Goal: Task Accomplishment & Management: Manage account settings

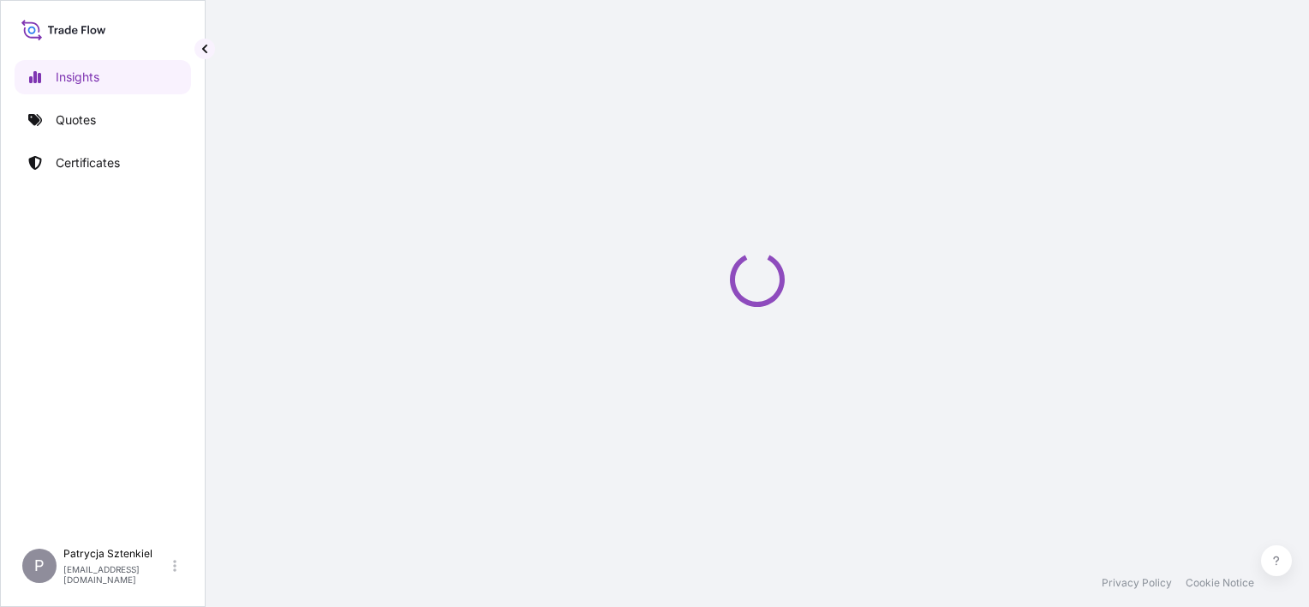
select select "2025"
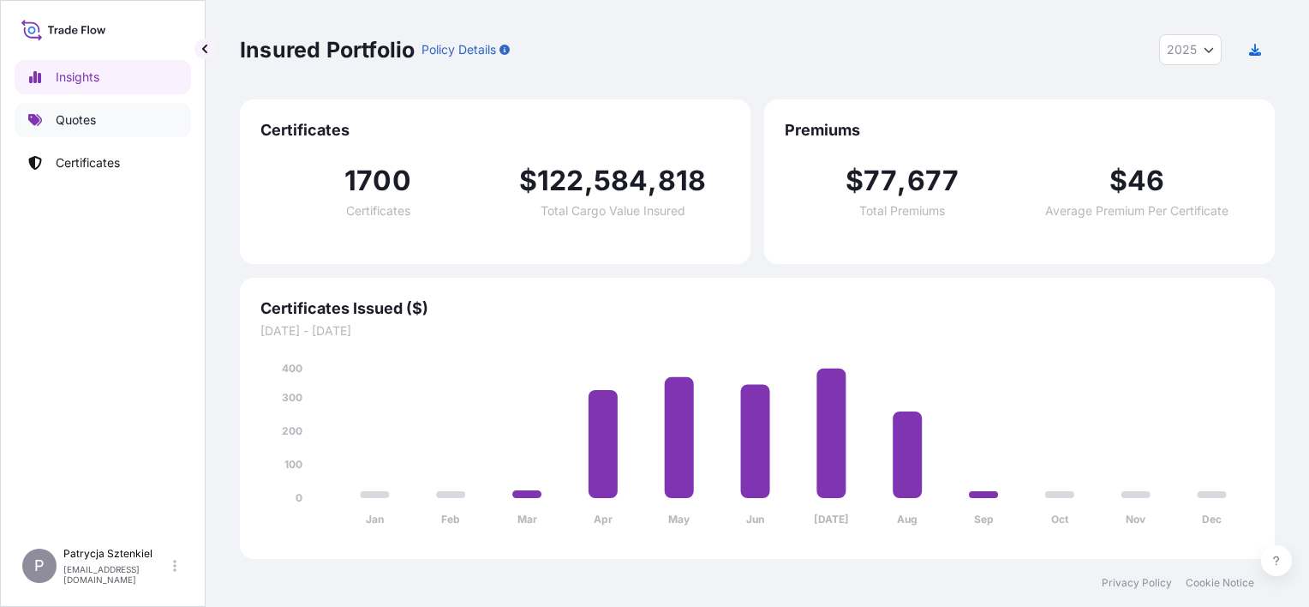
click at [141, 113] on link "Quotes" at bounding box center [103, 120] width 177 height 34
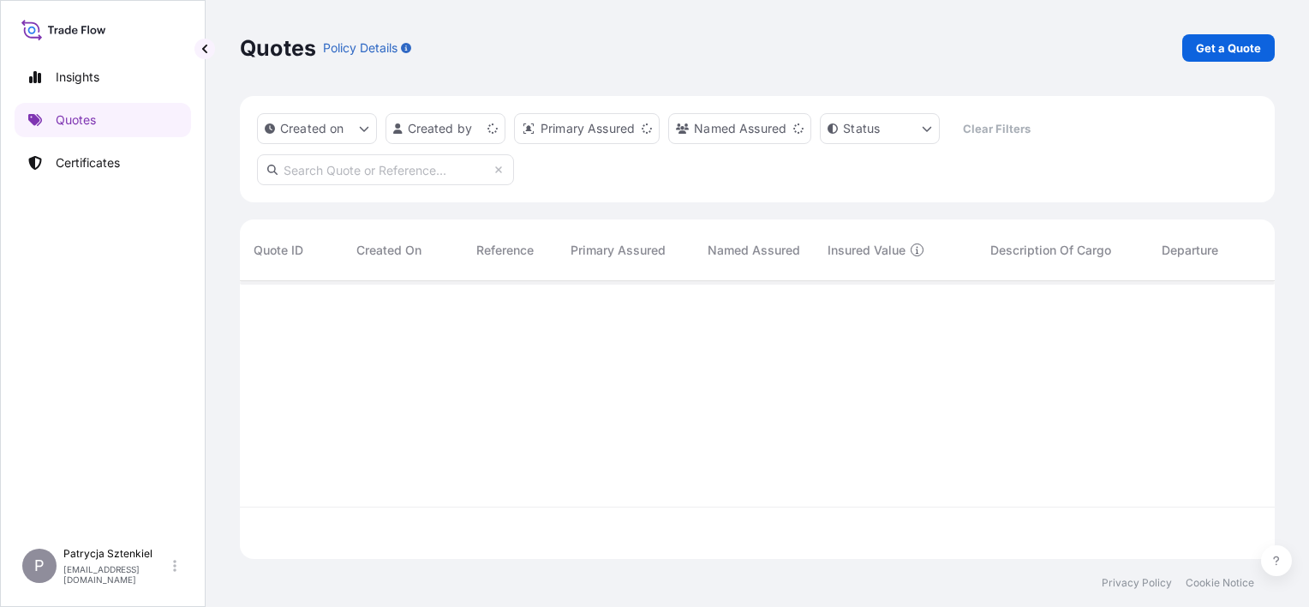
scroll to position [274, 1021]
click at [1220, 56] on p "Get a Quote" at bounding box center [1228, 47] width 65 height 17
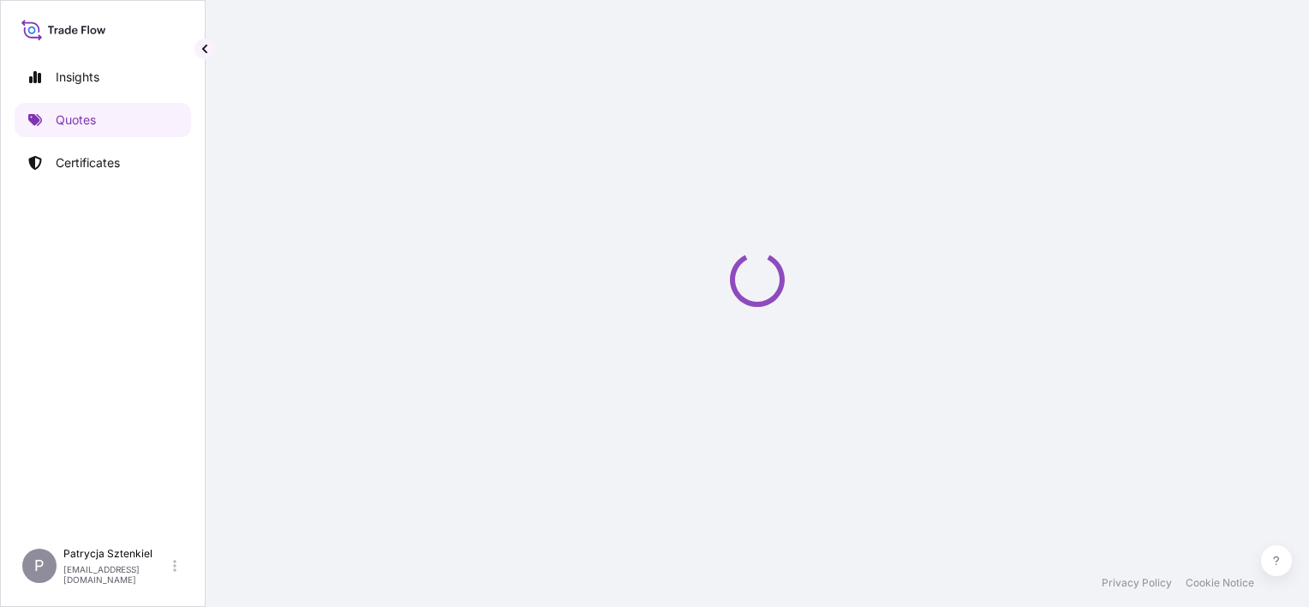
select select "Sea"
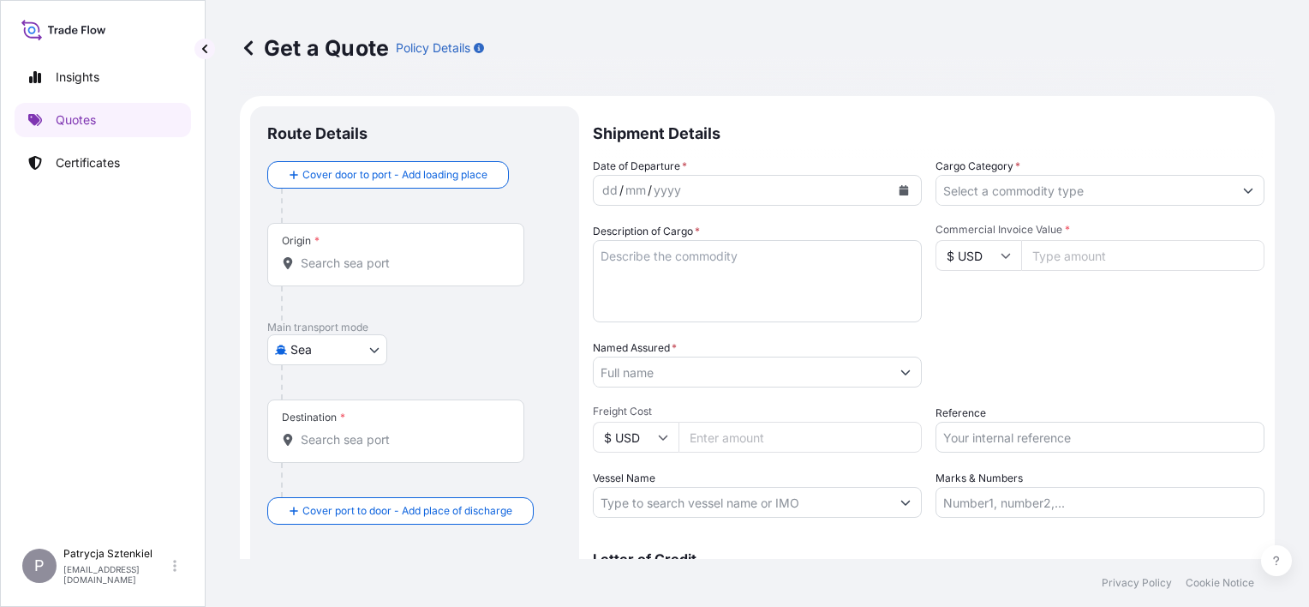
scroll to position [27, 0]
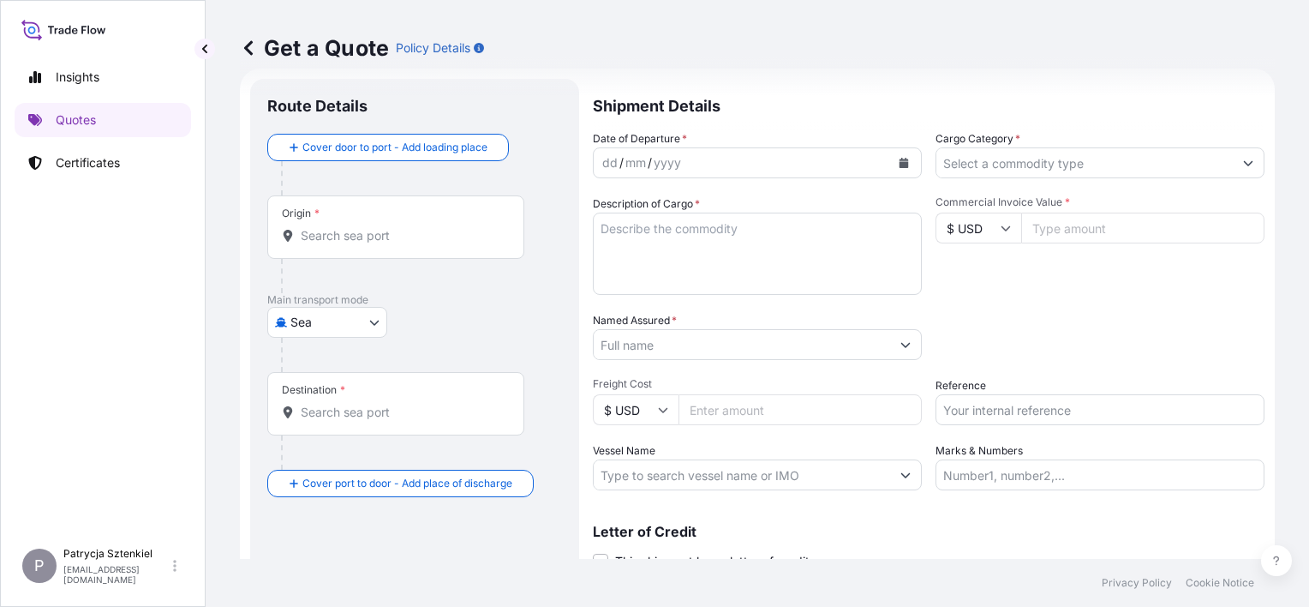
click at [680, 237] on textarea "Description of Cargo *" at bounding box center [757, 254] width 329 height 82
paste textarea "Chittagong - [GEOGRAPHIC_DATA] Towar: polary"
type textarea "Chittagong - [GEOGRAPHIC_DATA] Towar: polary"
click at [380, 247] on div "Origin *" at bounding box center [395, 226] width 257 height 63
click at [380, 244] on input "Origin *" at bounding box center [402, 235] width 202 height 17
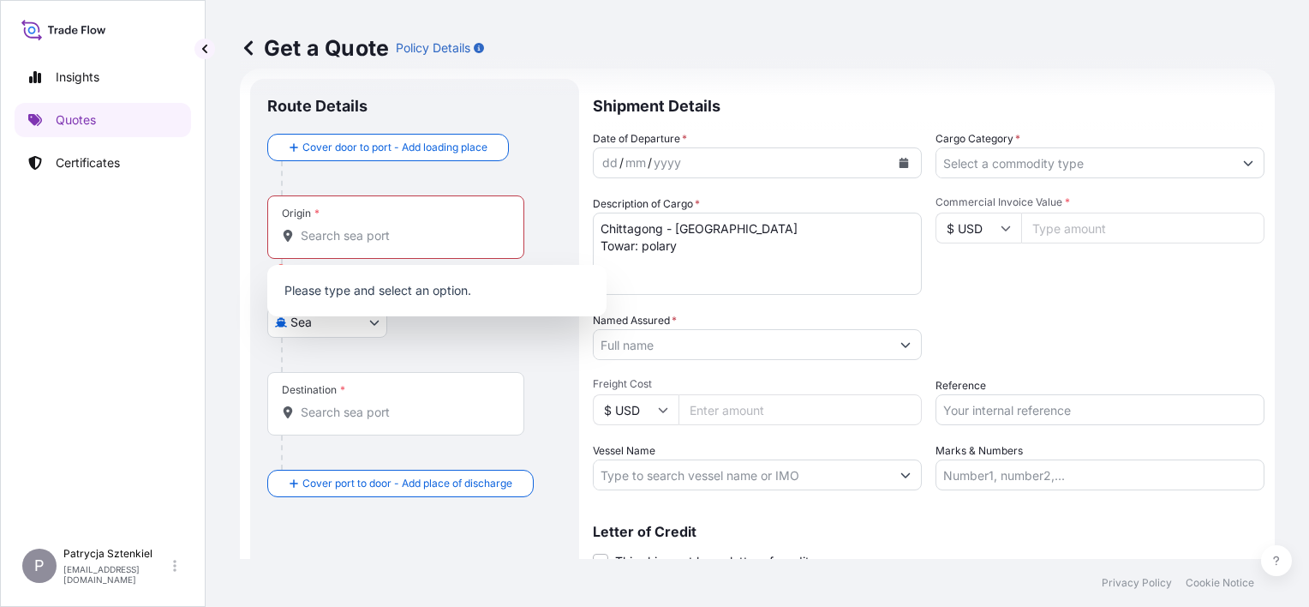
click at [380, 247] on div "Origin *" at bounding box center [395, 226] width 257 height 63
click at [380, 244] on input "Origin * Please select an origin" at bounding box center [402, 235] width 202 height 17
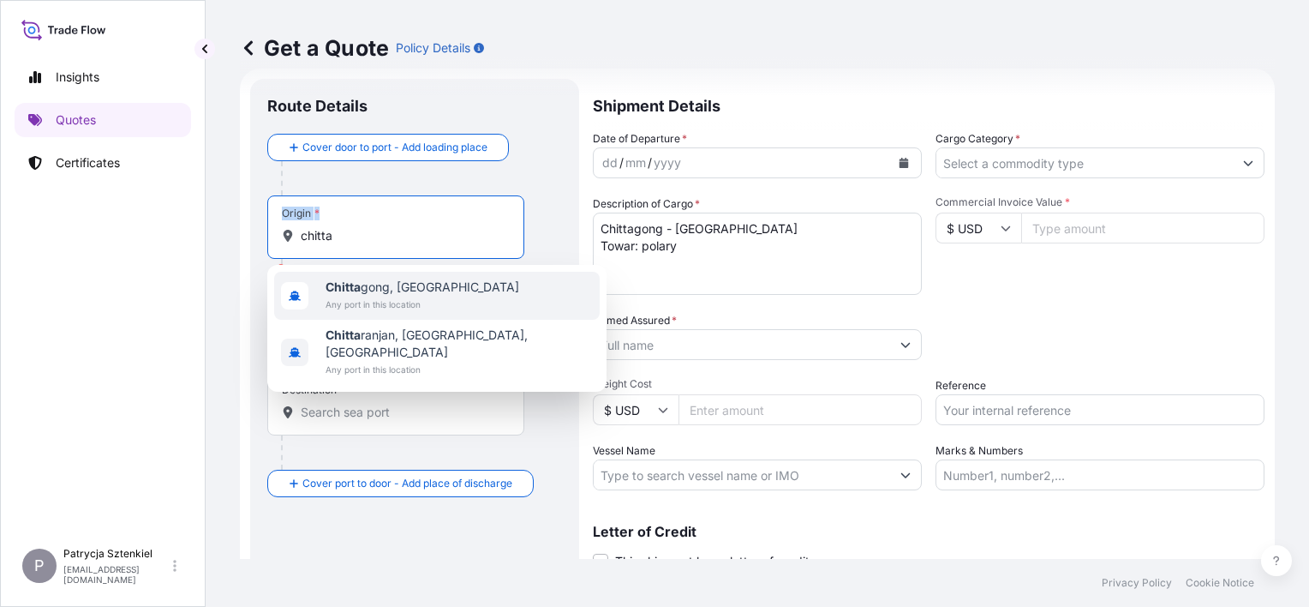
drag, startPoint x: 356, startPoint y: 224, endPoint x: 250, endPoint y: 216, distance: 106.5
click at [250, 216] on div "Route Details Cover door to port - Add loading place Place of loading Road / [G…" at bounding box center [414, 348] width 329 height 539
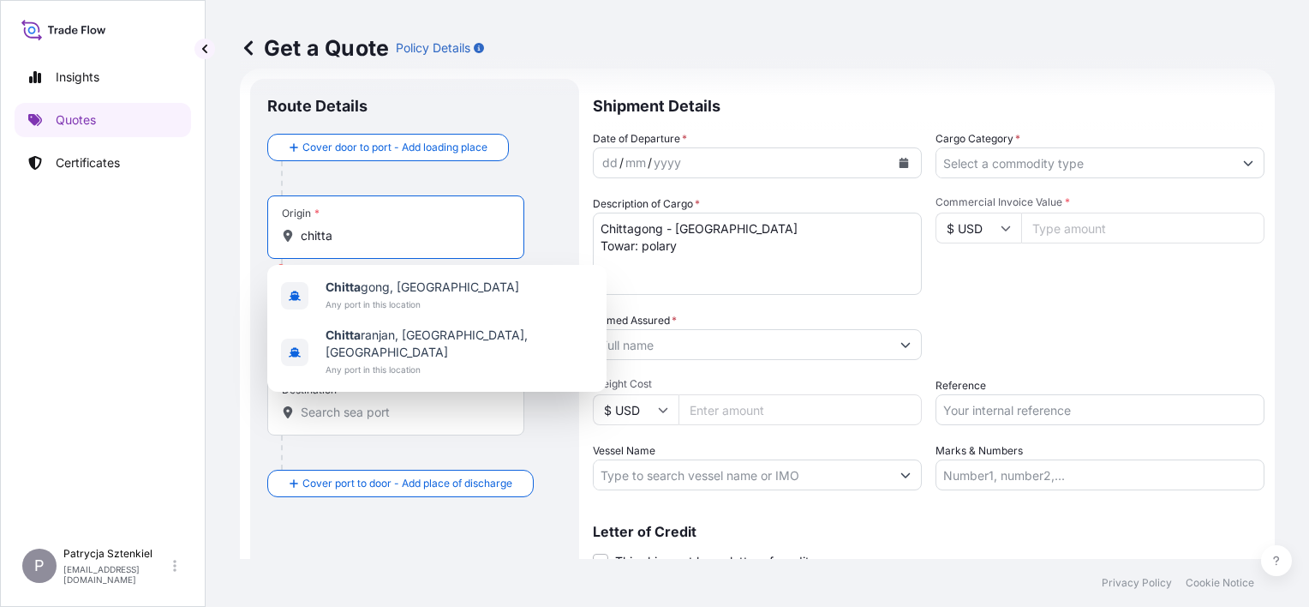
drag, startPoint x: 250, startPoint y: 216, endPoint x: 343, endPoint y: 237, distance: 95.0
click at [343, 237] on input "chitta" at bounding box center [402, 235] width 202 height 17
drag, startPoint x: 369, startPoint y: 231, endPoint x: 218, endPoint y: 226, distance: 151.7
click at [223, 230] on div "Get a Quote Policy Details Route Details Cover door to port - Add loading place…" at bounding box center [758, 279] width 1104 height 559
type input "a"
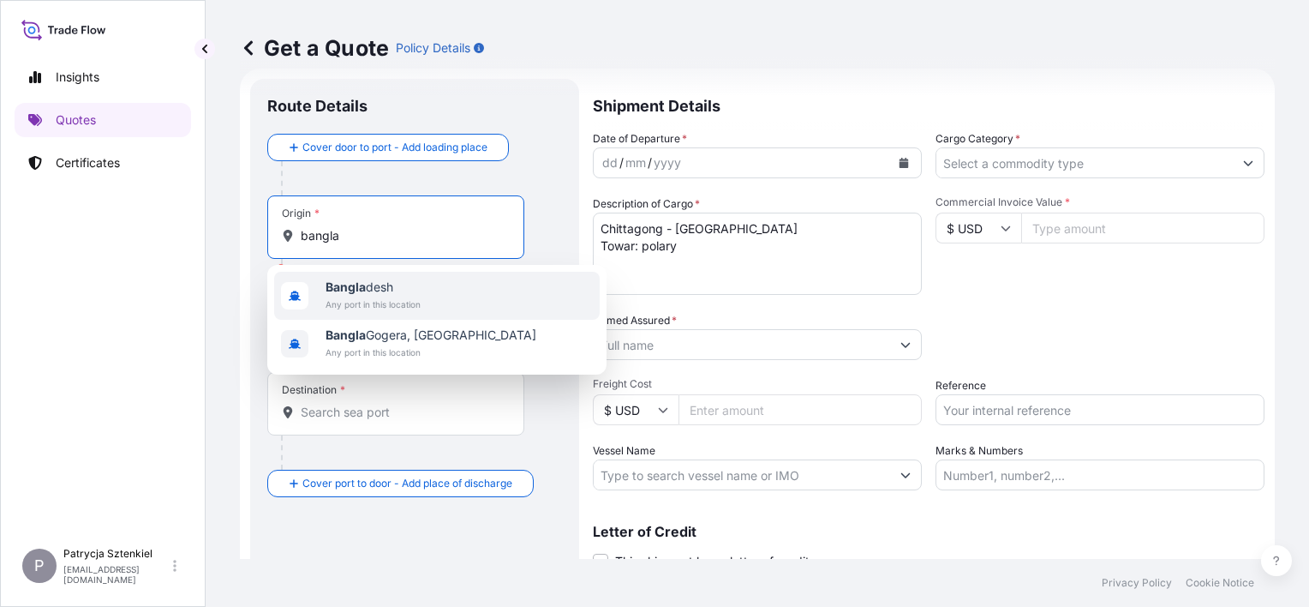
click at [427, 309] on div "Bangla desh Any port in this location" at bounding box center [437, 296] width 326 height 48
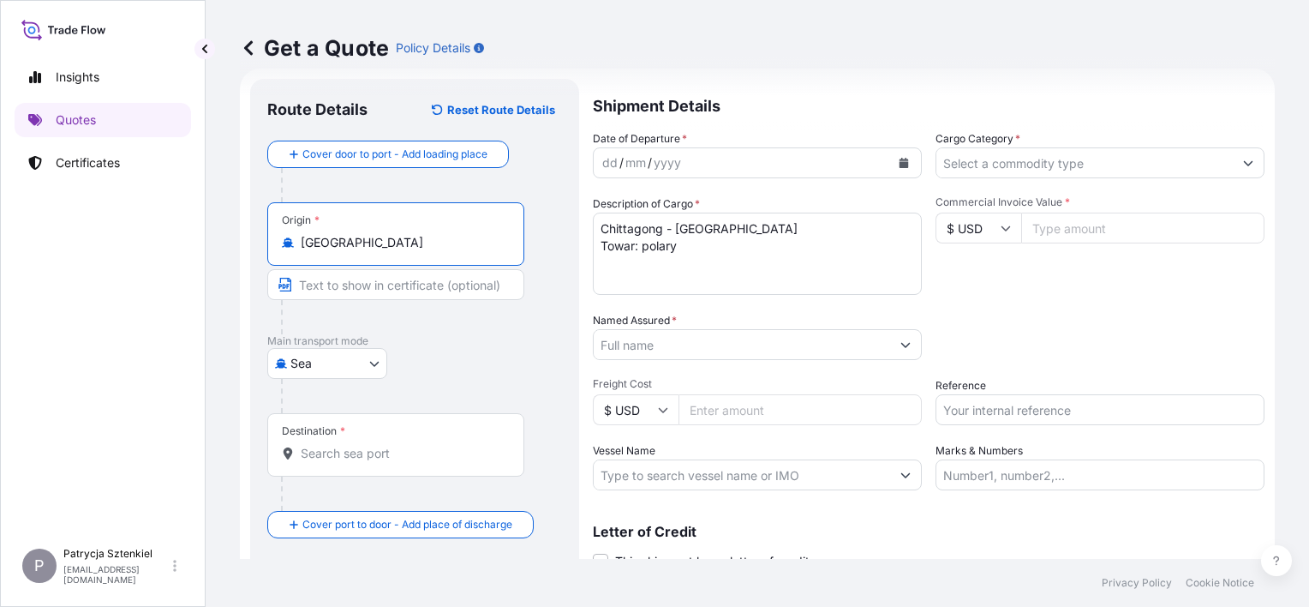
type input "[GEOGRAPHIC_DATA]"
click at [360, 462] on div "Destination *" at bounding box center [395, 444] width 257 height 63
click at [360, 462] on input "Destination *" at bounding box center [402, 453] width 202 height 17
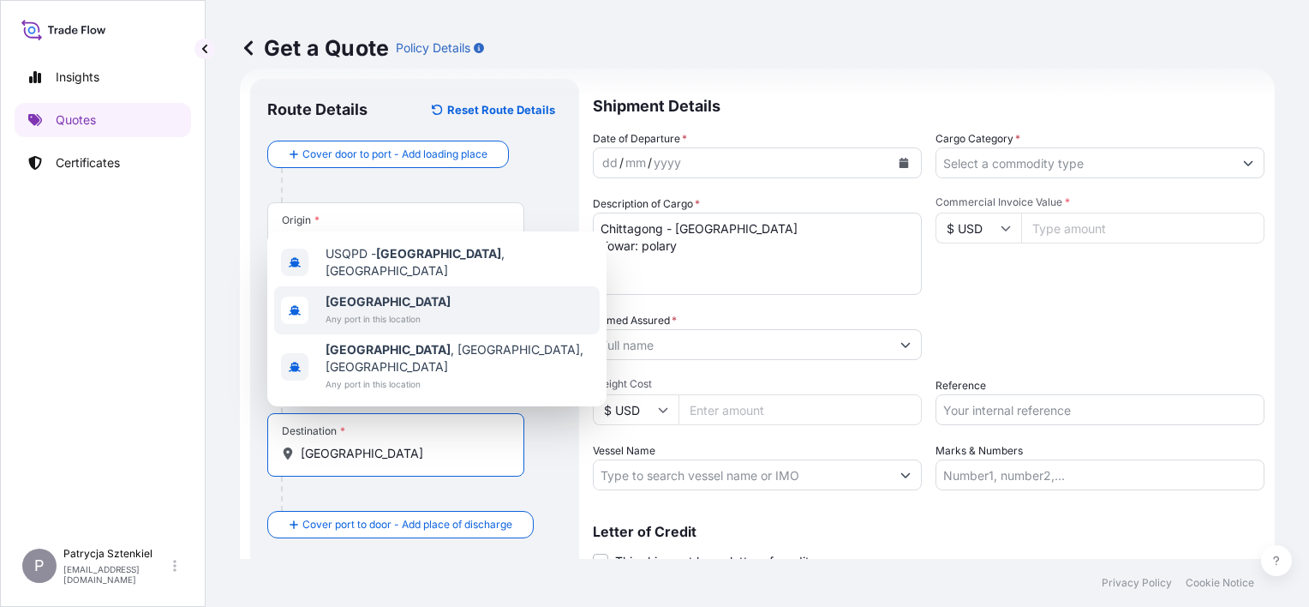
click at [367, 327] on span "Any port in this location" at bounding box center [388, 318] width 125 height 17
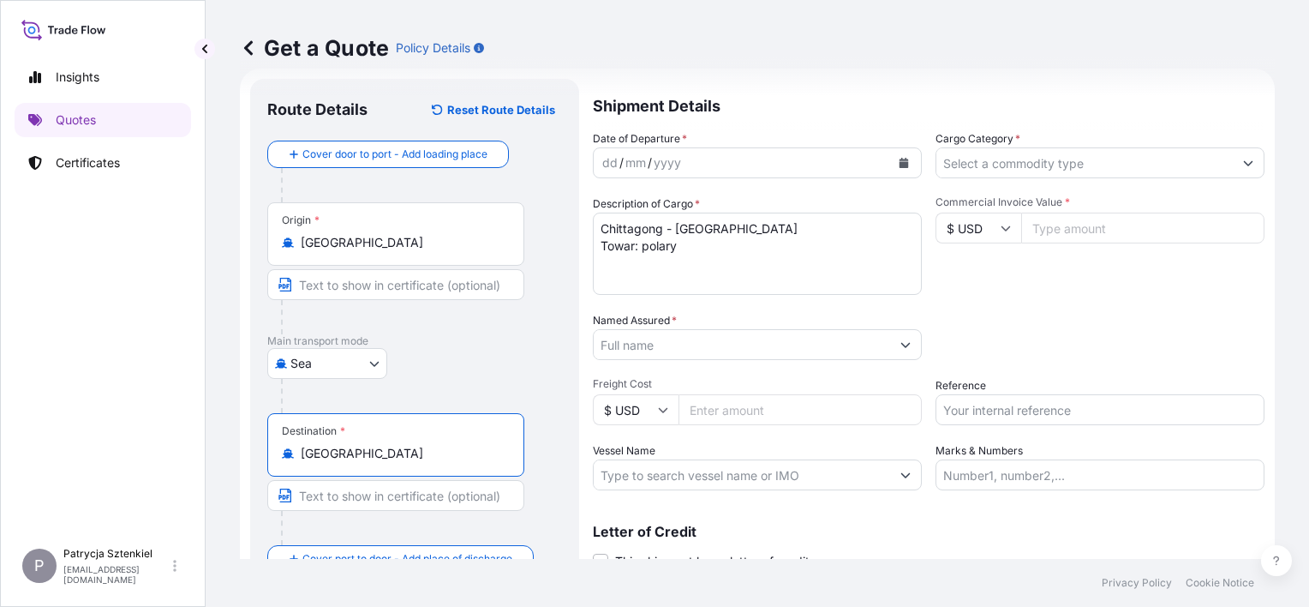
type input "[GEOGRAPHIC_DATA]"
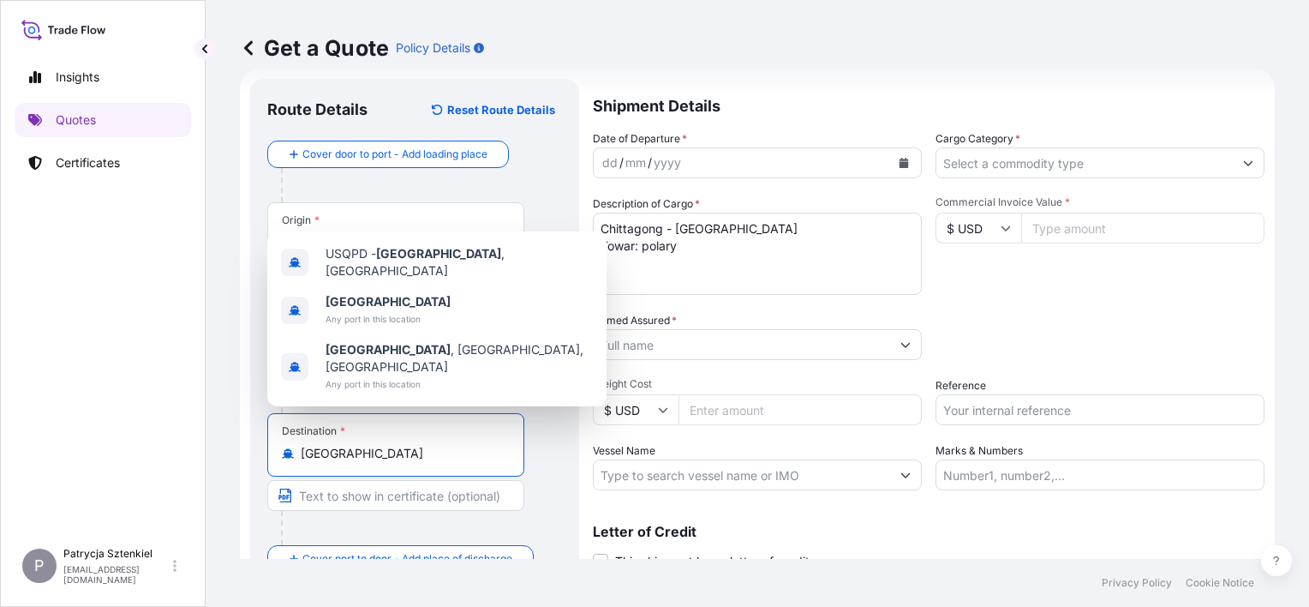
click at [1004, 404] on input "Reference" at bounding box center [1100, 409] width 329 height 31
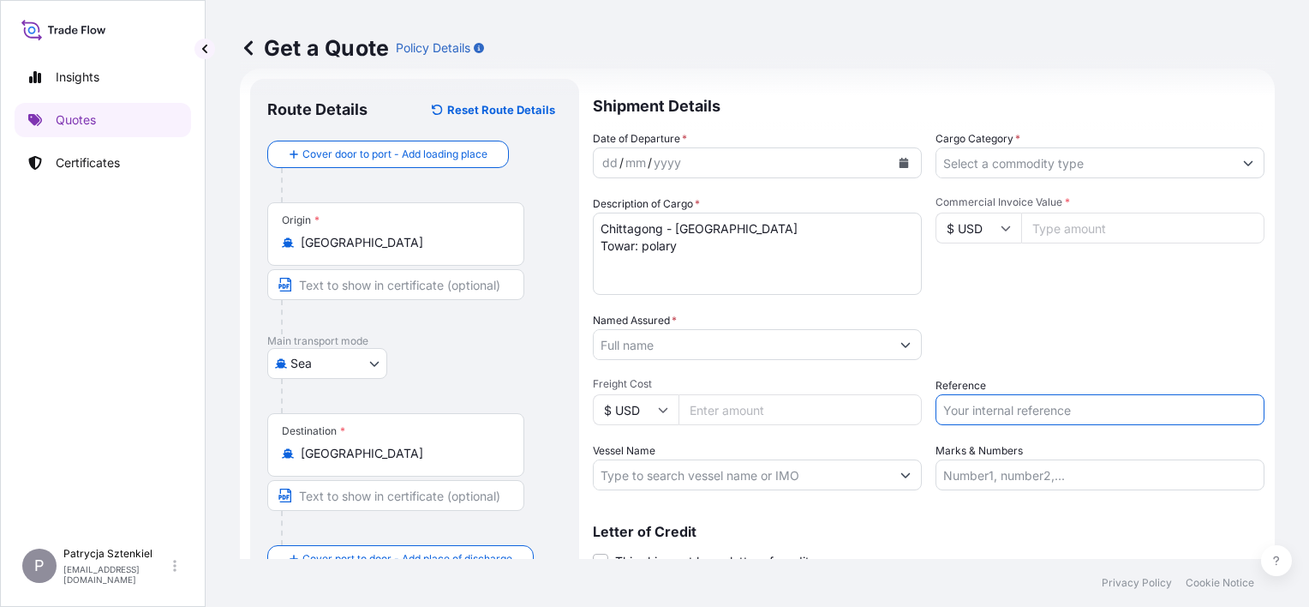
paste input "TCLU9337243, NYKU4404859"
type input "TCLU9337243, NYKU4404859"
click at [1075, 221] on input "Commercial Invoice Value *" at bounding box center [1142, 228] width 243 height 31
paste input "114.720"
click at [1046, 225] on input "114.720" at bounding box center [1142, 228] width 243 height 31
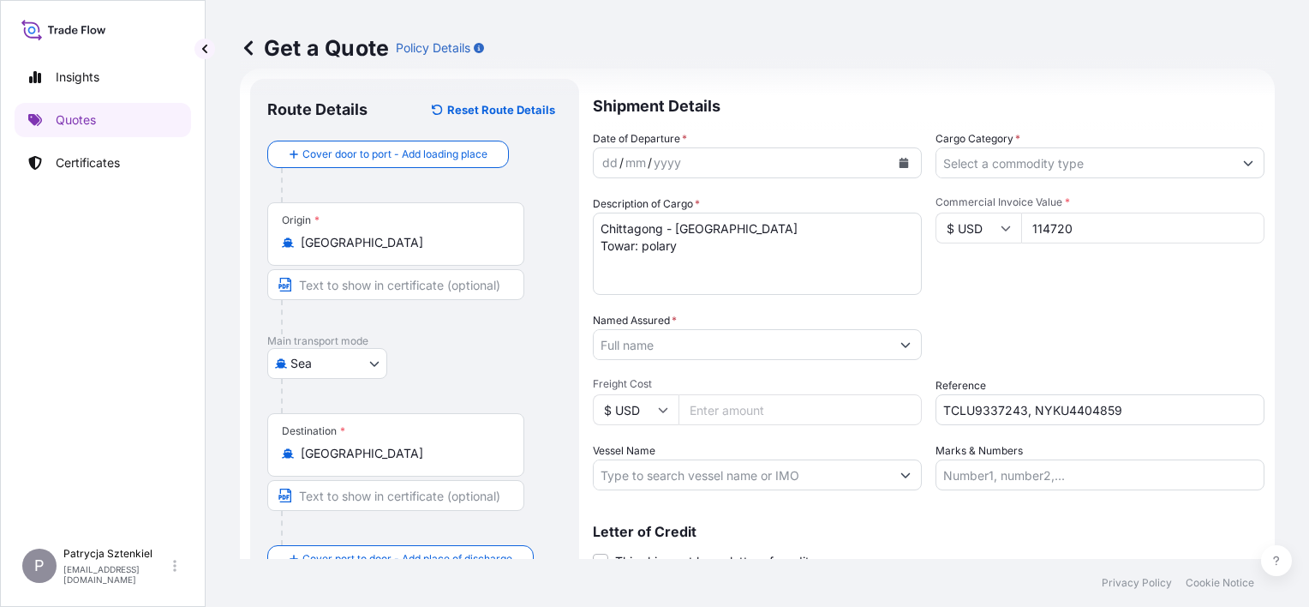
type input "114720"
click at [1045, 168] on input "Cargo Category *" at bounding box center [1085, 162] width 297 height 31
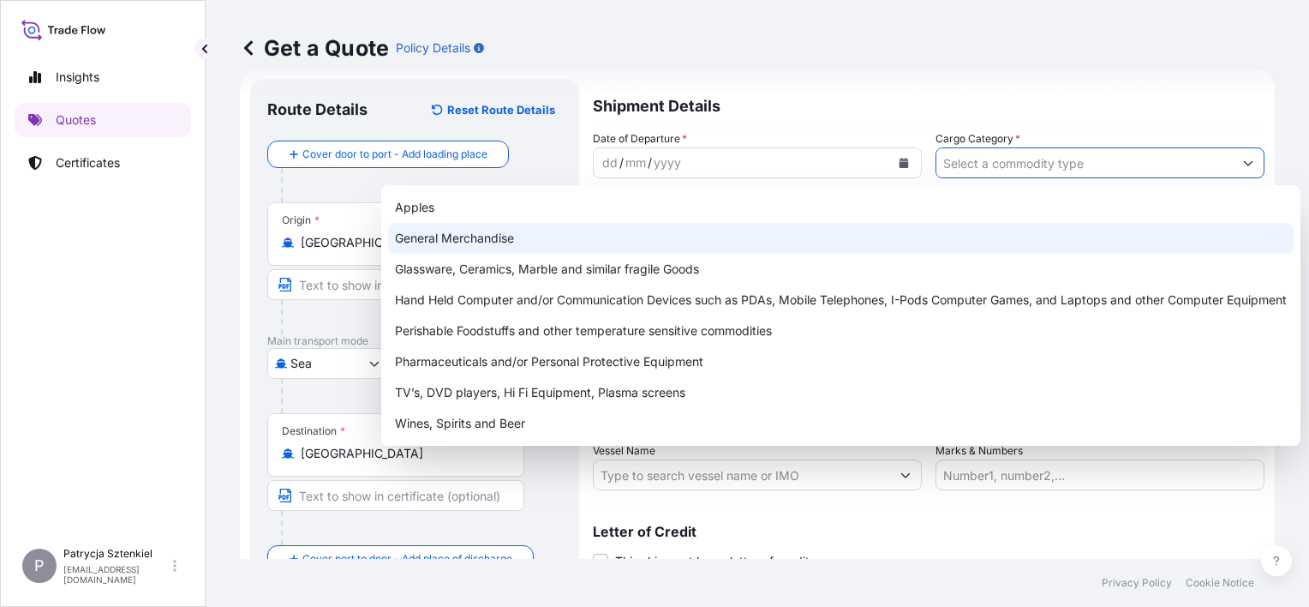
click at [565, 247] on div "General Merchandise" at bounding box center [841, 238] width 906 height 31
type input "General Merchandise"
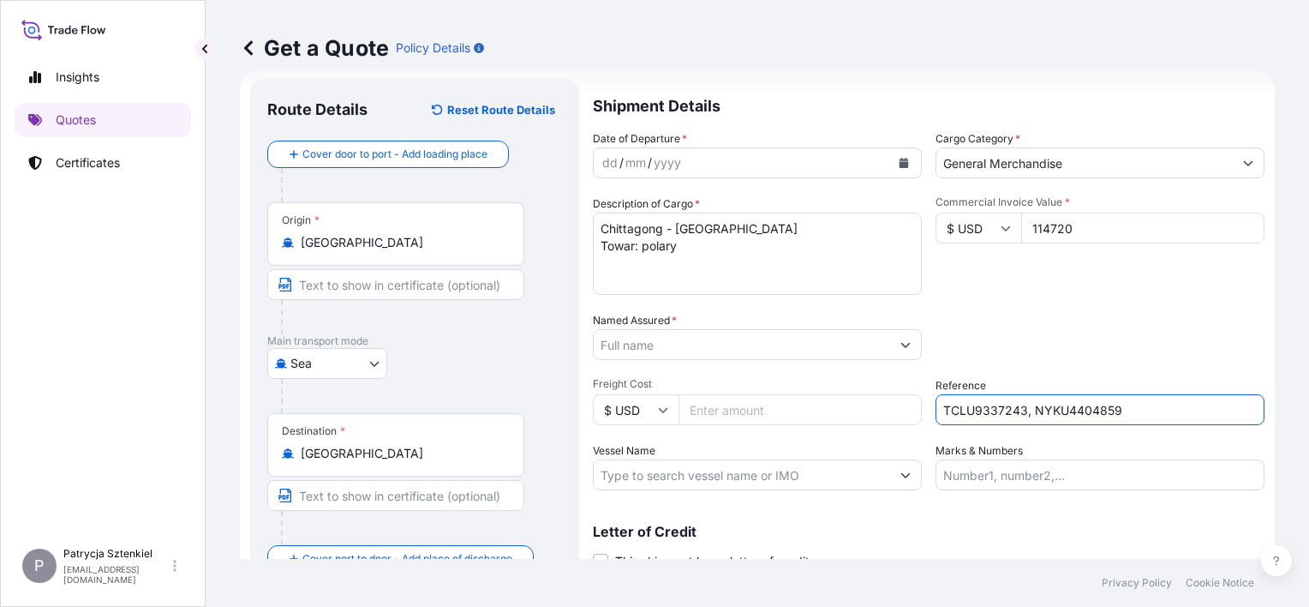
drag, startPoint x: 1207, startPoint y: 410, endPoint x: 573, endPoint y: 403, distance: 634.2
click at [586, 403] on form "Route Details Reset Route Details Cover door to port - Add loading place Place …" at bounding box center [757, 349] width 1035 height 560
click at [731, 253] on textarea "Chittagong - [GEOGRAPHIC_DATA] Towar: polary" at bounding box center [757, 254] width 329 height 82
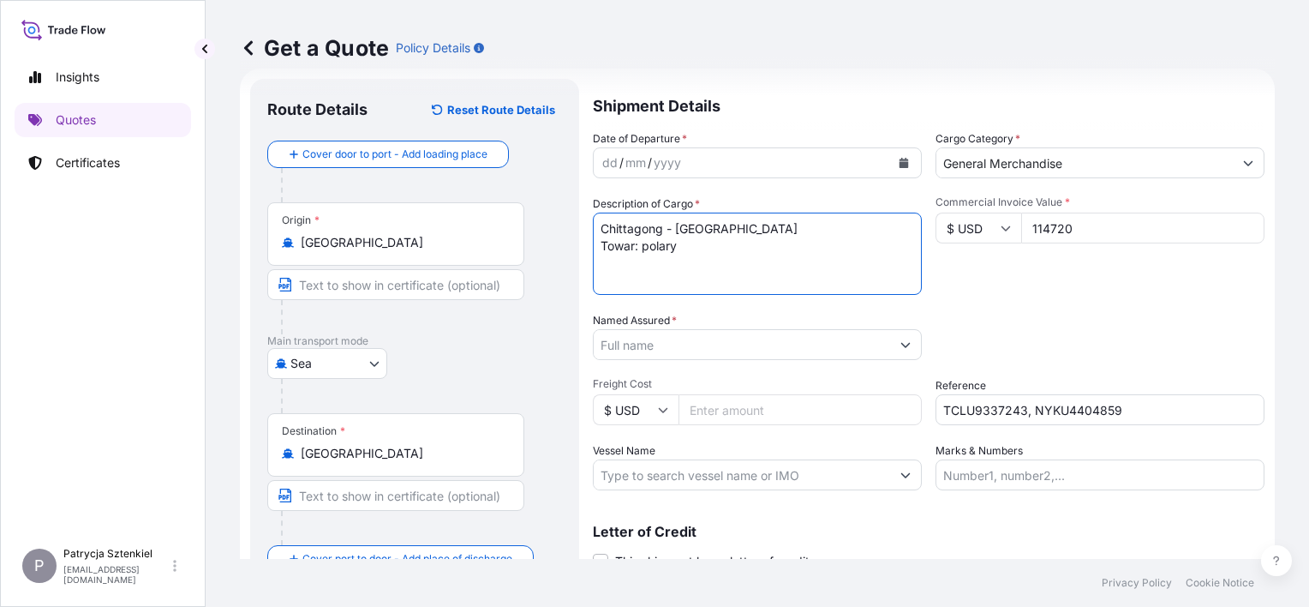
paste textarea "TCLU9337243, NYKU4404859"
type textarea "Chittagong - [GEOGRAPHIC_DATA] Towar: polary TCLU9337243, NYKU4404859"
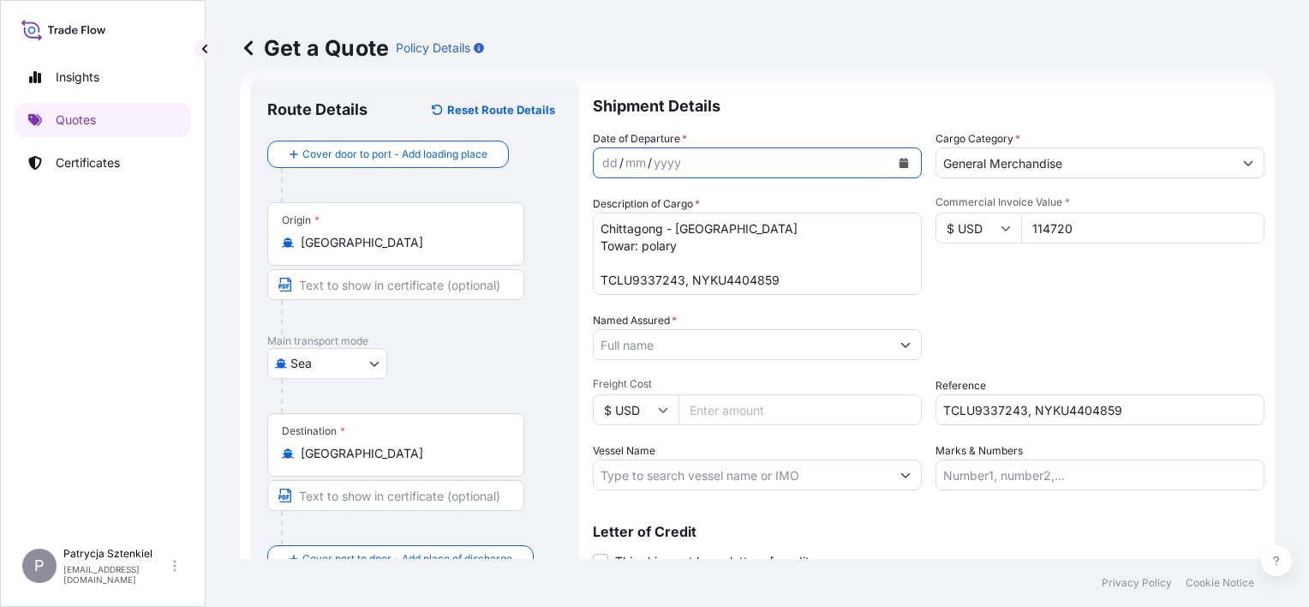
click at [900, 162] on icon "Calendar" at bounding box center [904, 163] width 9 height 10
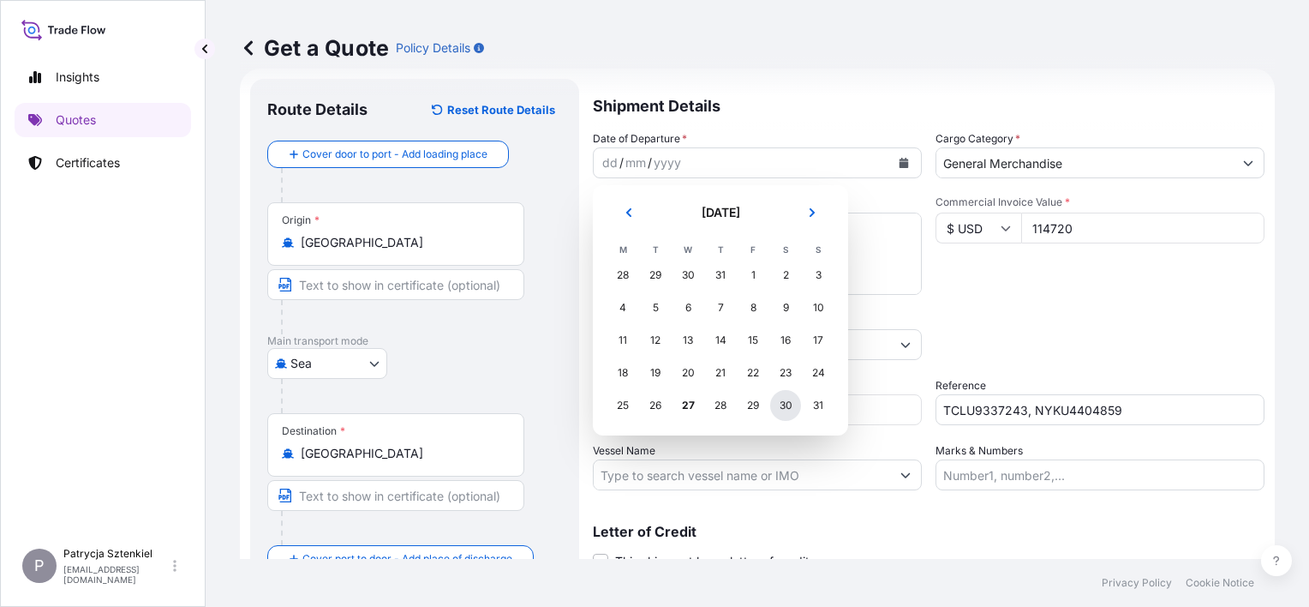
click at [779, 408] on div "30" at bounding box center [785, 405] width 31 height 31
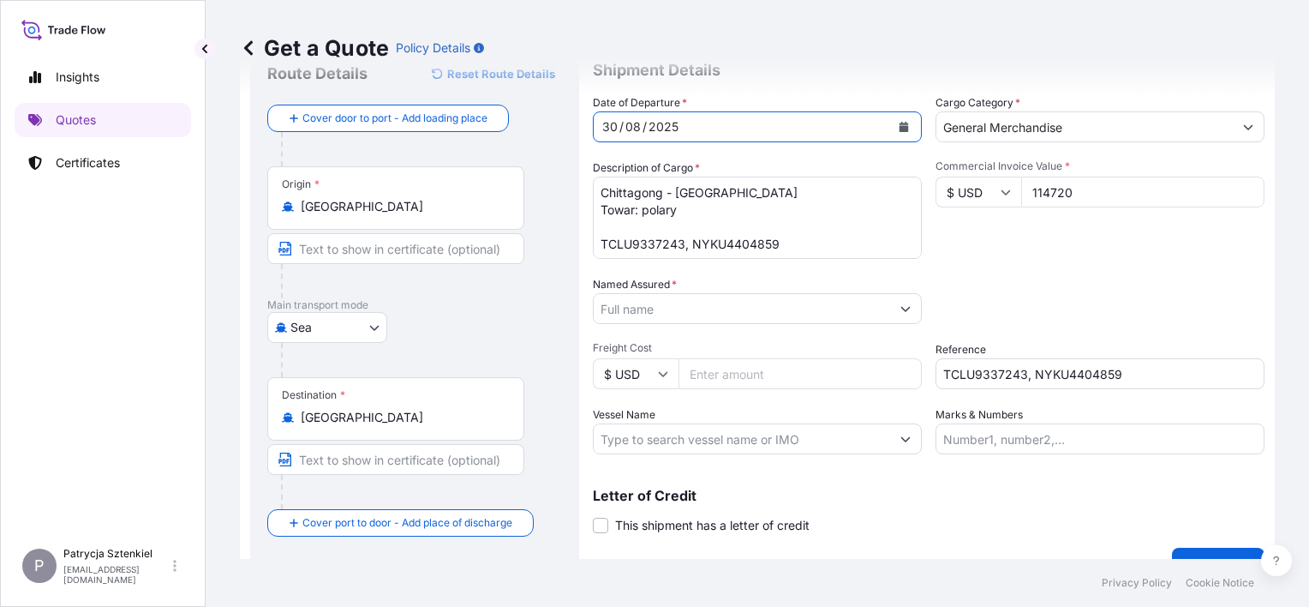
scroll to position [96, 0]
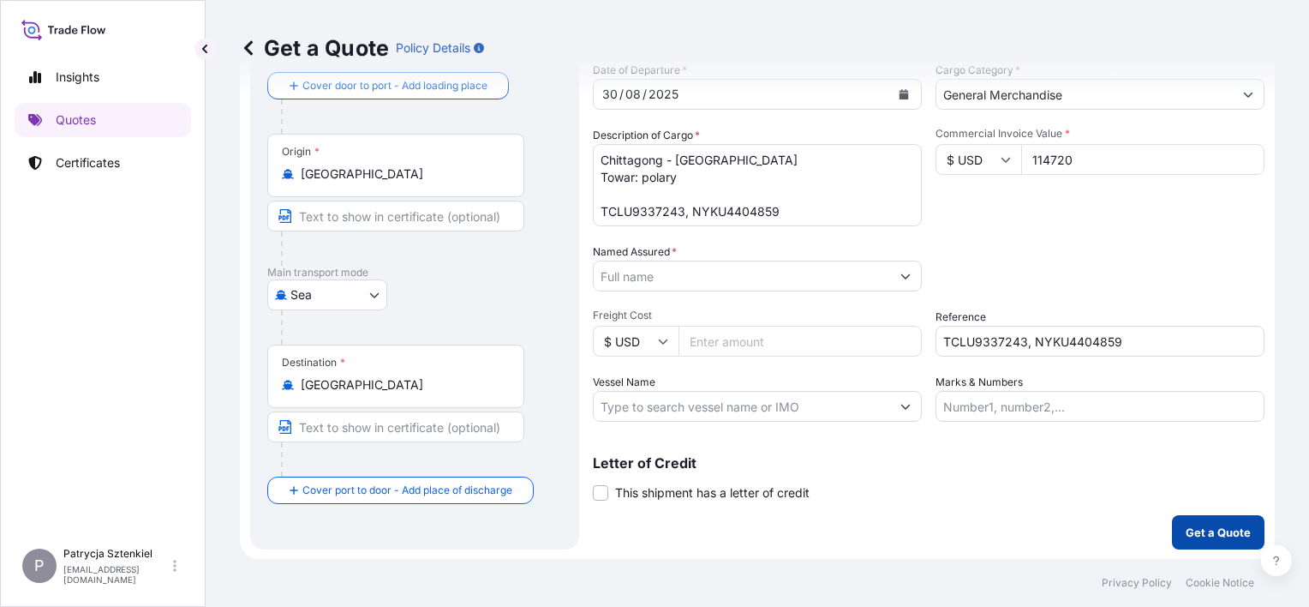
click at [1216, 542] on button "Get a Quote" at bounding box center [1218, 532] width 93 height 34
click at [776, 275] on input "Named Assured *" at bounding box center [742, 276] width 297 height 31
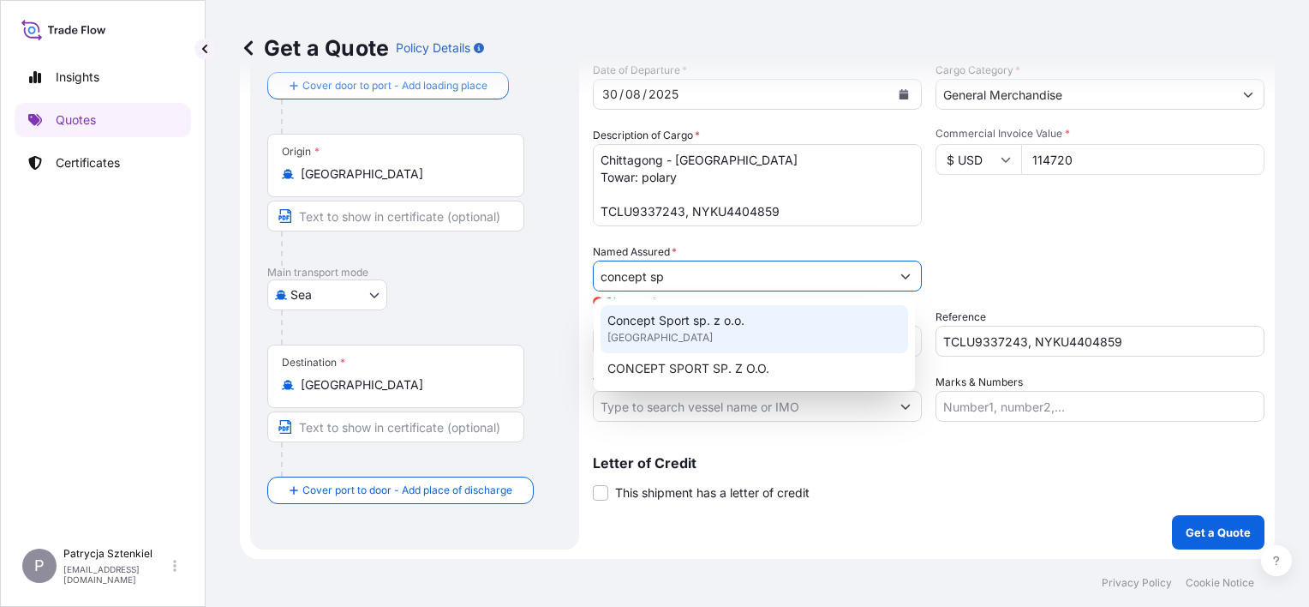
click at [696, 342] on div "Concept Sport sp. z o.o. [GEOGRAPHIC_DATA]" at bounding box center [755, 329] width 308 height 48
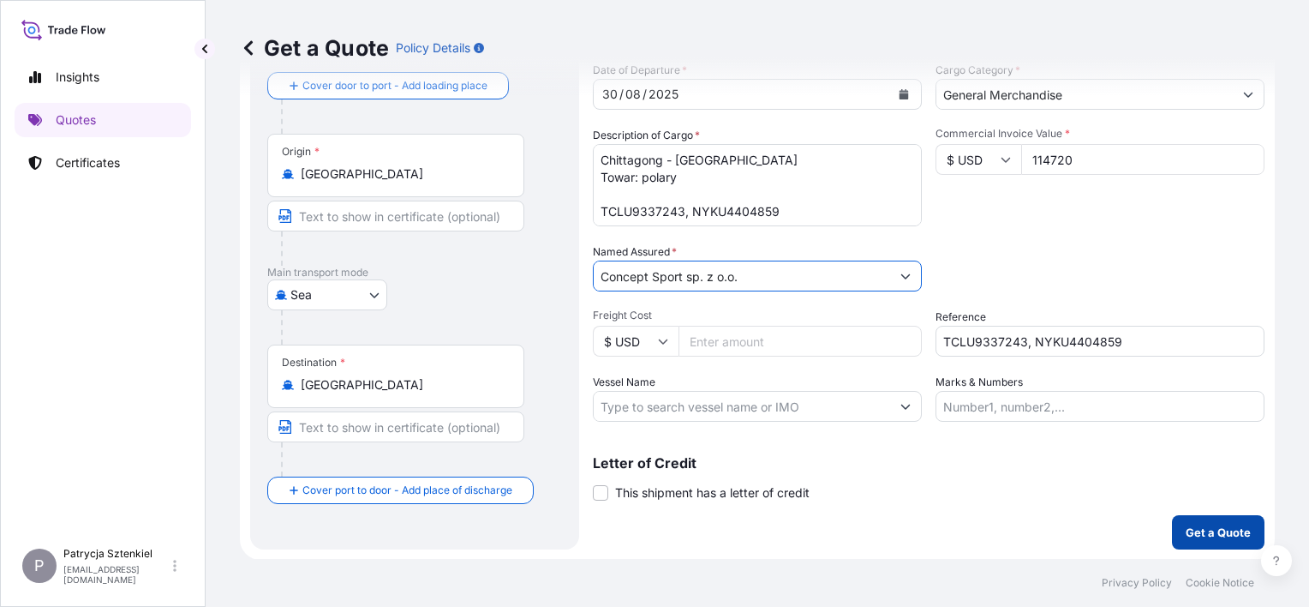
type input "Concept Sport sp. z o.o."
click at [1186, 526] on p "Get a Quote" at bounding box center [1218, 532] width 65 height 17
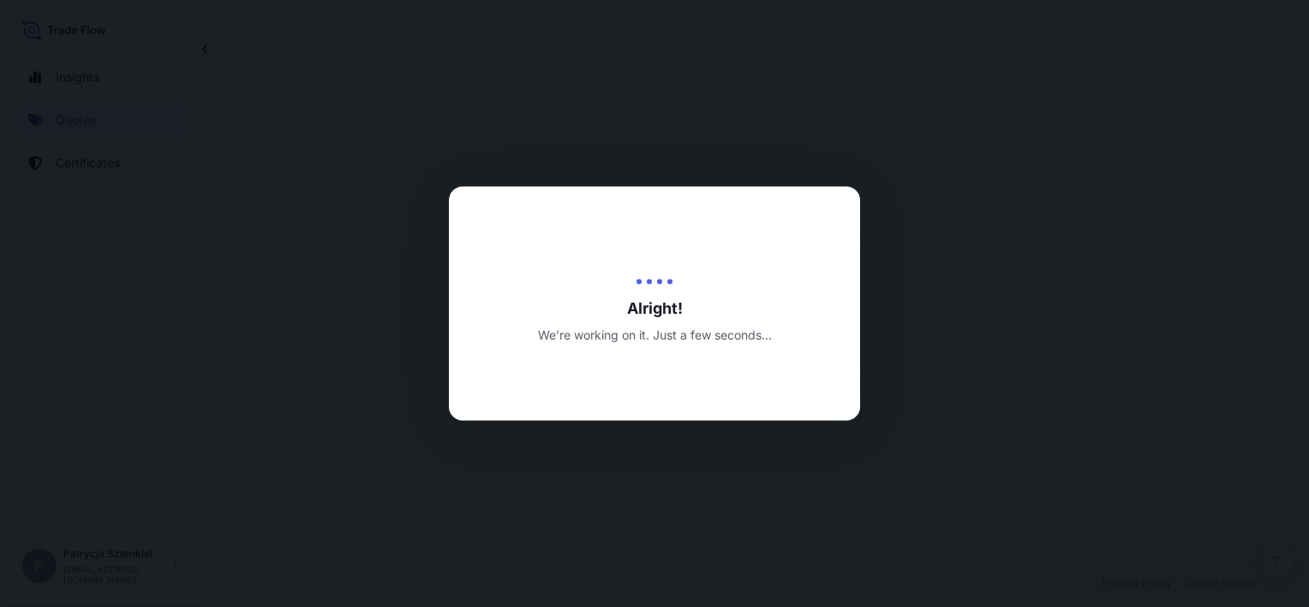
select select "Sea"
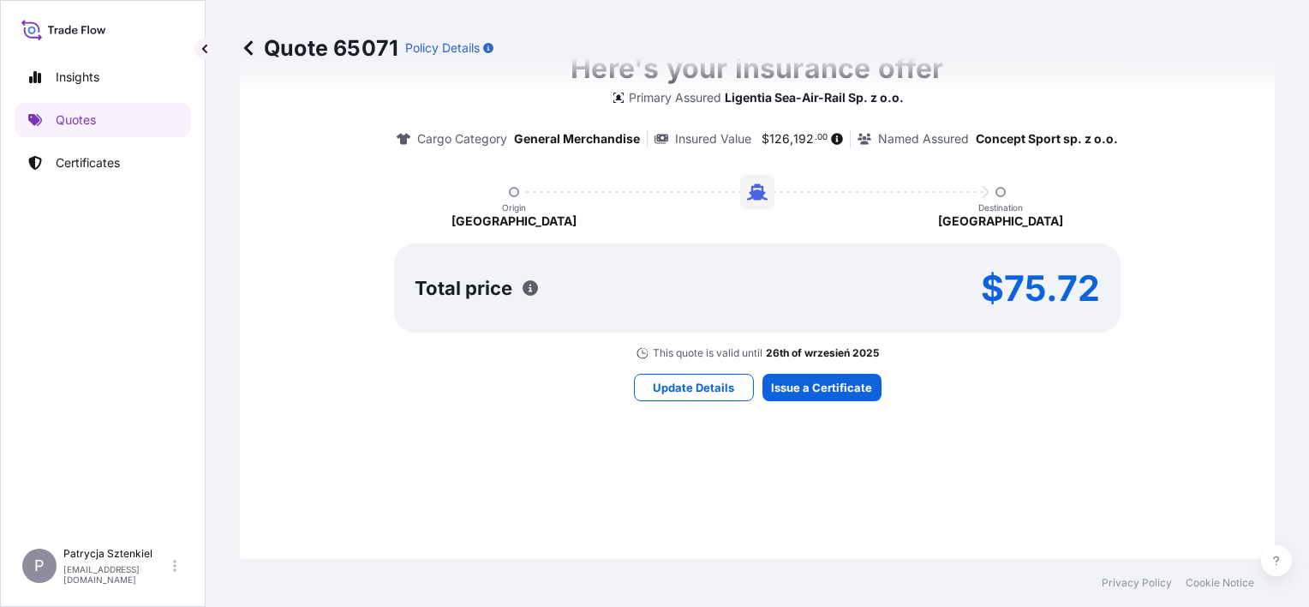
scroll to position [1073, 0]
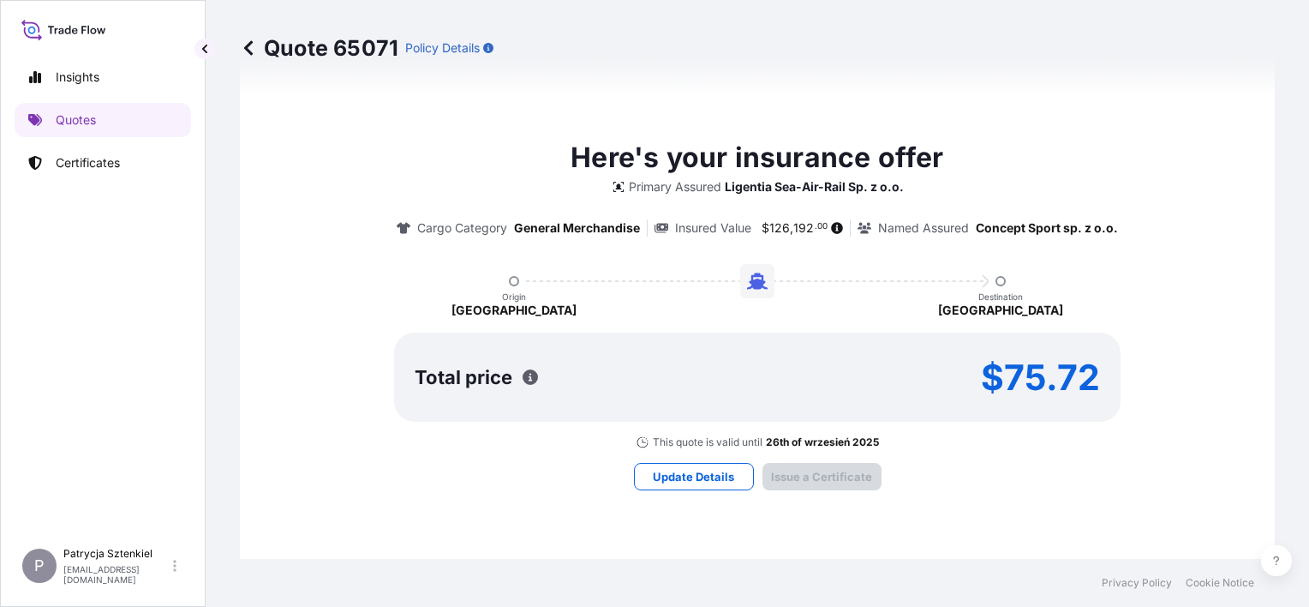
type input "[DATE]"
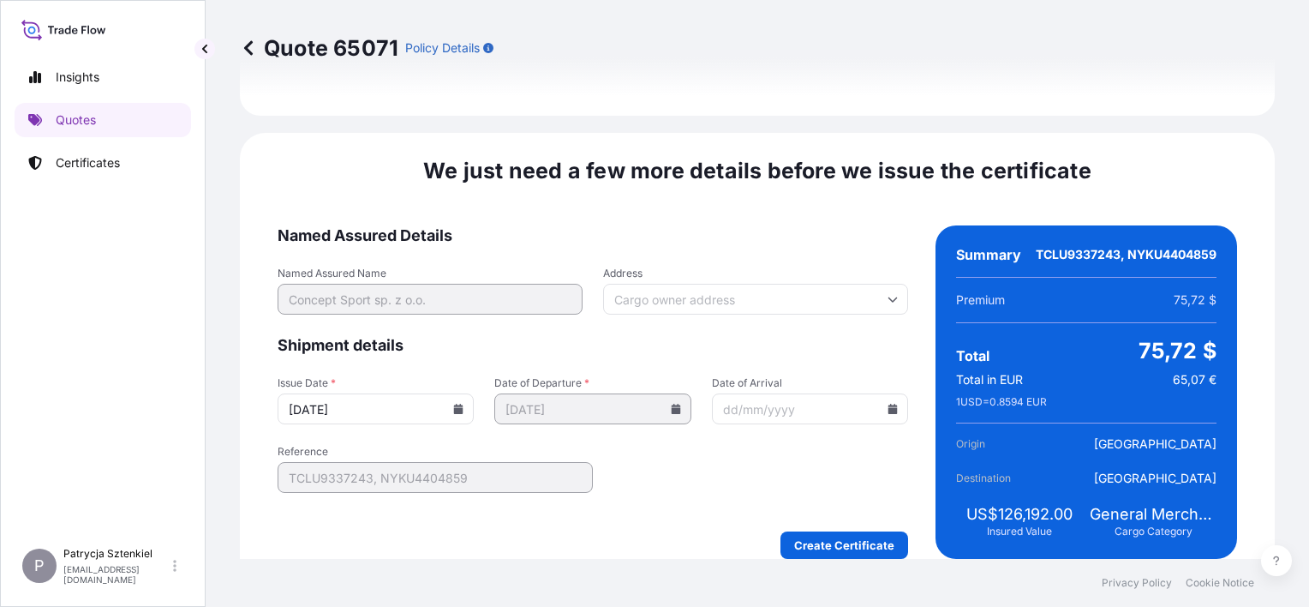
scroll to position [2005, 0]
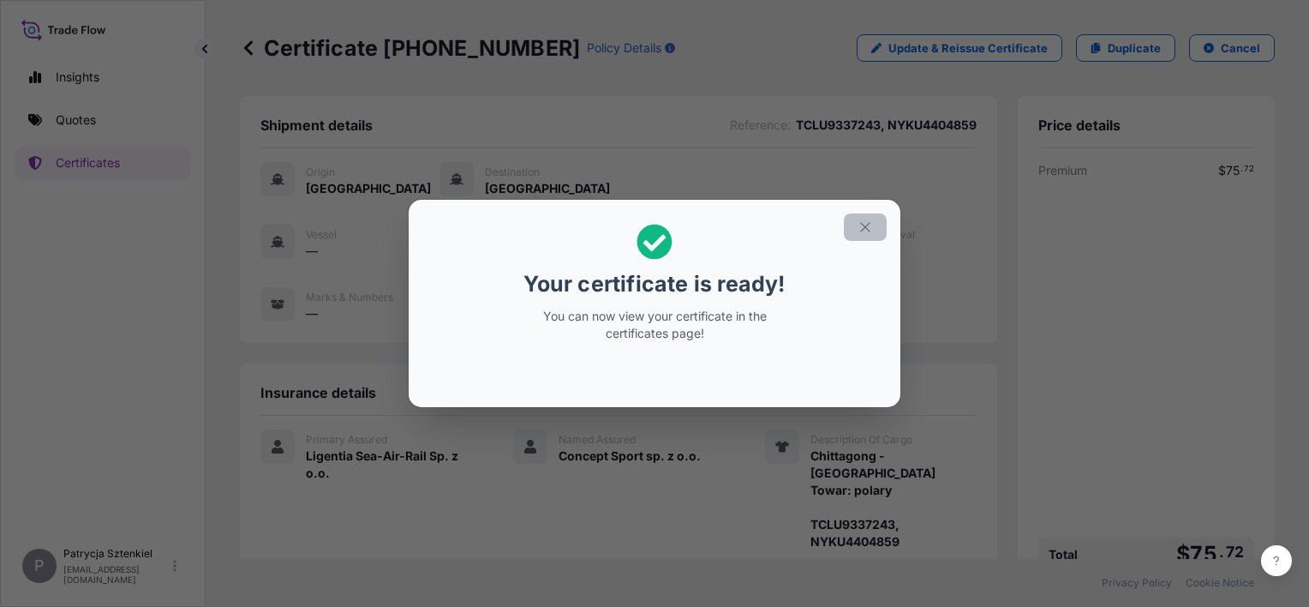
click at [859, 220] on icon "button" at bounding box center [865, 226] width 15 height 15
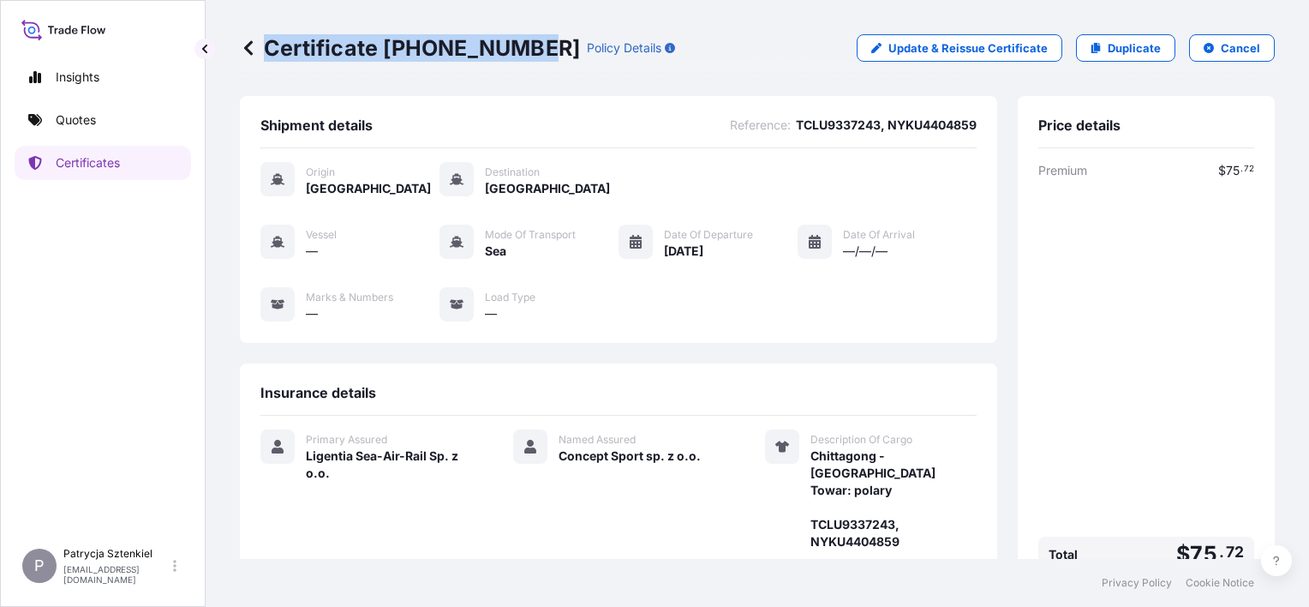
drag, startPoint x: 278, startPoint y: 52, endPoint x: 529, endPoint y: 81, distance: 252.7
click at [529, 81] on div "Certificate [PHONE_NUMBER] Policy Details Update & Reissue Certificate Duplicat…" at bounding box center [757, 48] width 1035 height 96
copy p "Certificate [PHONE_NUMBER]"
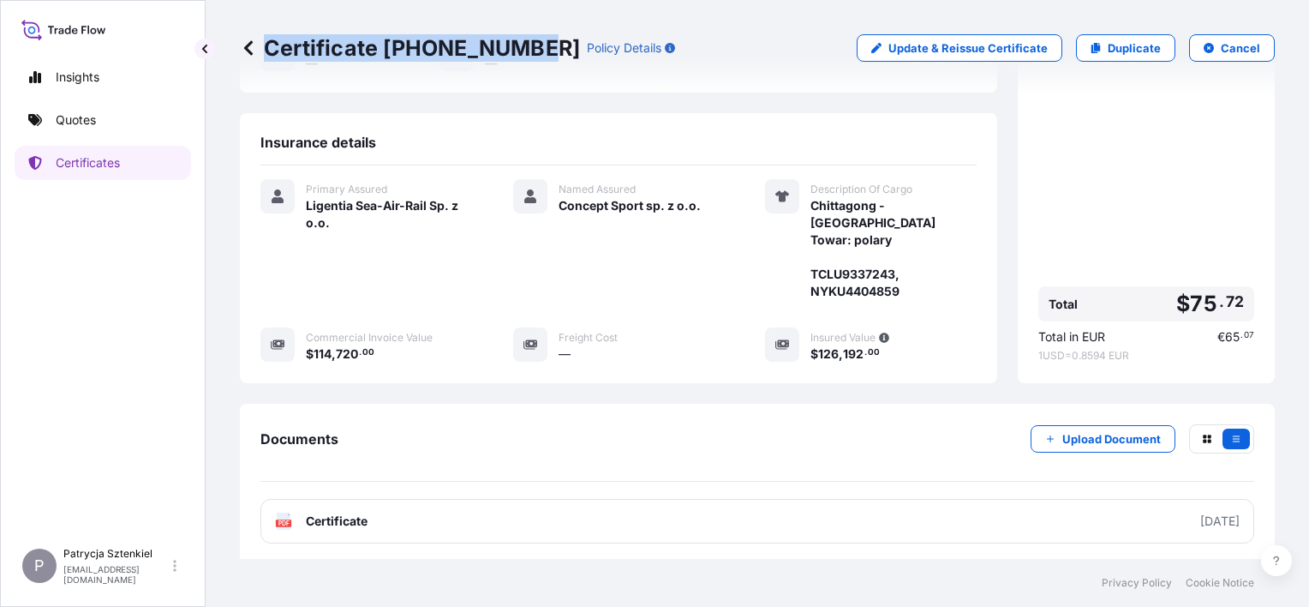
scroll to position [309, 0]
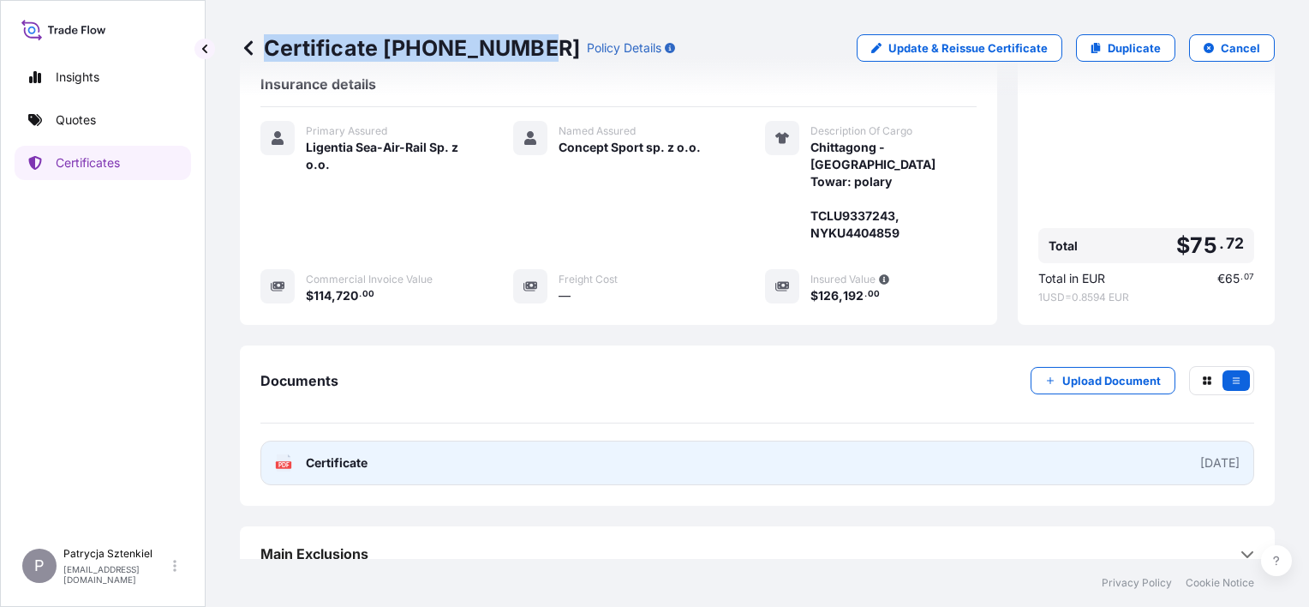
click at [497, 452] on link "PDF Certificate [DATE]" at bounding box center [758, 462] width 994 height 45
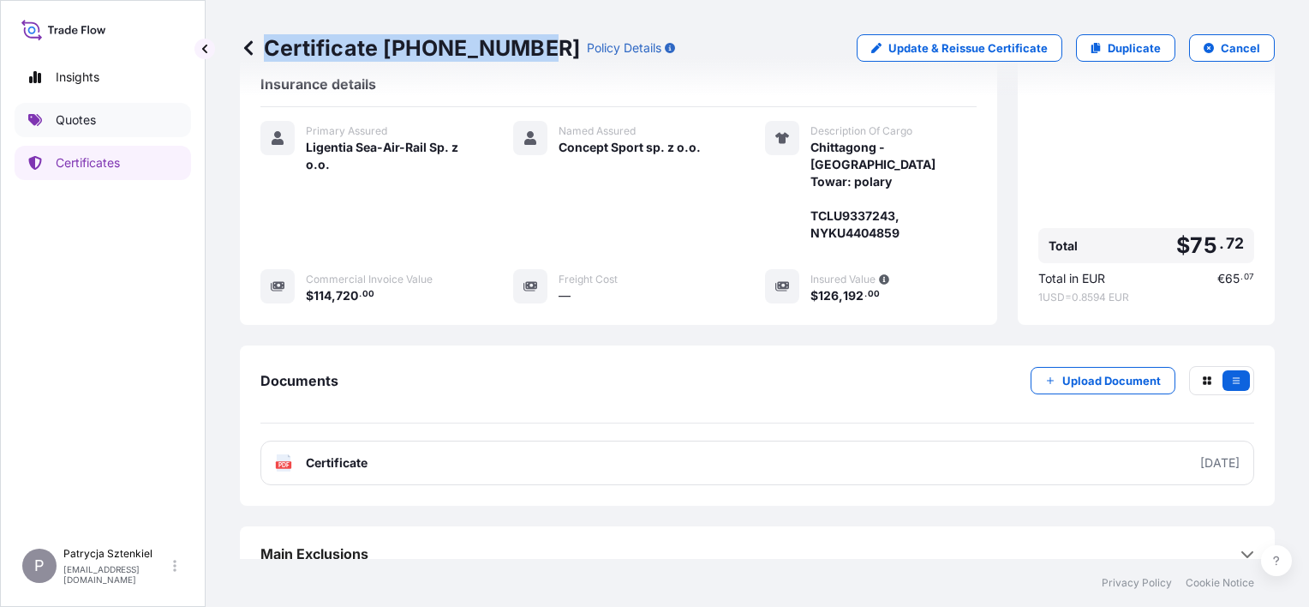
click at [94, 117] on p "Quotes" at bounding box center [76, 119] width 40 height 17
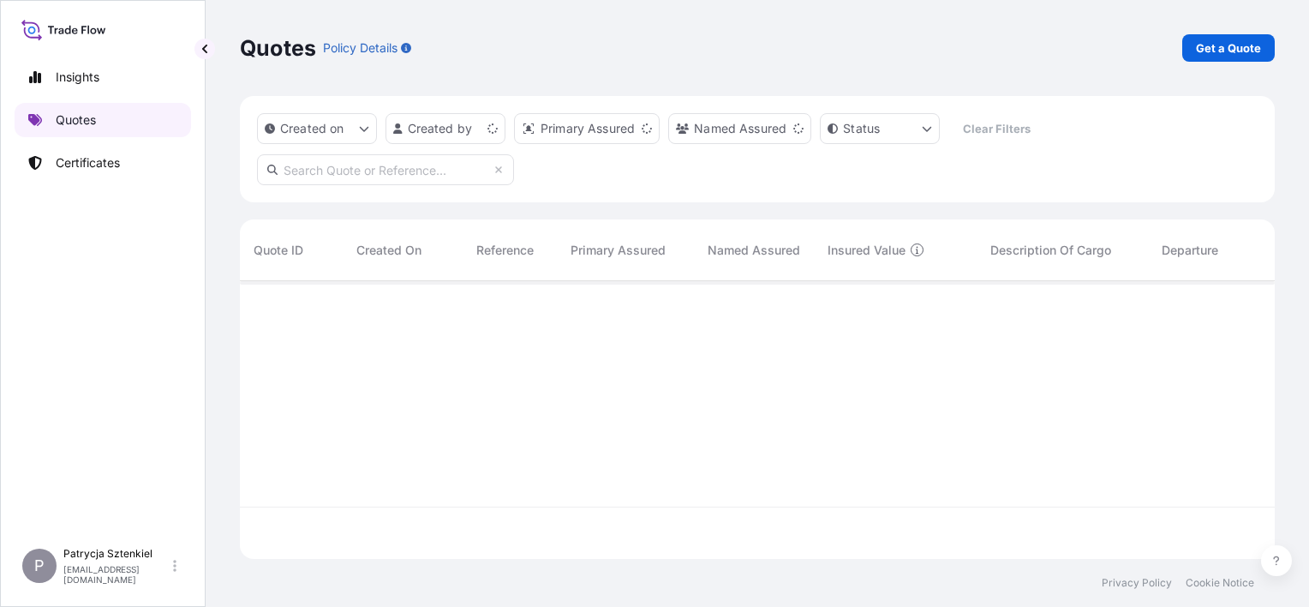
scroll to position [274, 1021]
click at [1192, 55] on link "Get a Quote" at bounding box center [1229, 47] width 93 height 27
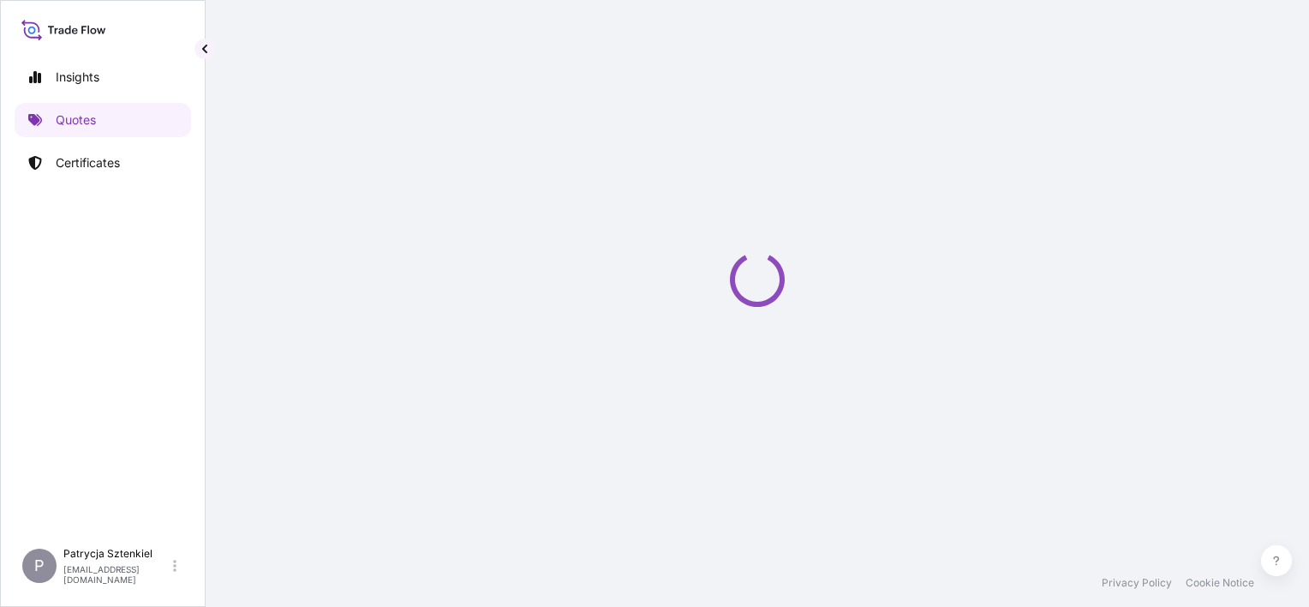
scroll to position [27, 0]
select select "Sea"
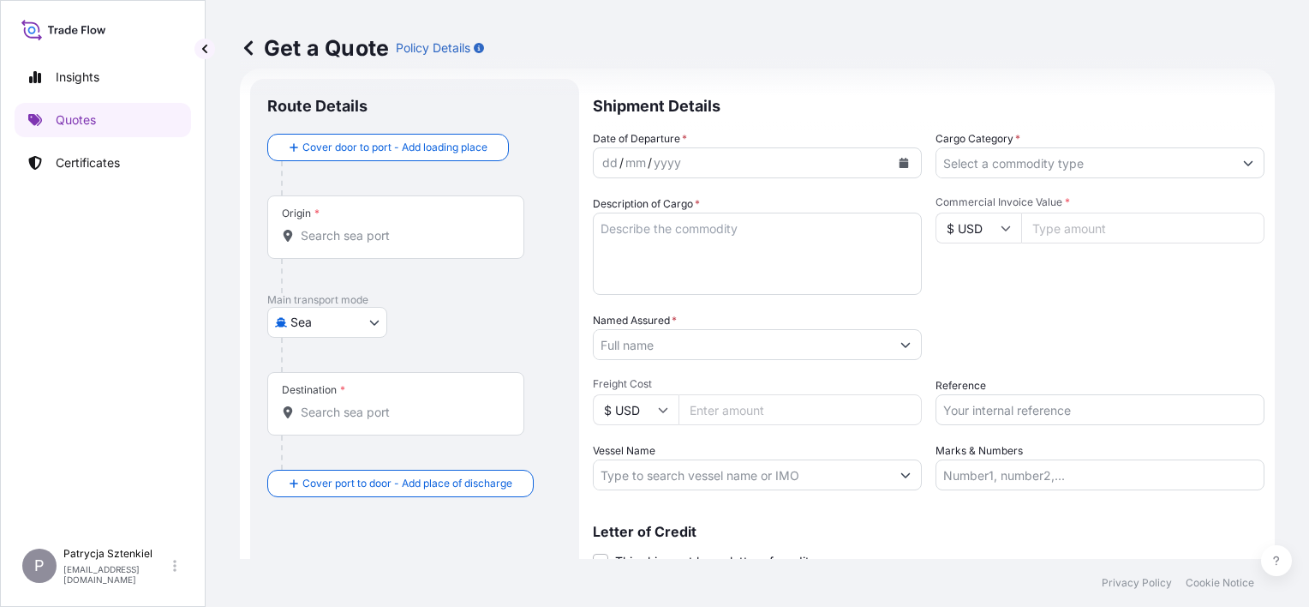
click at [989, 413] on input "Reference" at bounding box center [1100, 409] width 329 height 31
paste input "S02031421"
type input "S02031421"
click at [788, 411] on input "Freight Cost" at bounding box center [800, 409] width 243 height 31
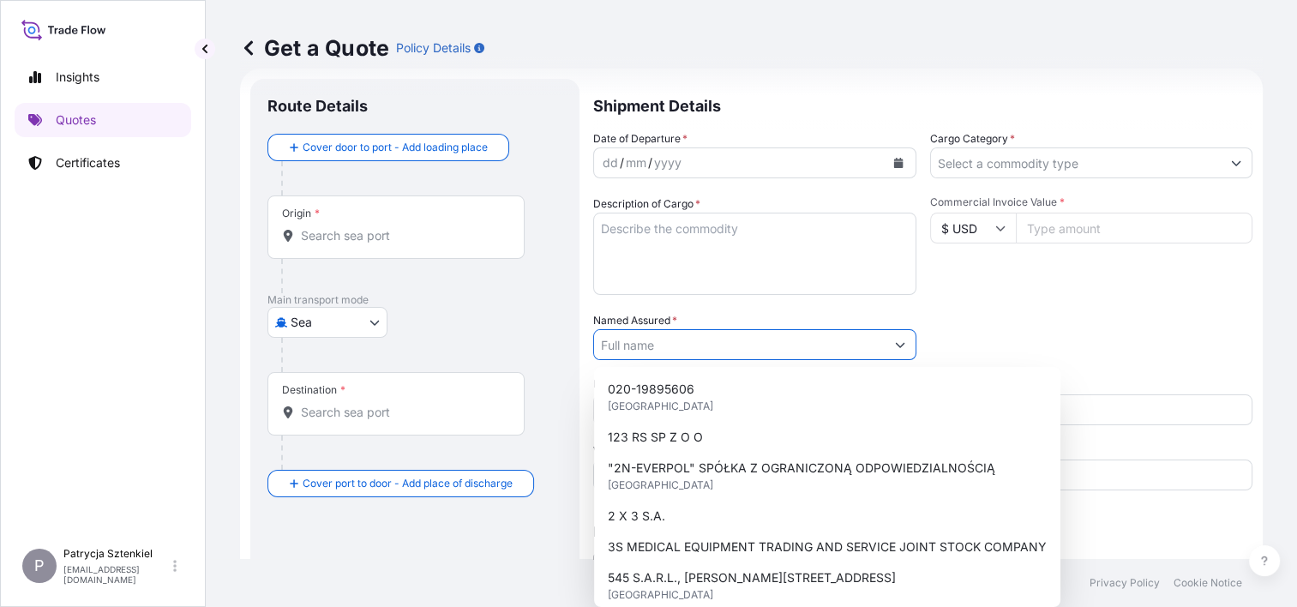
click at [709, 348] on input "Named Assured *" at bounding box center [739, 344] width 291 height 31
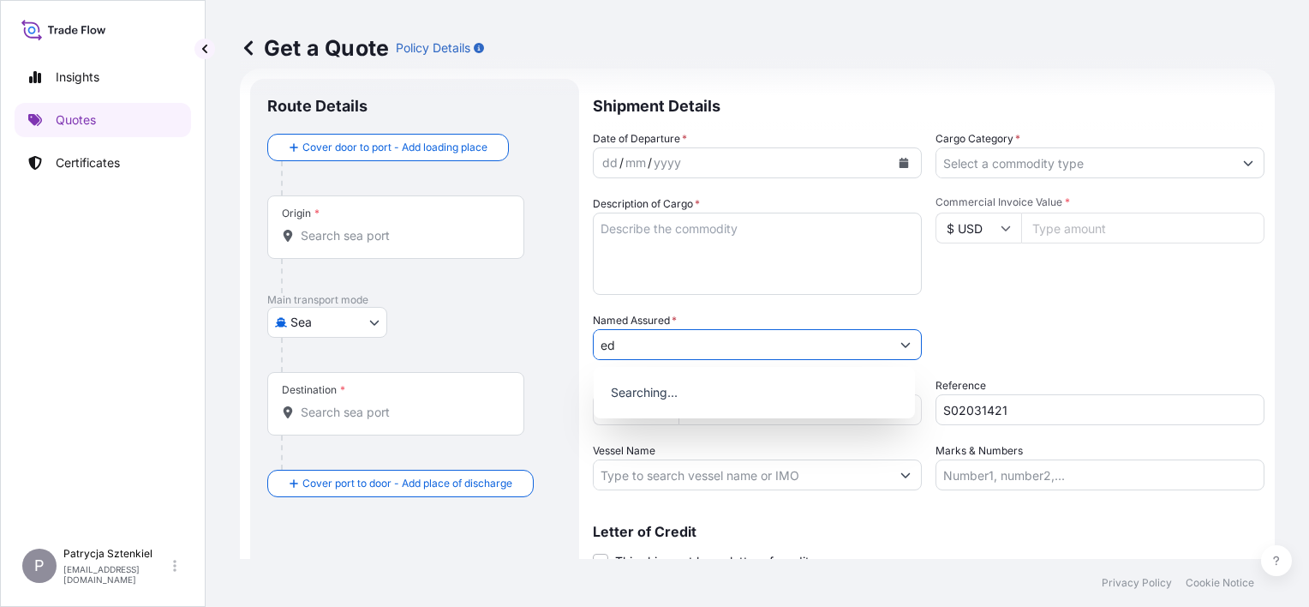
type input "e"
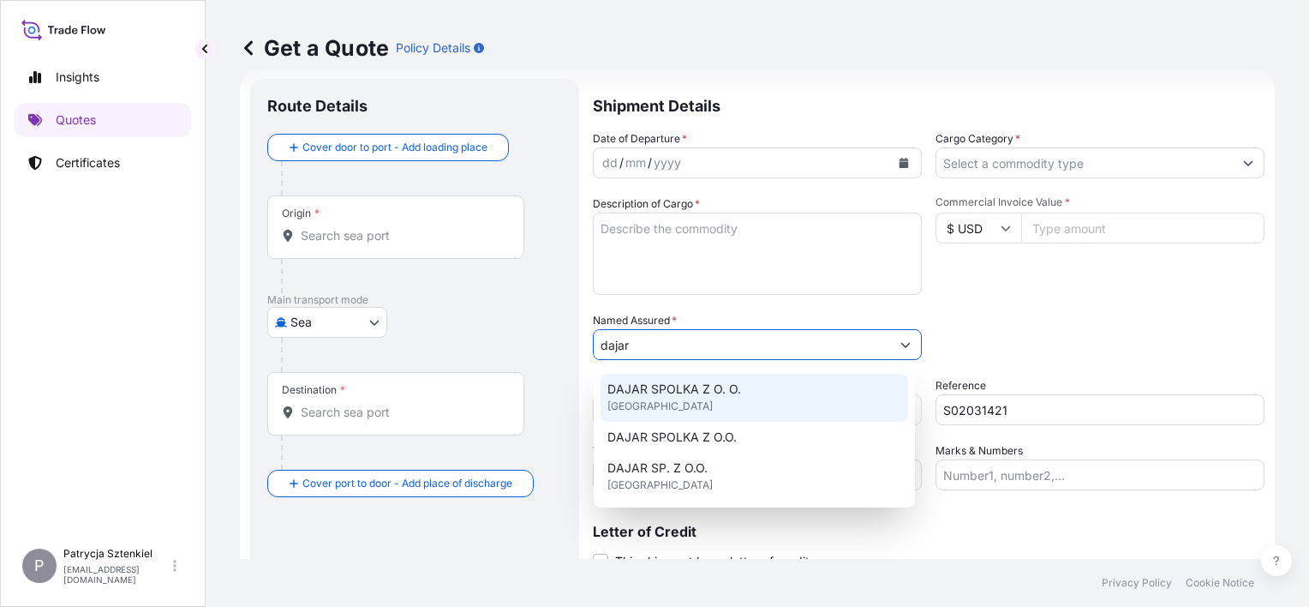
click at [818, 399] on div "DAJAR SPOLKA Z O. O. [GEOGRAPHIC_DATA]" at bounding box center [755, 398] width 308 height 48
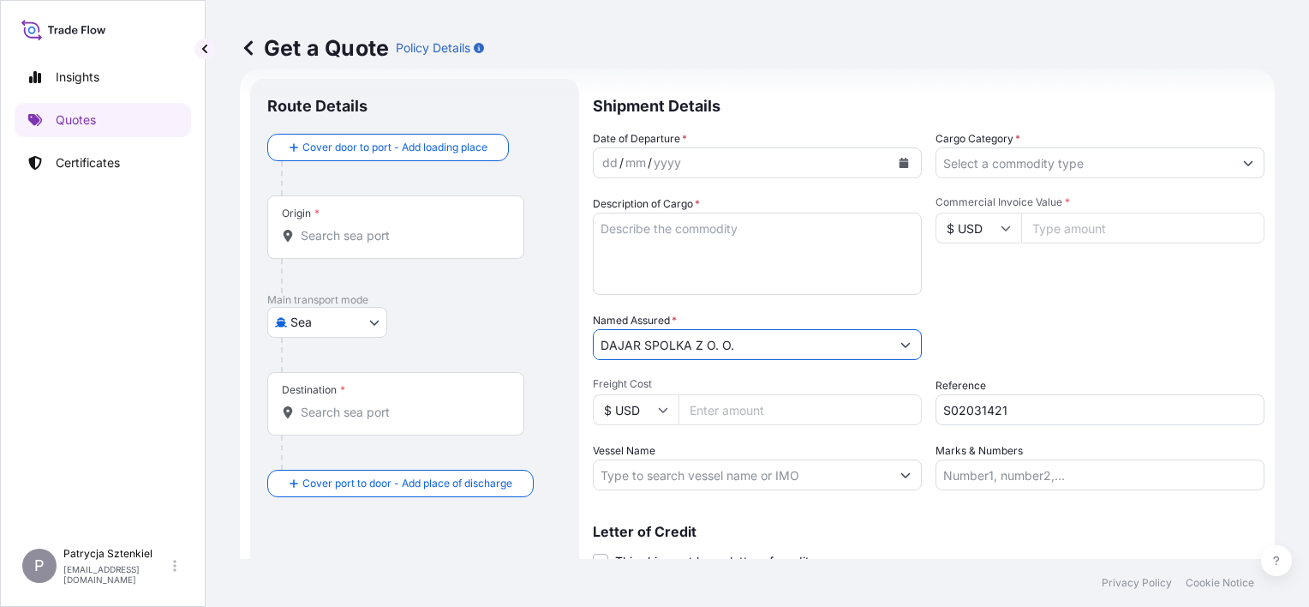
type input "DAJAR SPOLKA Z O. O."
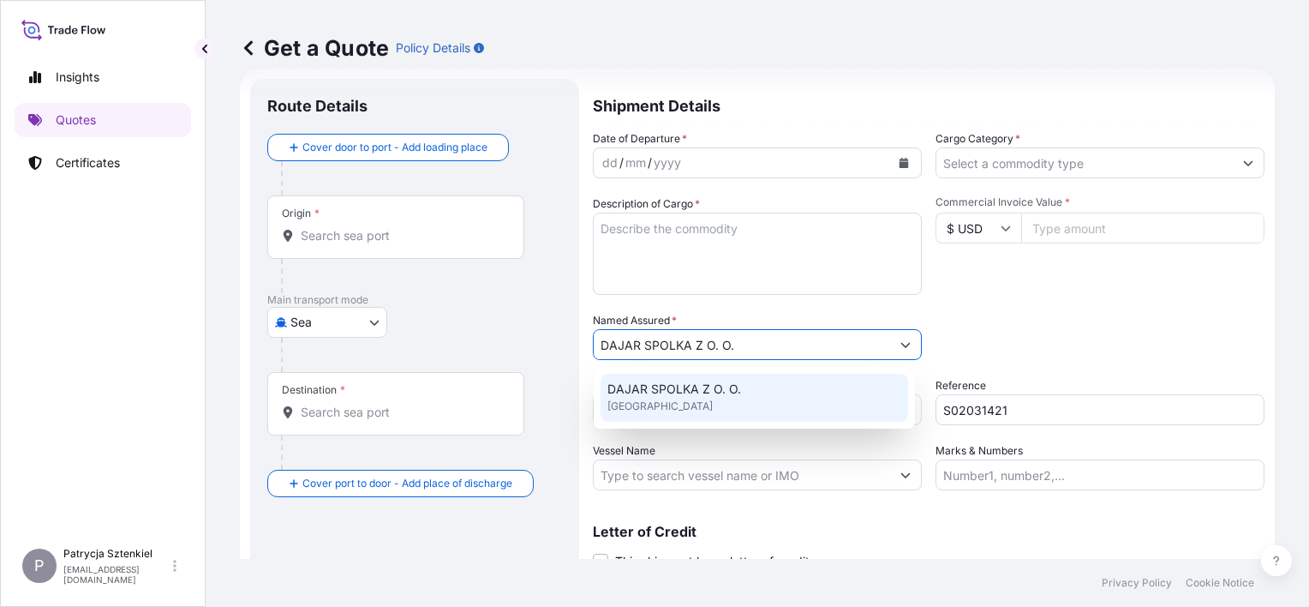
click at [716, 420] on div "DAJAR SPOLKA Z O. O. [GEOGRAPHIC_DATA]" at bounding box center [755, 398] width 308 height 48
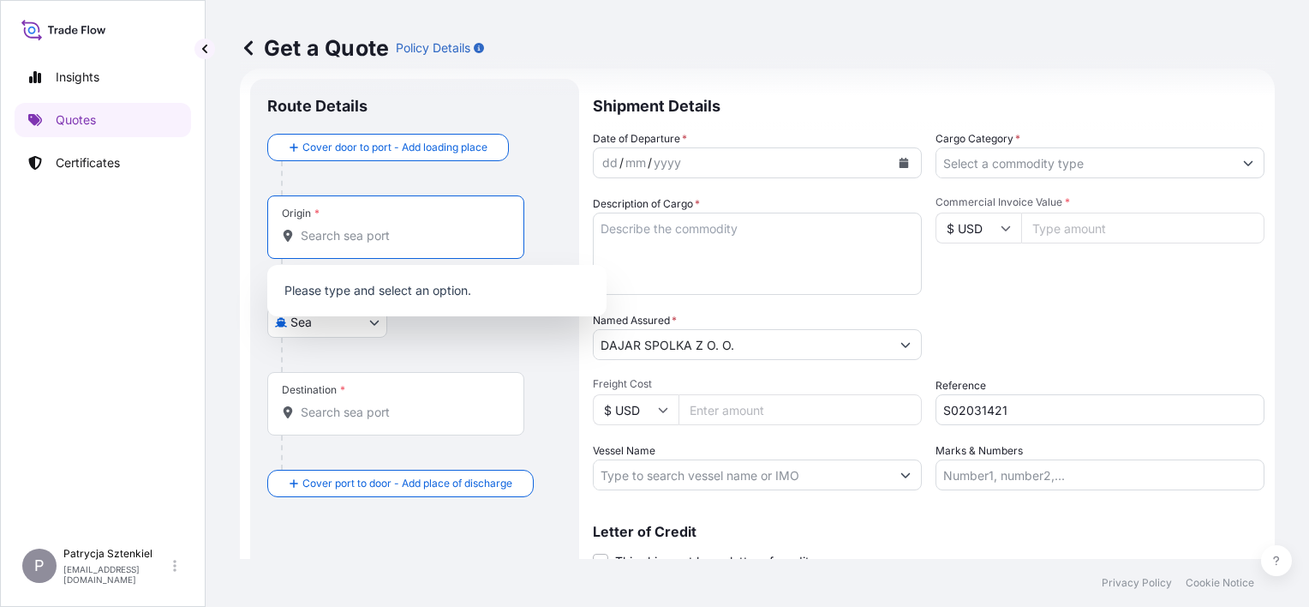
click at [340, 227] on input "Origin *" at bounding box center [402, 235] width 202 height 17
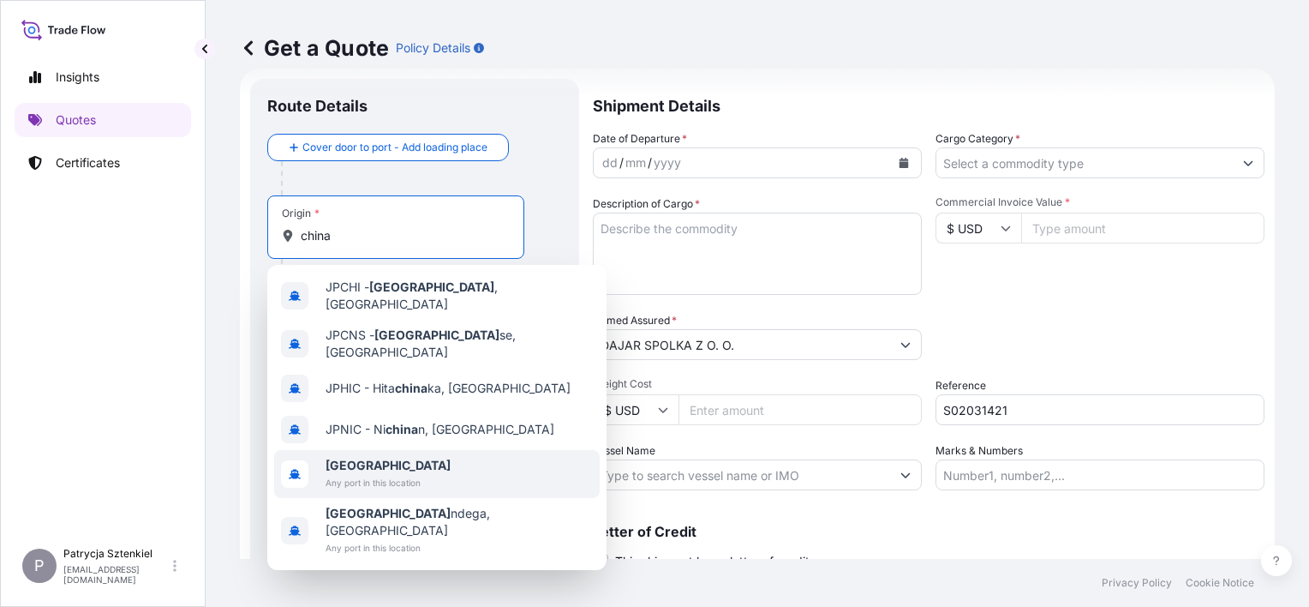
click at [363, 457] on span "[GEOGRAPHIC_DATA]" at bounding box center [388, 465] width 125 height 17
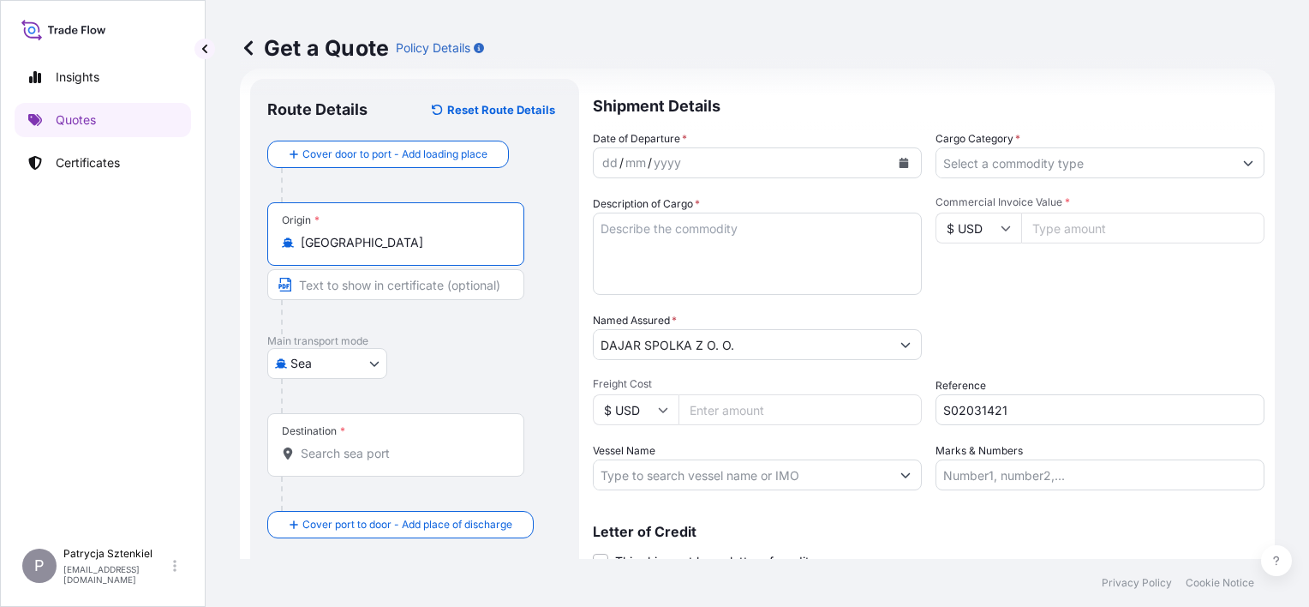
type input "[GEOGRAPHIC_DATA]"
click at [352, 430] on div "Destination *" at bounding box center [395, 444] width 257 height 63
click at [352, 445] on input "Destination *" at bounding box center [402, 453] width 202 height 17
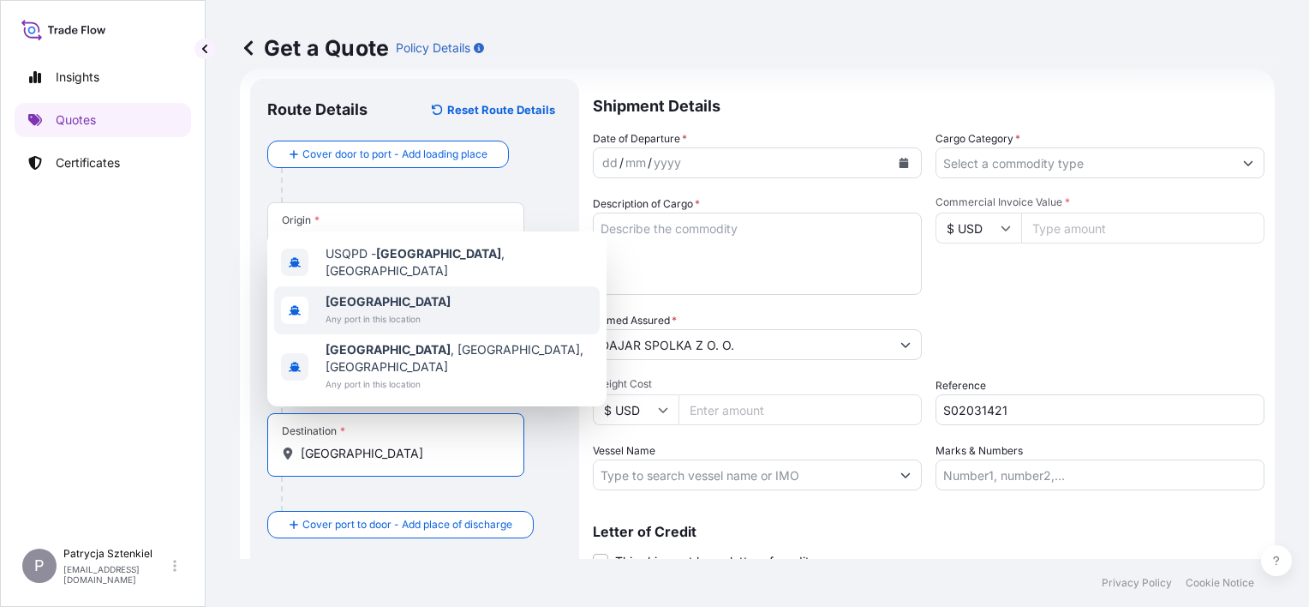
click at [377, 327] on span "Any port in this location" at bounding box center [388, 318] width 125 height 17
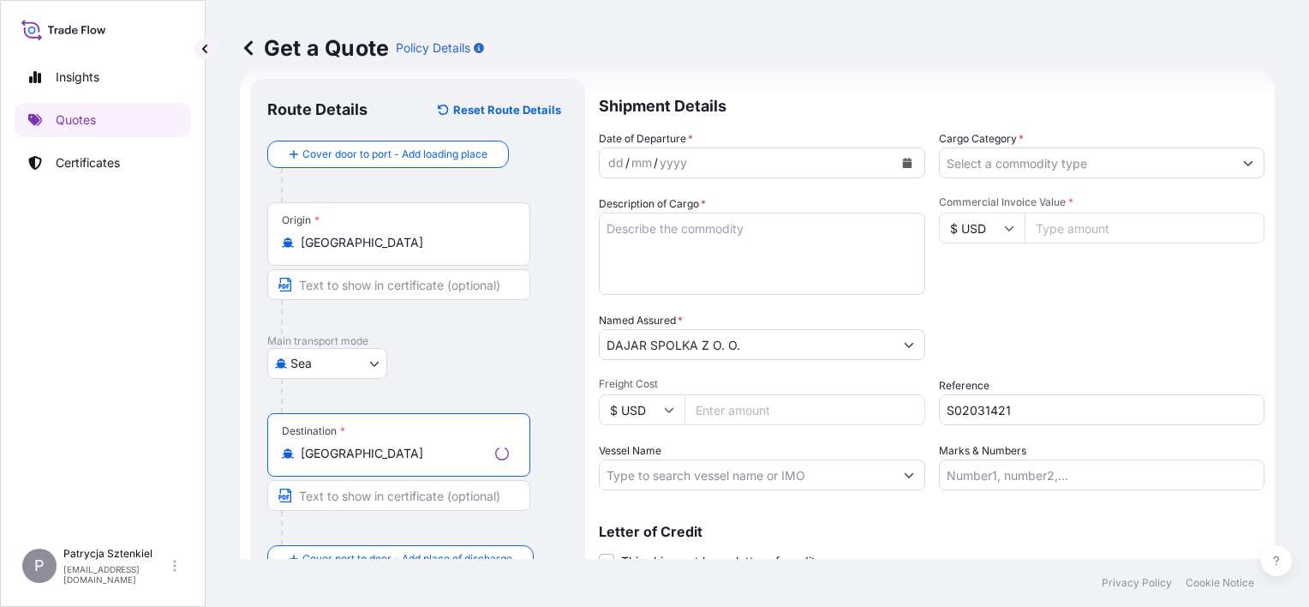
type input "[GEOGRAPHIC_DATA]"
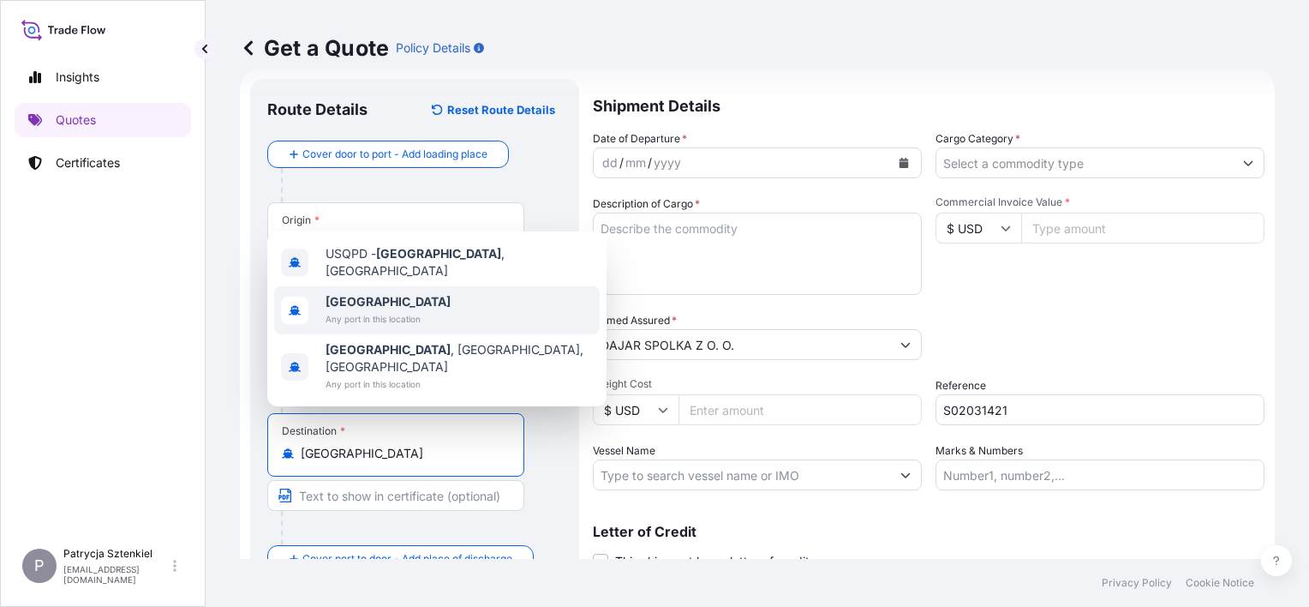
click at [342, 327] on span "Any port in this location" at bounding box center [388, 318] width 125 height 17
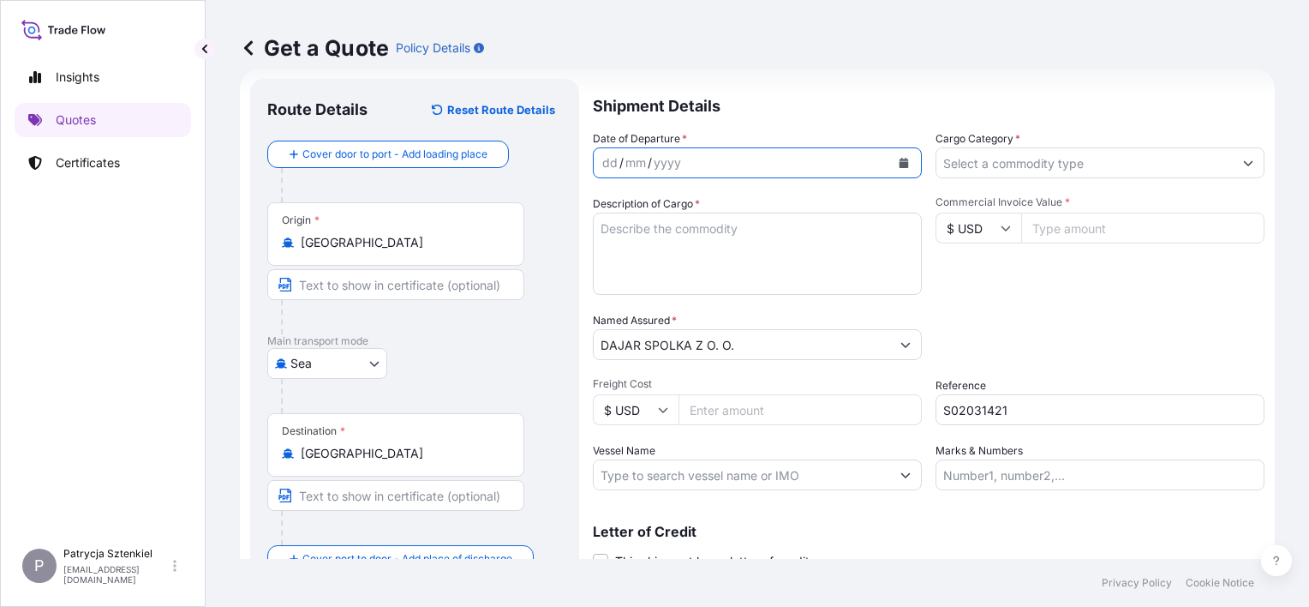
click at [904, 167] on button "Calendar" at bounding box center [903, 162] width 27 height 27
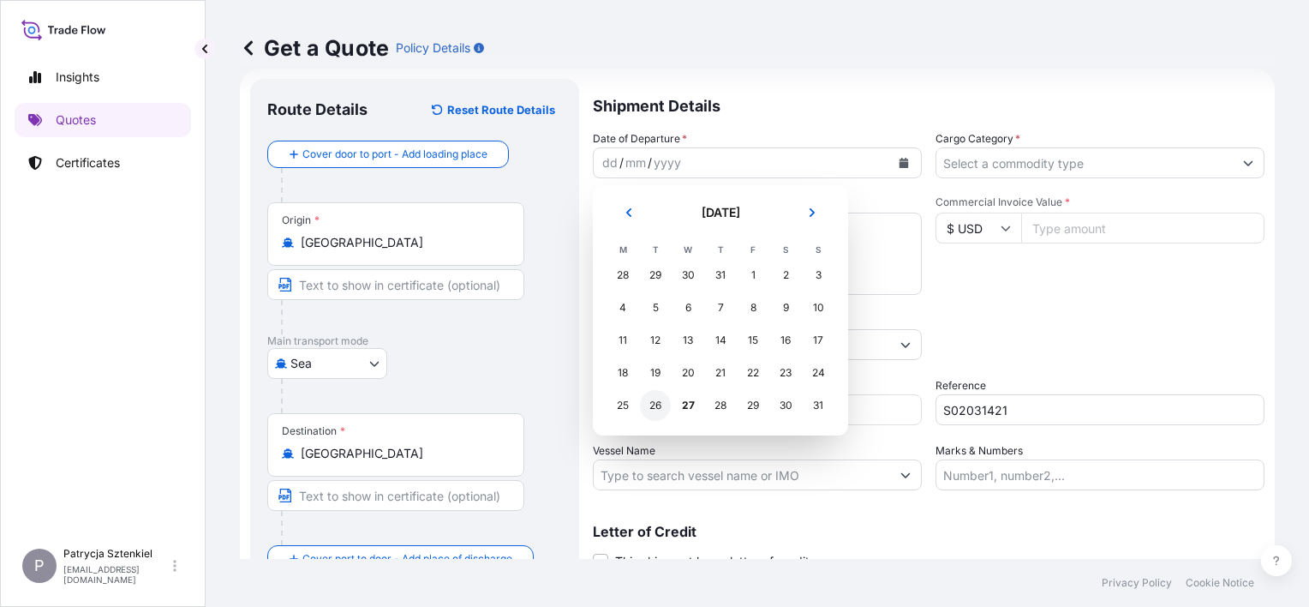
click at [657, 415] on div "26" at bounding box center [655, 405] width 31 height 31
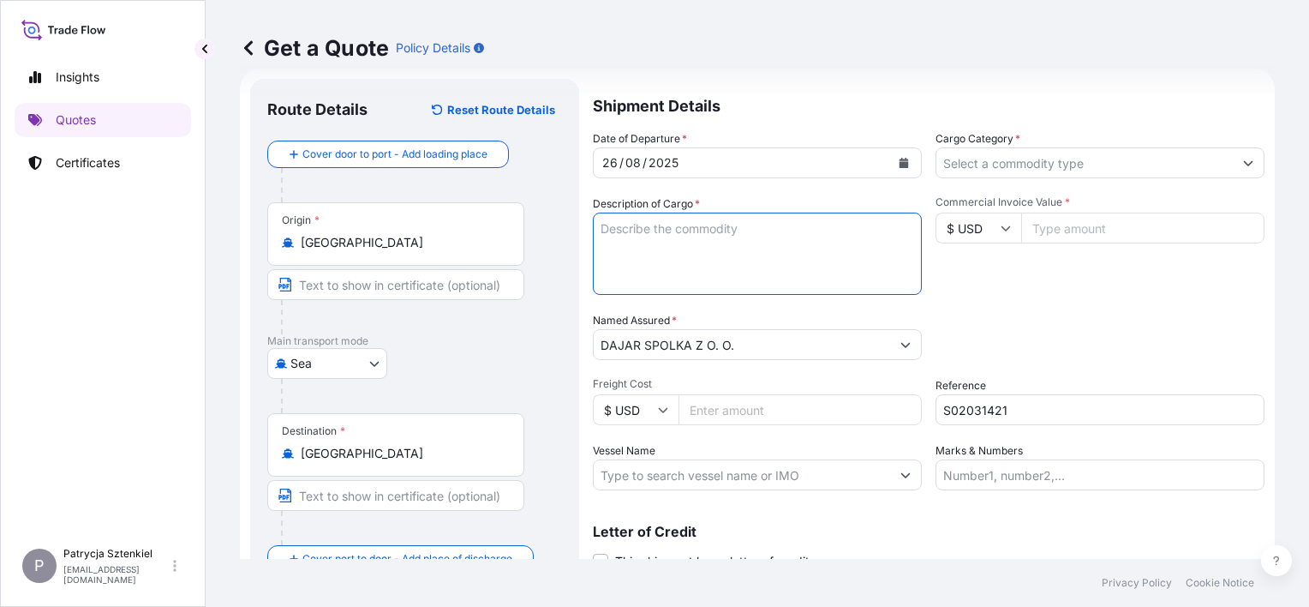
click at [722, 255] on textarea "Description of Cargo *" at bounding box center [757, 254] width 329 height 82
paste textarea "ELECTRONIC BATHROOM SCALES"
type textarea "ELECTRONIC BATHROOM SCALES"
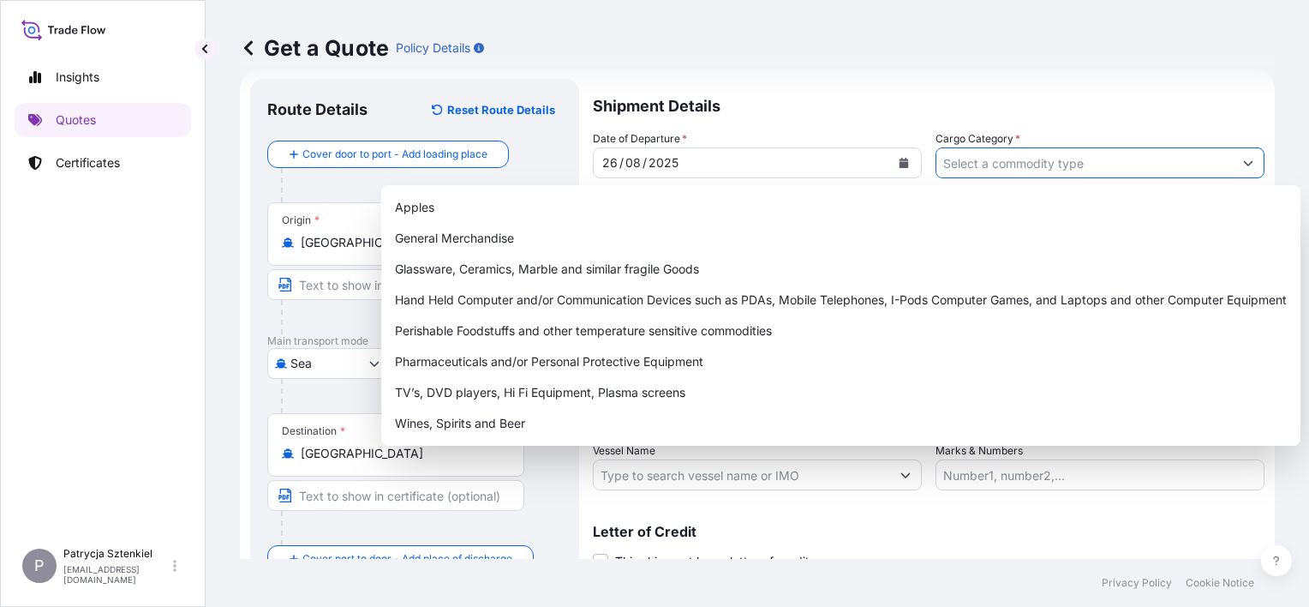
click at [989, 173] on input "Cargo Category *" at bounding box center [1085, 162] width 297 height 31
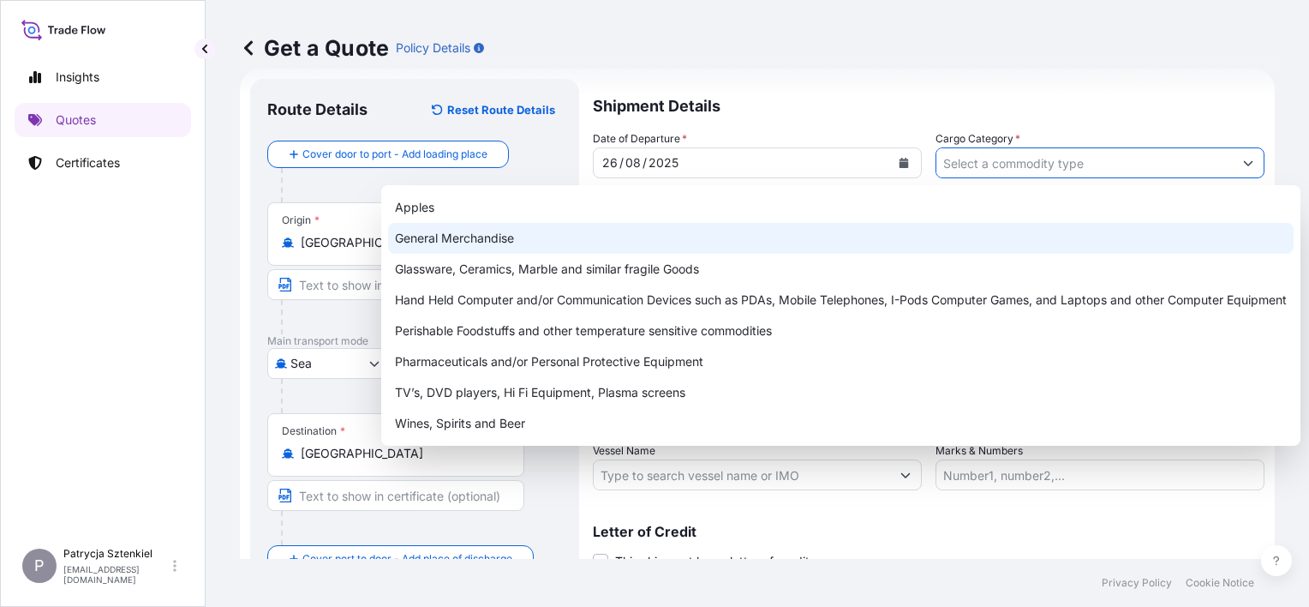
click at [590, 237] on div "General Merchandise" at bounding box center [841, 238] width 906 height 31
type input "General Merchandise"
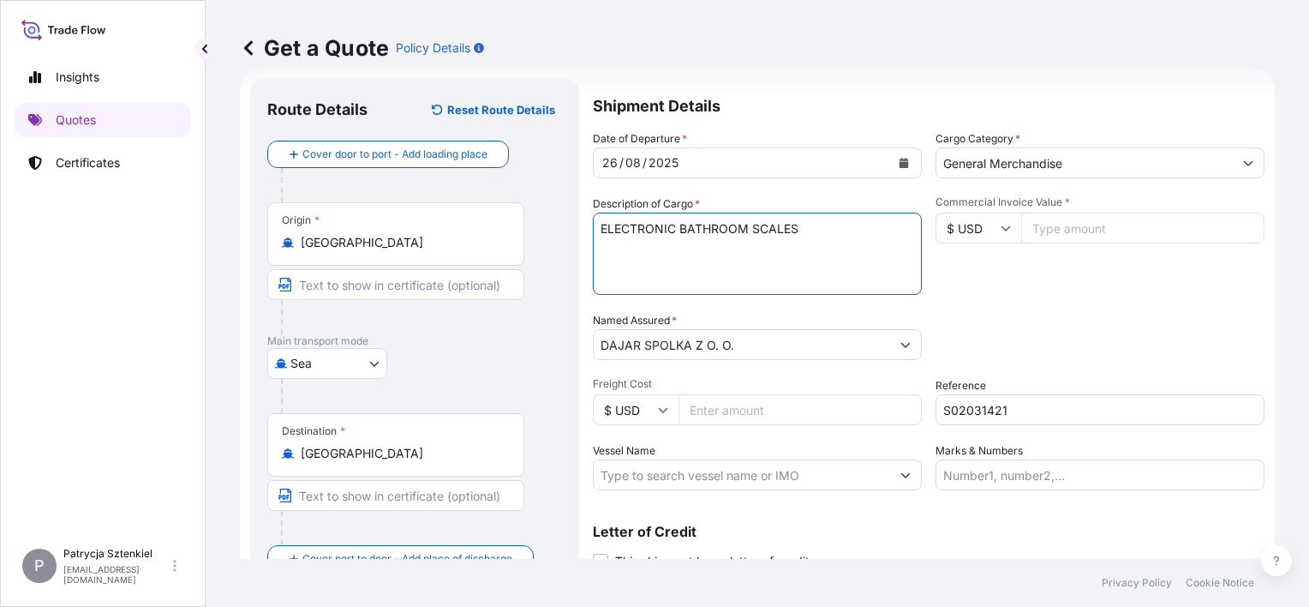
click at [836, 219] on textarea "ELECTRONIC BATHROOM SCALES" at bounding box center [757, 254] width 329 height 82
paste textarea "BEAU5948665 M4136458 40HC 9750.00 KG 26.059 M3 750 CTN CY/CY"
type textarea "ELECTRONIC BATHROOM SCALES BEAU5948665 M4136458 40HC 9750.00 KG 26.059 M3 750 C…"
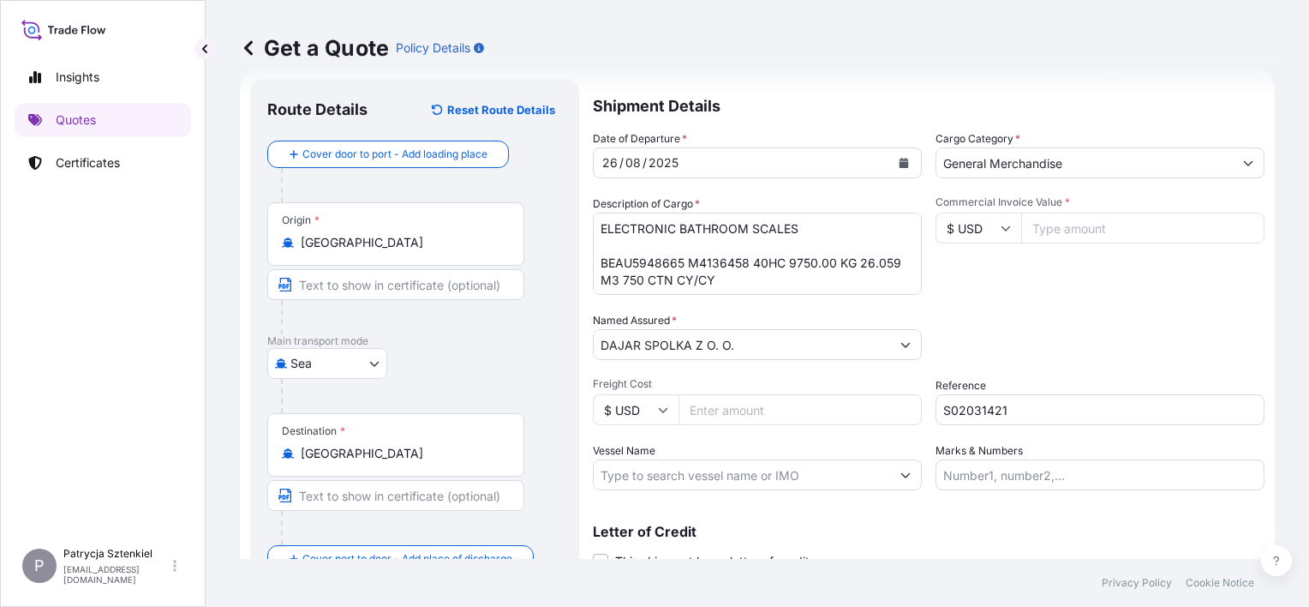
click at [1037, 242] on input "Commercial Invoice Value *" at bounding box center [1142, 228] width 243 height 31
paste input "24200"
type input "24200"
click at [715, 399] on input "Freight Cost" at bounding box center [800, 409] width 243 height 31
paste input "3025"
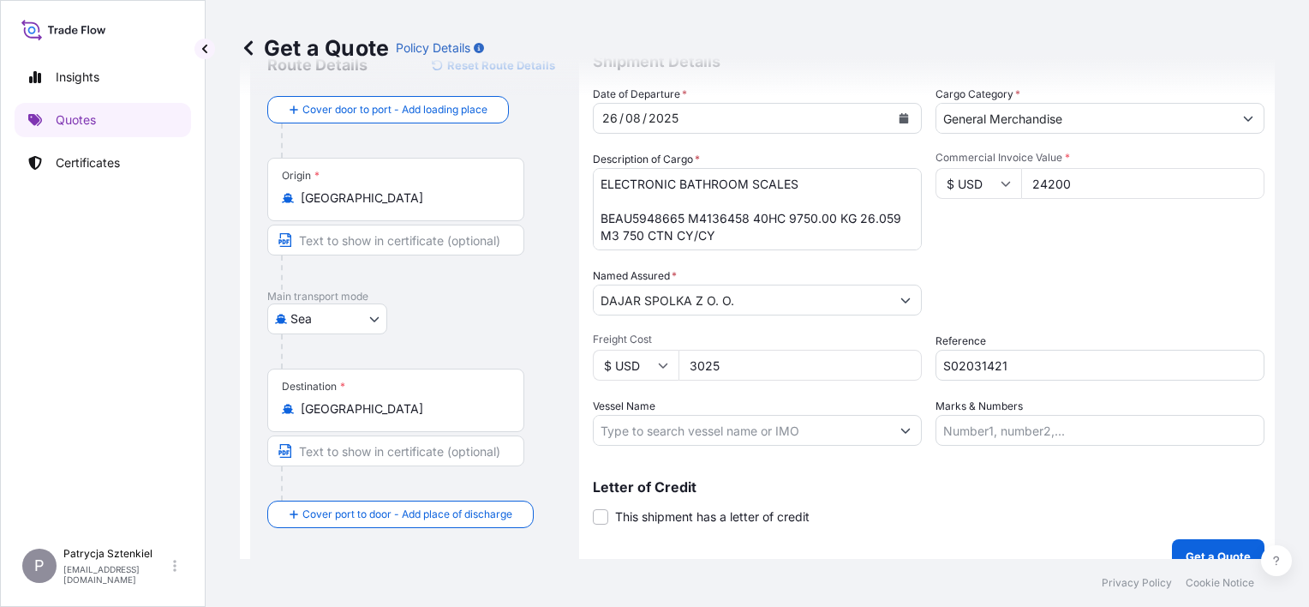
scroll to position [96, 0]
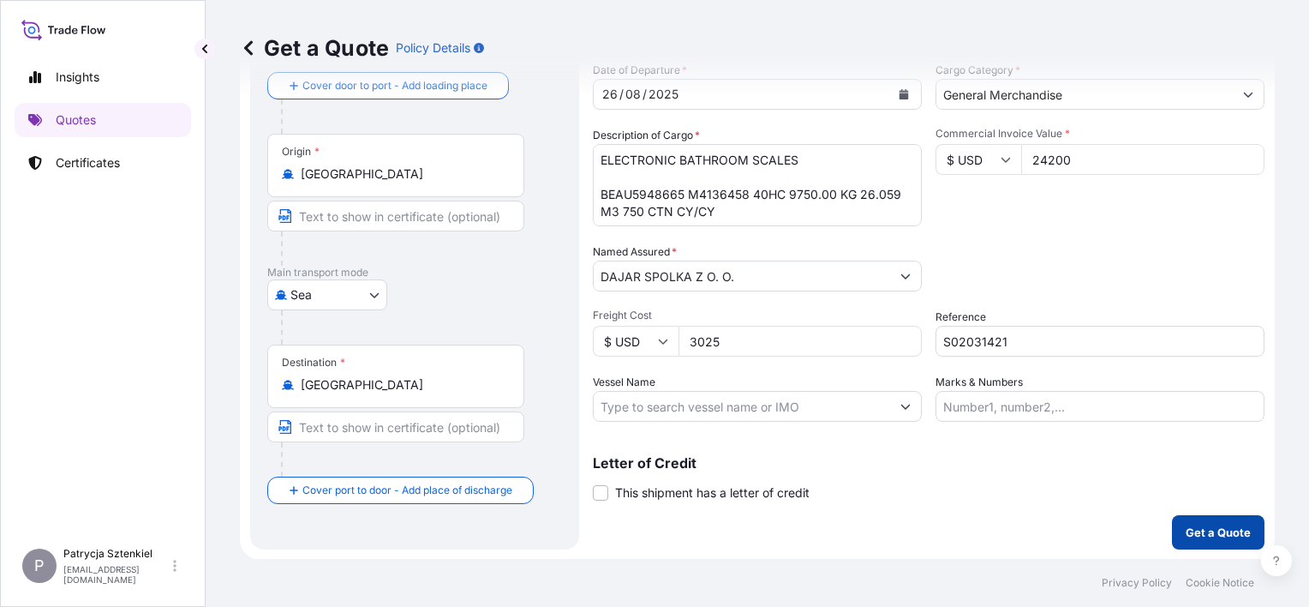
type input "3025"
click at [1204, 518] on button "Get a Quote" at bounding box center [1218, 532] width 93 height 34
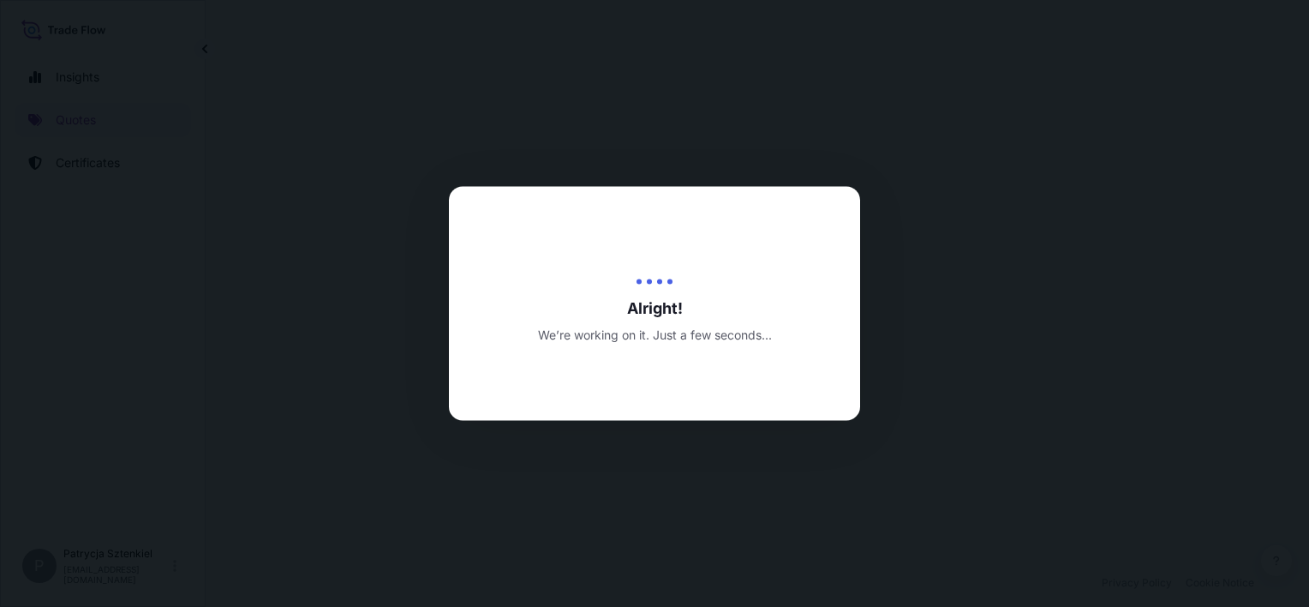
select select "Sea"
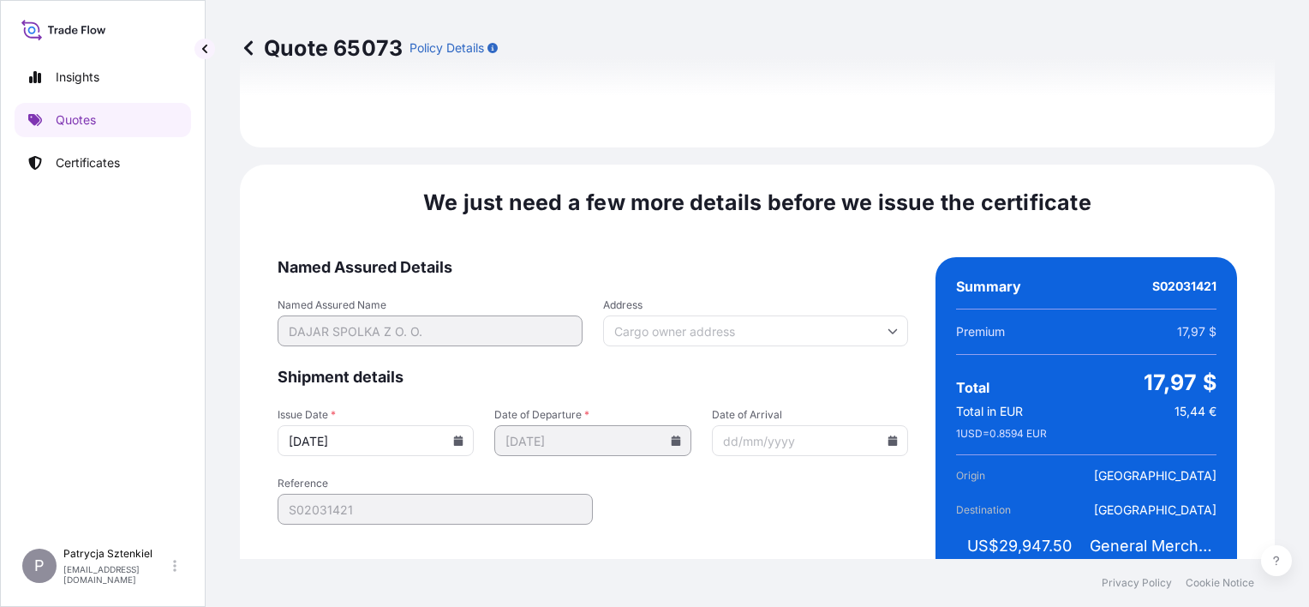
scroll to position [2022, 0]
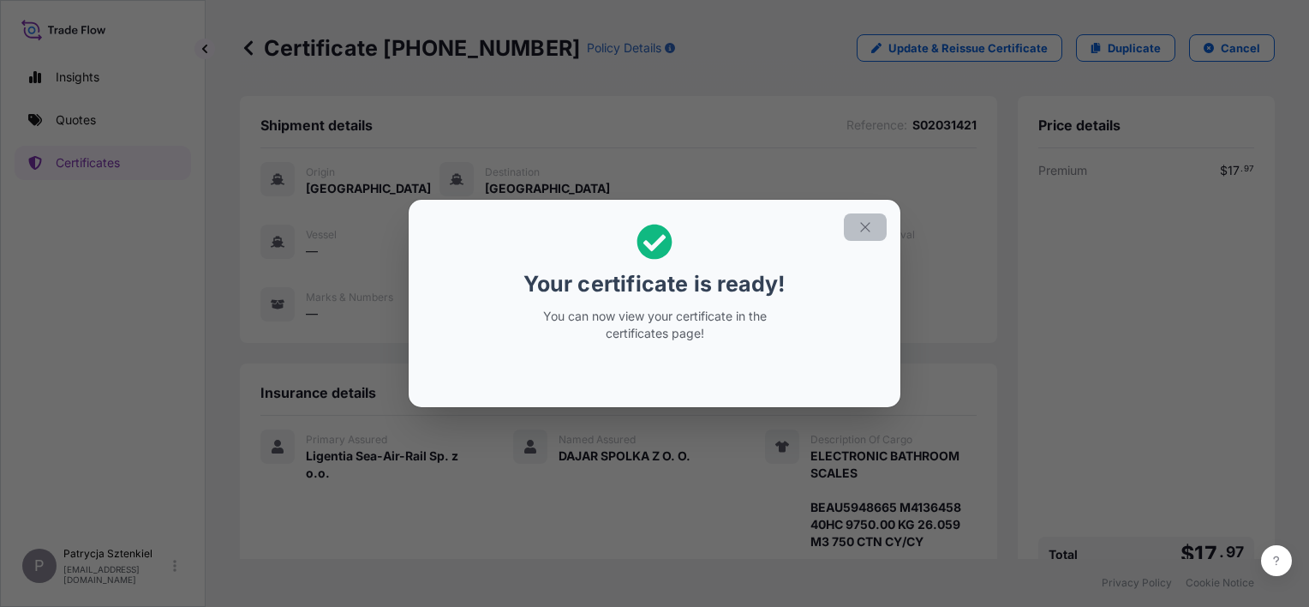
click at [868, 230] on icon "button" at bounding box center [865, 226] width 15 height 15
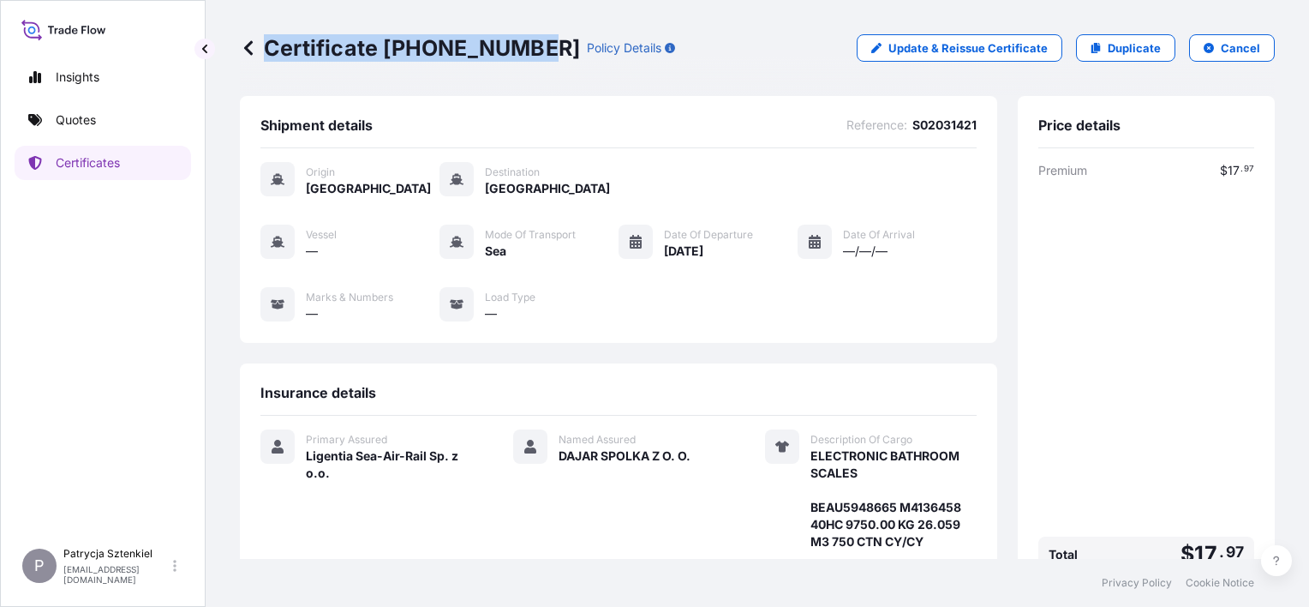
drag, startPoint x: 267, startPoint y: 48, endPoint x: 522, endPoint y: 69, distance: 256.3
click at [522, 69] on div "Certificate [PHONE_NUMBER] Policy Details Update & Reissue Certificate Duplicat…" at bounding box center [757, 48] width 1035 height 96
copy p "Certificate [PHONE_NUMBER]"
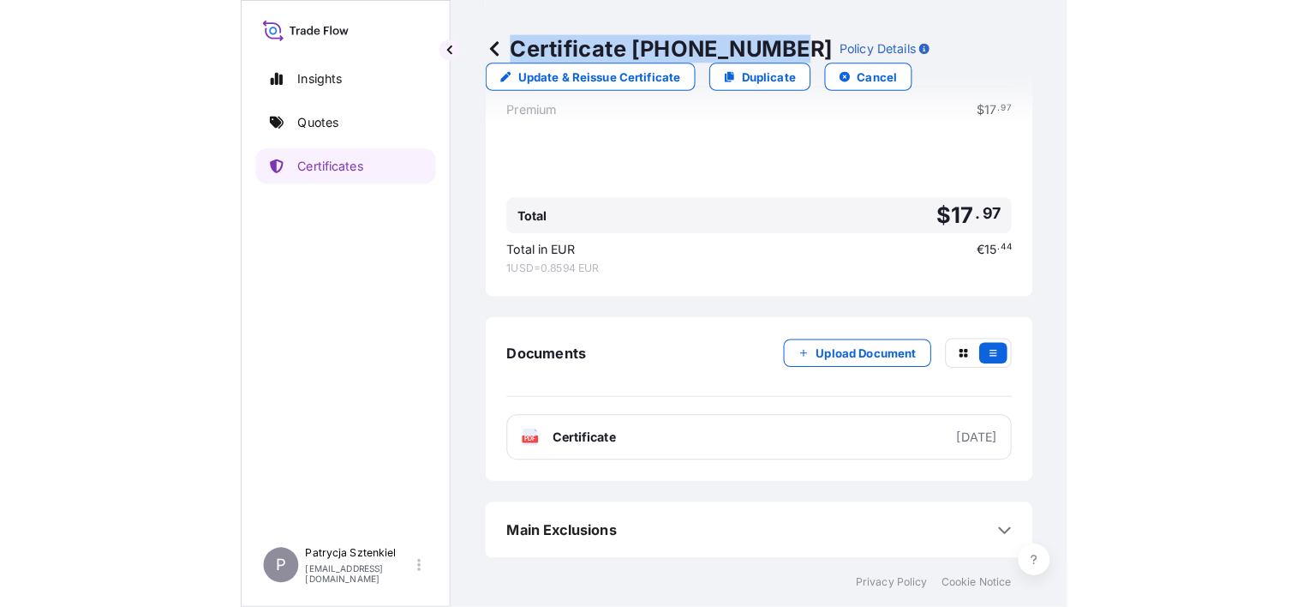
scroll to position [326, 0]
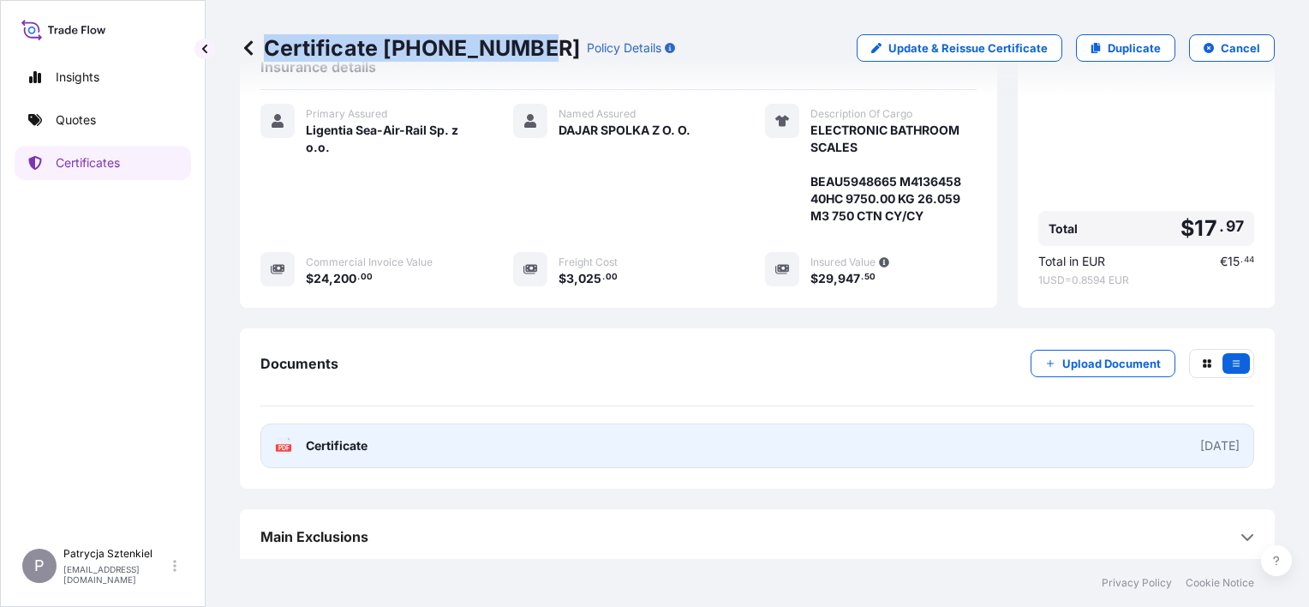
click at [545, 450] on link "PDF Certificate [DATE]" at bounding box center [758, 445] width 994 height 45
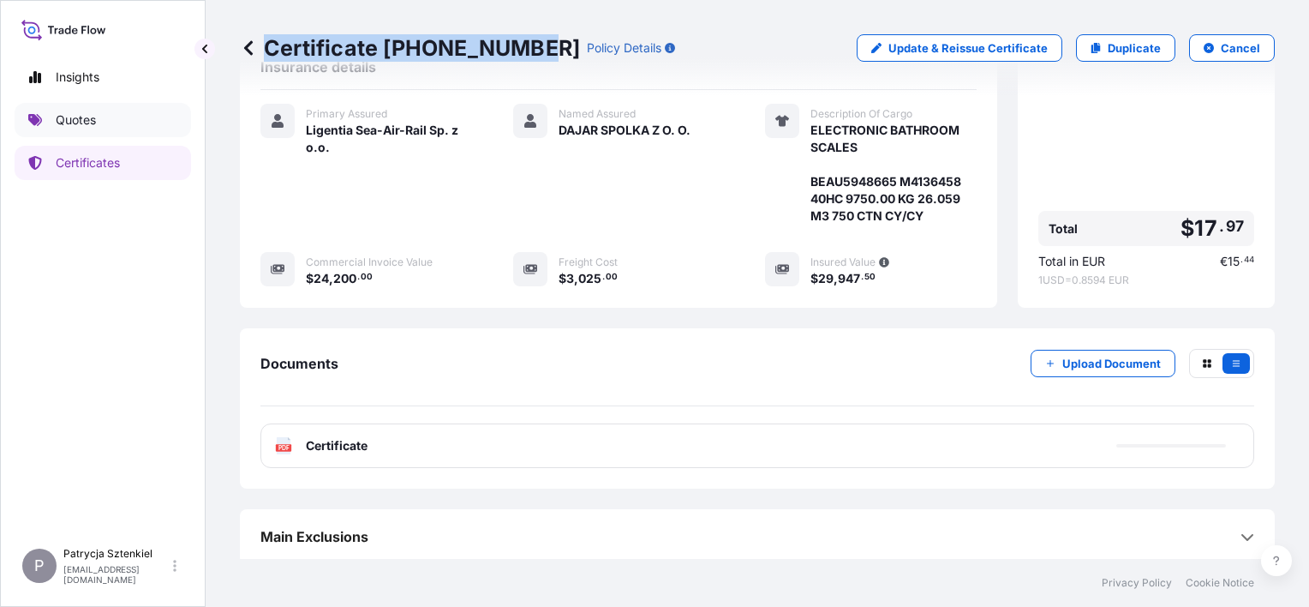
click at [67, 129] on link "Quotes" at bounding box center [103, 120] width 177 height 34
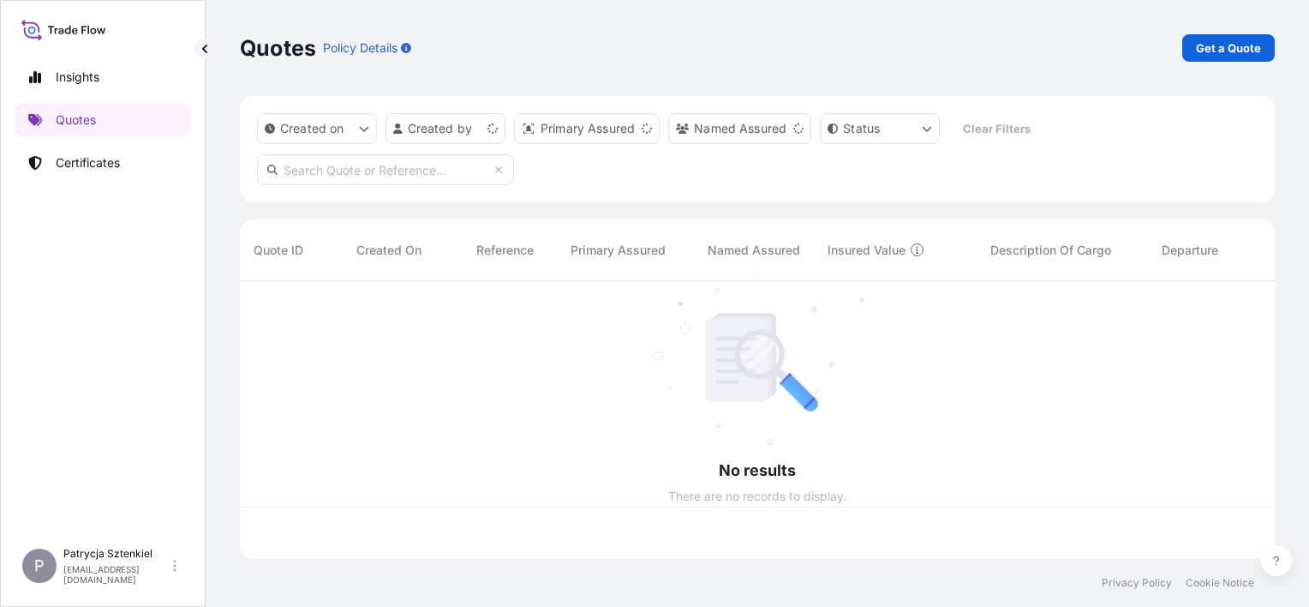
scroll to position [274, 1021]
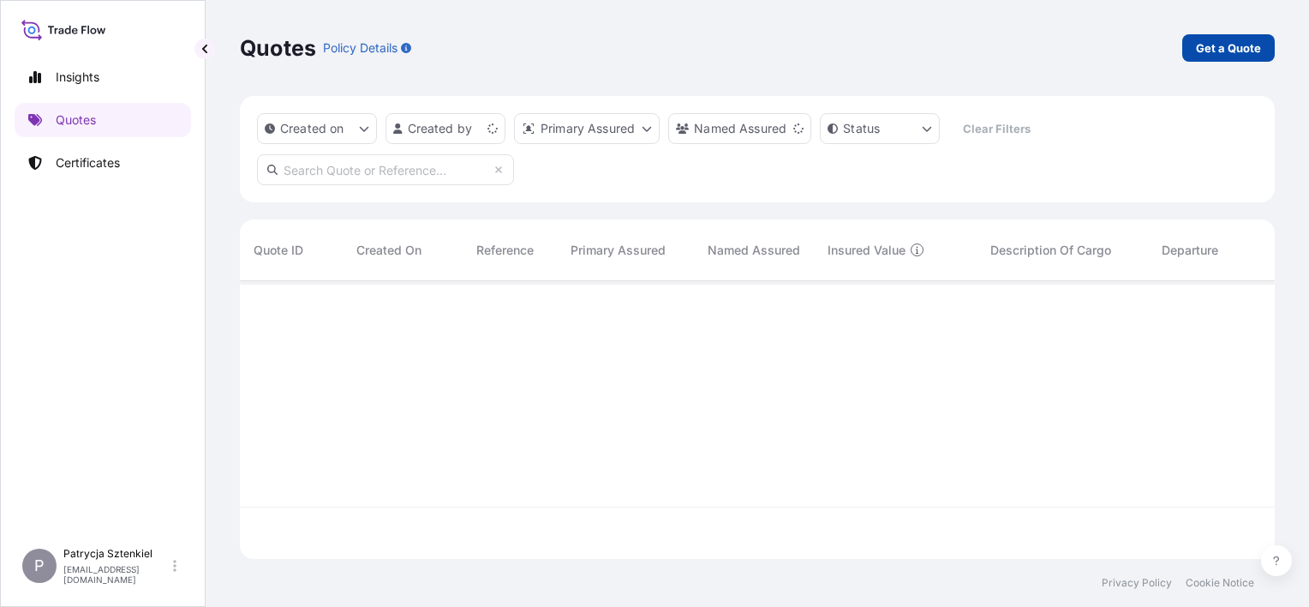
click at [1213, 45] on p "Get a Quote" at bounding box center [1228, 47] width 65 height 17
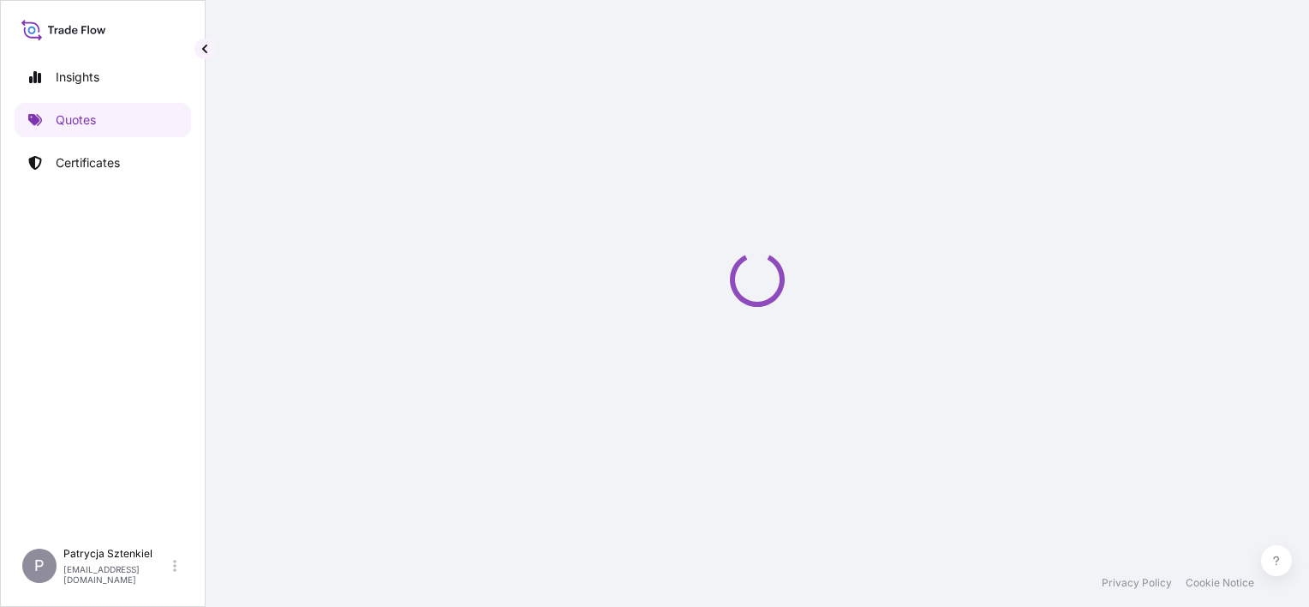
select select "Sea"
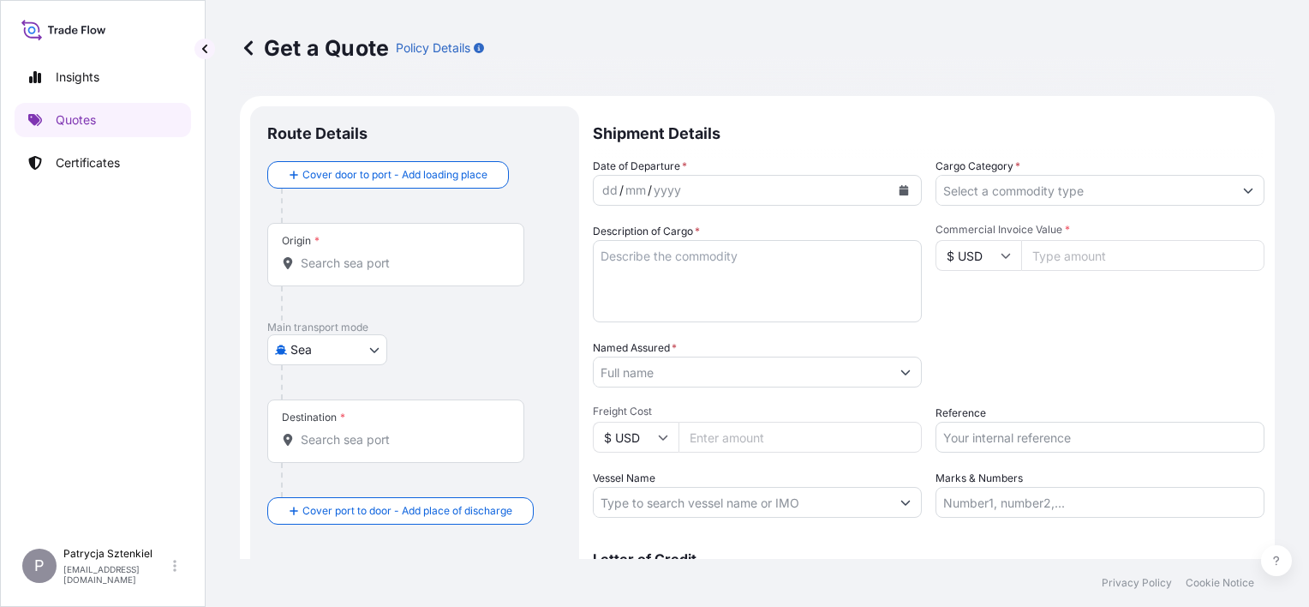
scroll to position [27, 0]
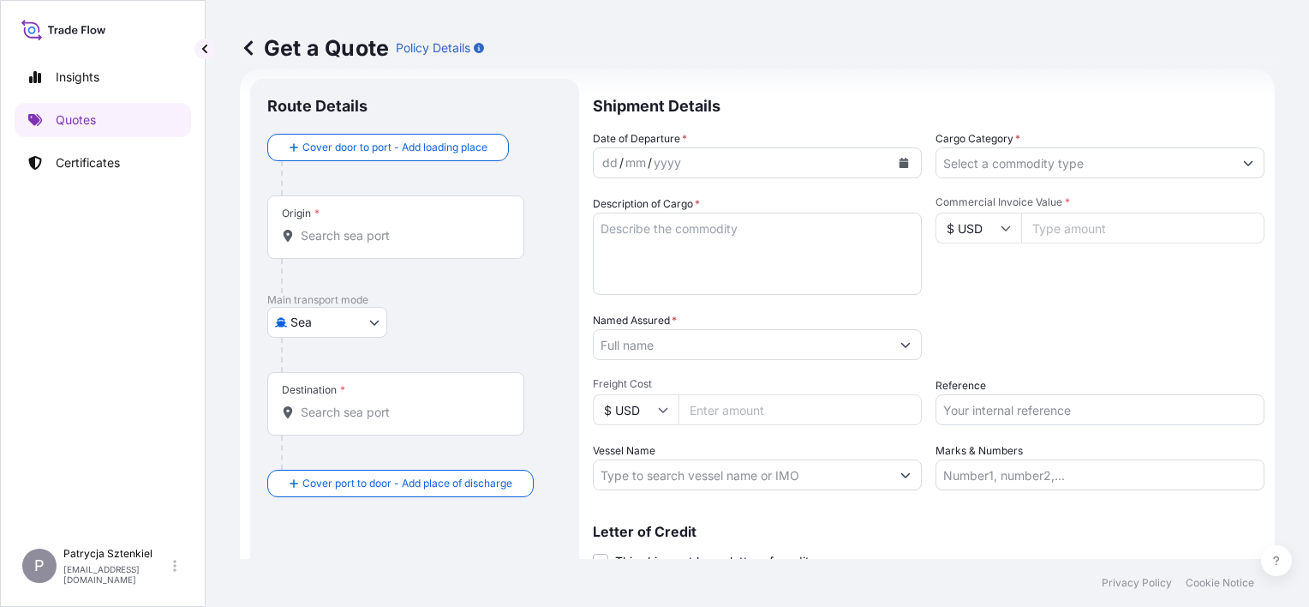
click at [985, 407] on input "Reference" at bounding box center [1100, 409] width 329 height 31
paste input "B00053093"
type input "B00053093"
click at [360, 328] on body "Insights Quotes Certificates P Patrycja Sztenkiel [EMAIL_ADDRESS][DOMAIN_NAME] …" at bounding box center [654, 303] width 1309 height 607
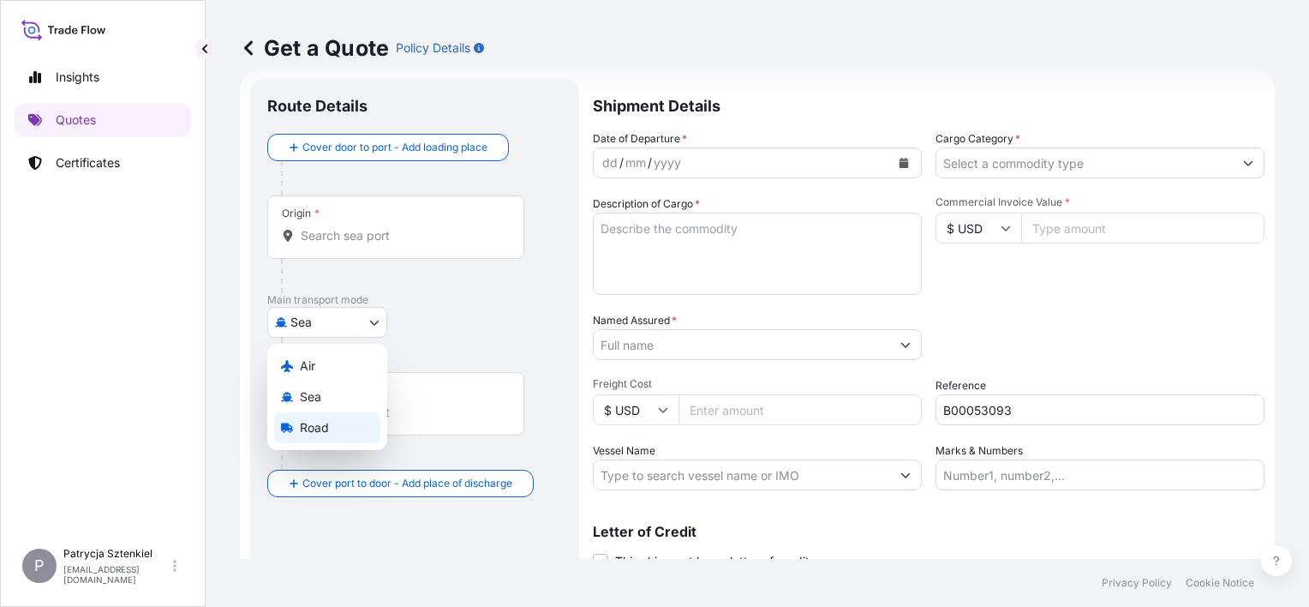
click at [340, 433] on div "Road" at bounding box center [327, 427] width 106 height 31
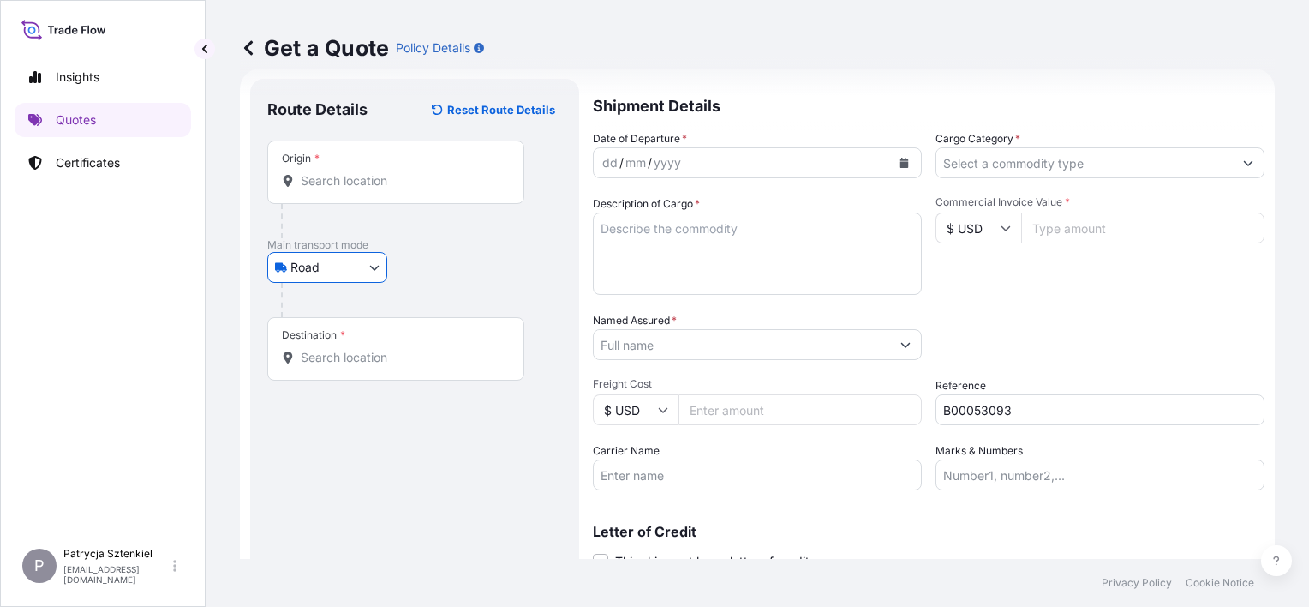
click at [380, 189] on div "Origin *" at bounding box center [395, 172] width 257 height 63
click at [380, 189] on input "Origin *" at bounding box center [402, 180] width 202 height 17
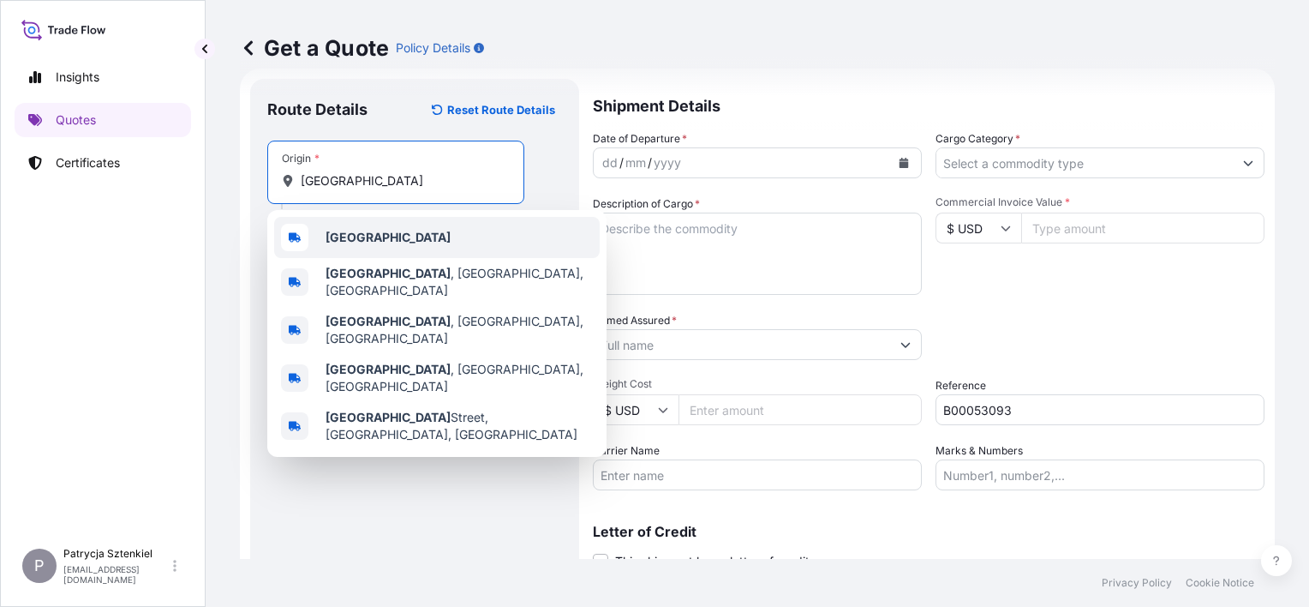
click at [393, 226] on div "[GEOGRAPHIC_DATA]" at bounding box center [437, 237] width 326 height 41
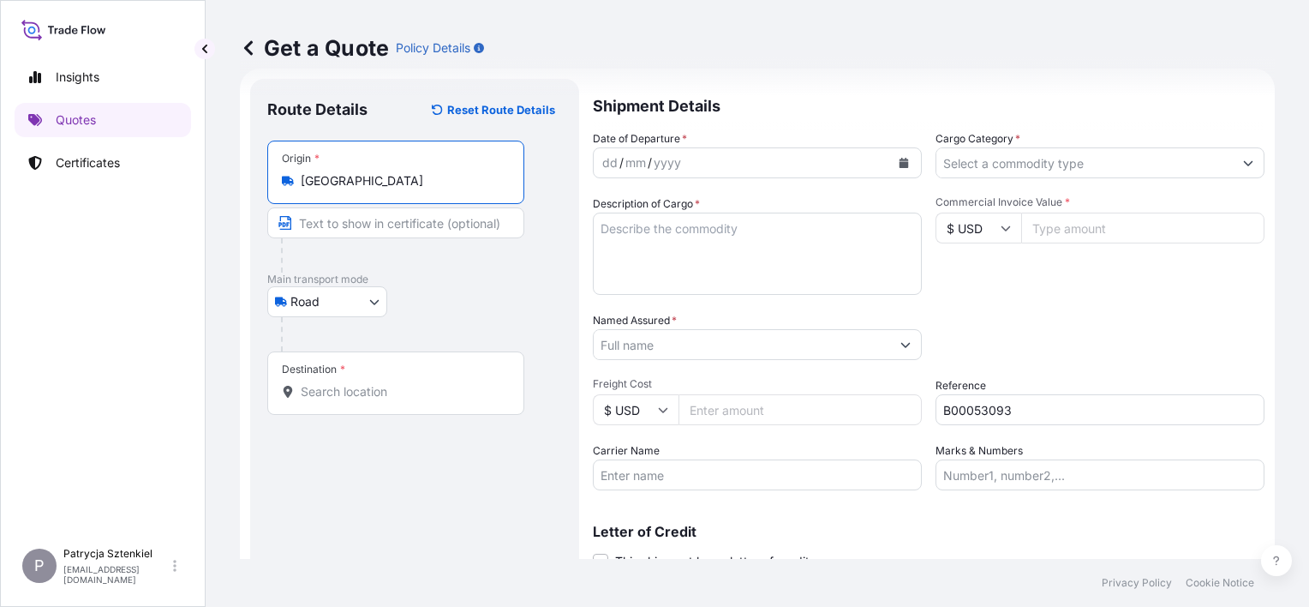
type input "[GEOGRAPHIC_DATA]"
click at [369, 380] on div "Destination *" at bounding box center [398, 382] width 263 height 63
click at [369, 383] on input "Destination *" at bounding box center [405, 391] width 208 height 17
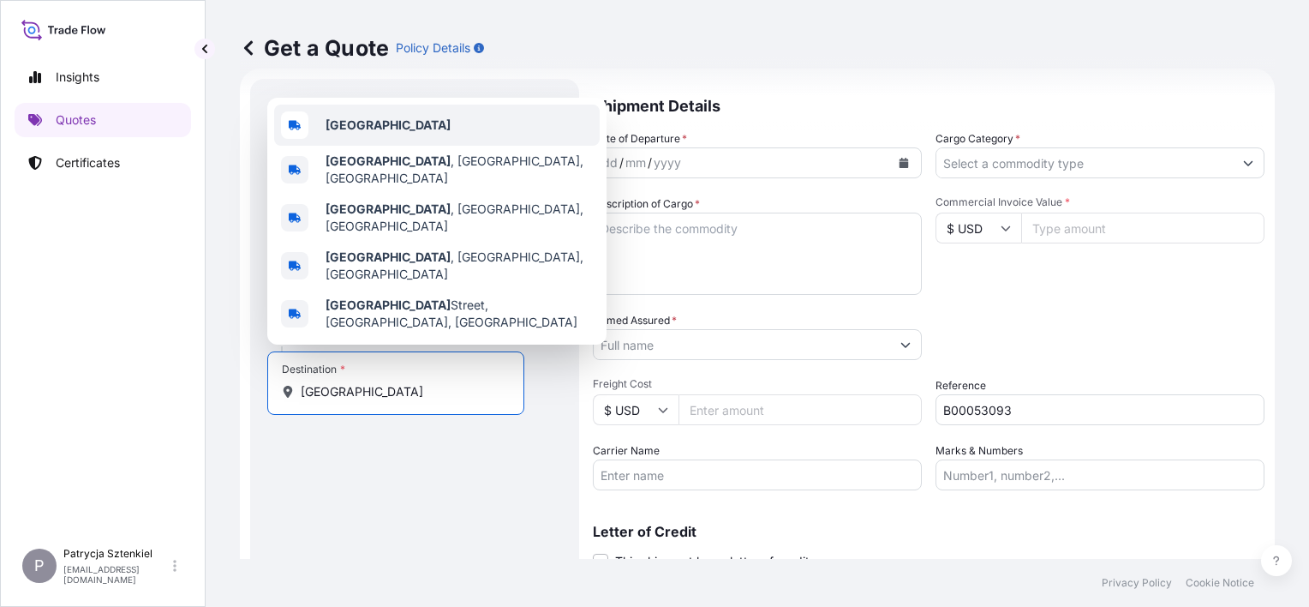
click at [390, 146] on div "[GEOGRAPHIC_DATA]" at bounding box center [437, 125] width 326 height 41
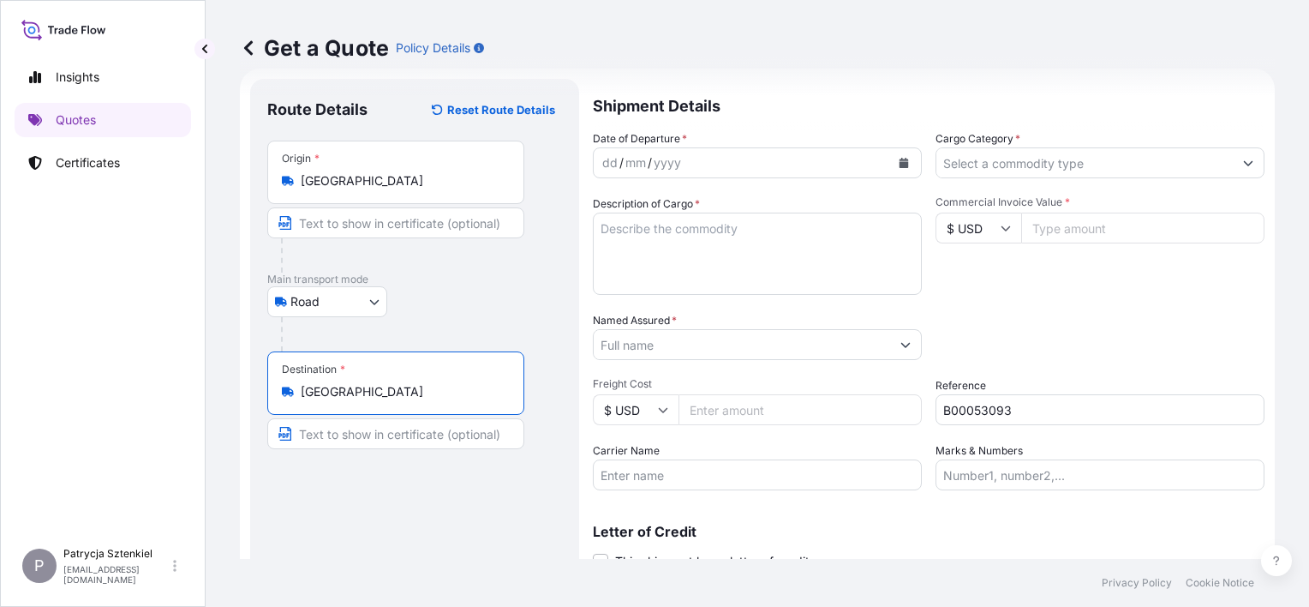
type input "[GEOGRAPHIC_DATA]"
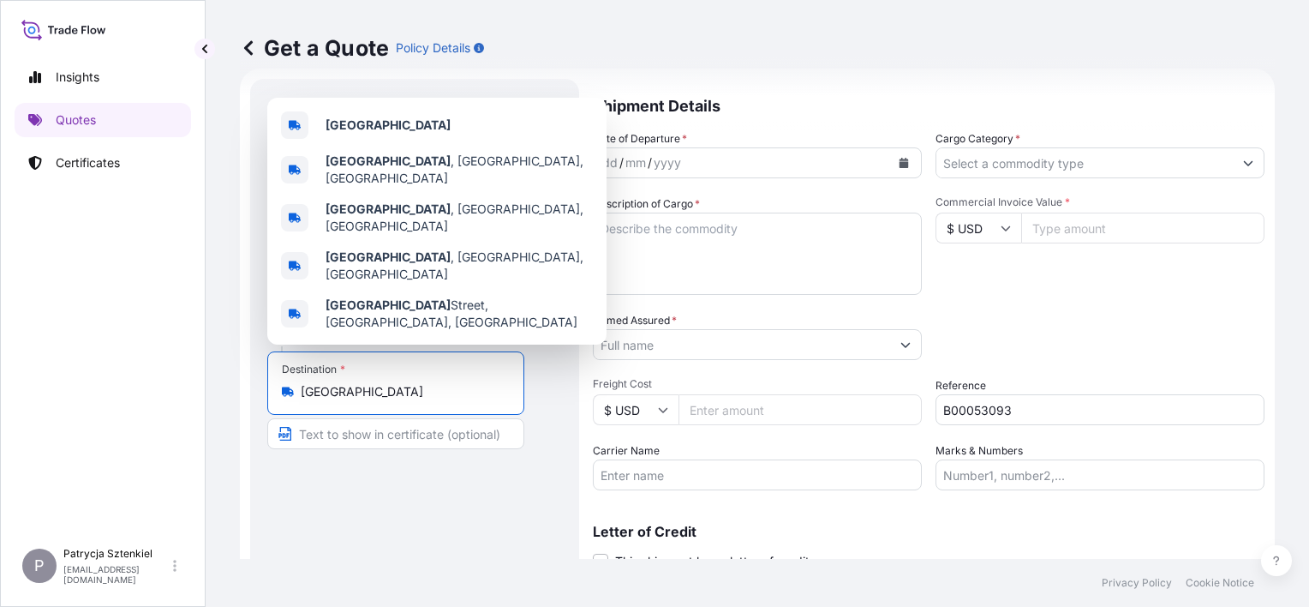
click at [899, 161] on icon "Calendar" at bounding box center [904, 163] width 10 height 10
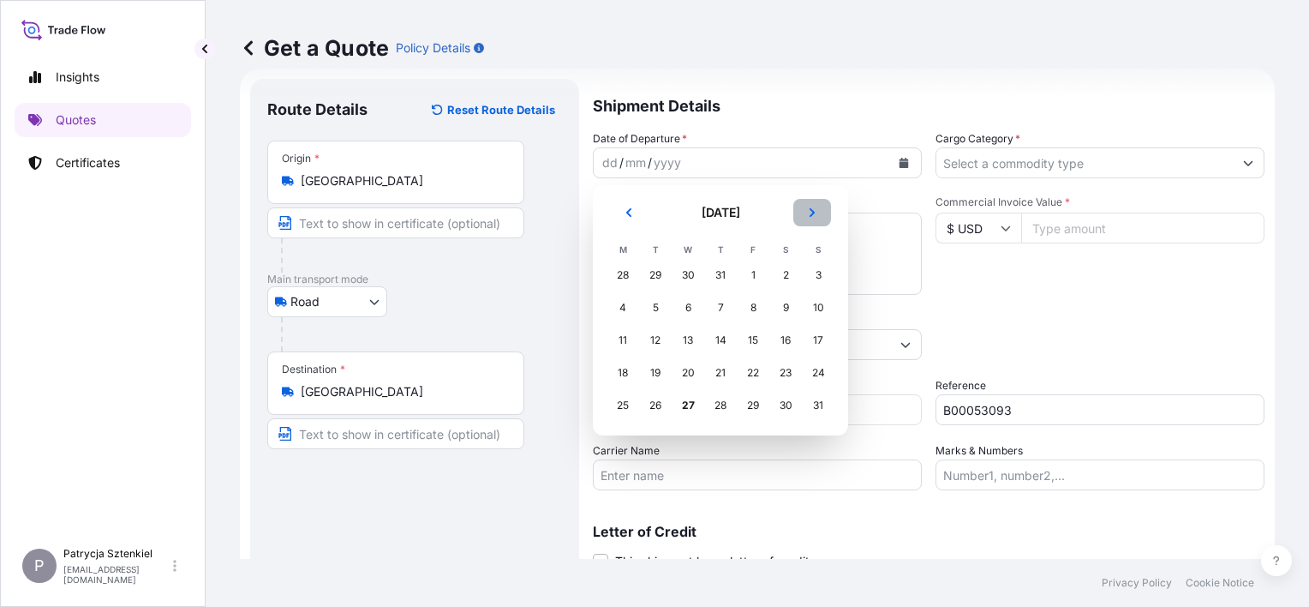
click at [821, 223] on button "Next" at bounding box center [813, 212] width 38 height 27
click at [775, 345] on div "20" at bounding box center [785, 340] width 31 height 31
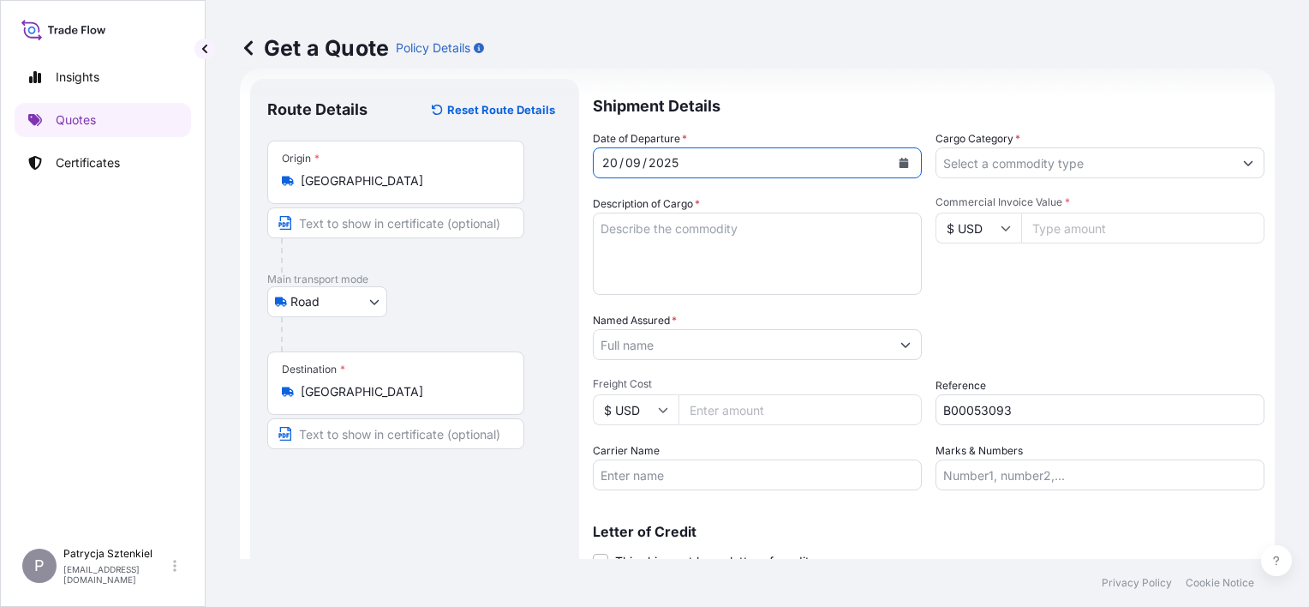
click at [1042, 226] on input "Commercial Invoice Value *" at bounding box center [1142, 228] width 243 height 31
paste input "36790.54"
type input "36790.54"
click at [960, 404] on input "B00053093" at bounding box center [1100, 409] width 329 height 31
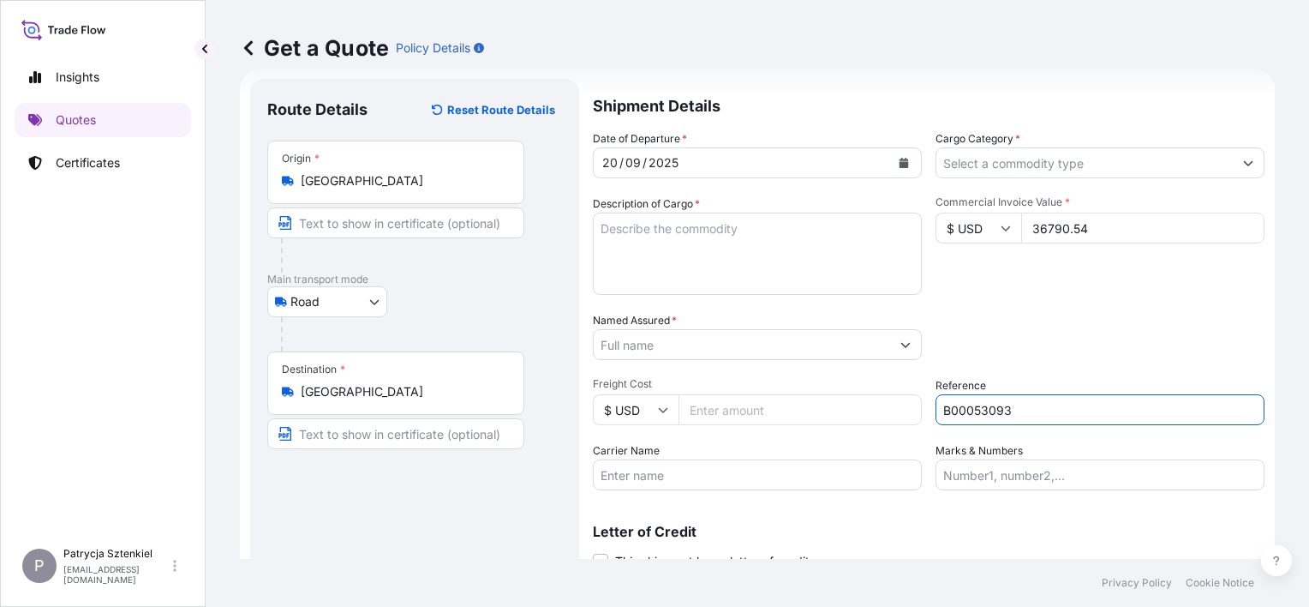
click at [960, 404] on input "B00053093" at bounding box center [1100, 409] width 329 height 31
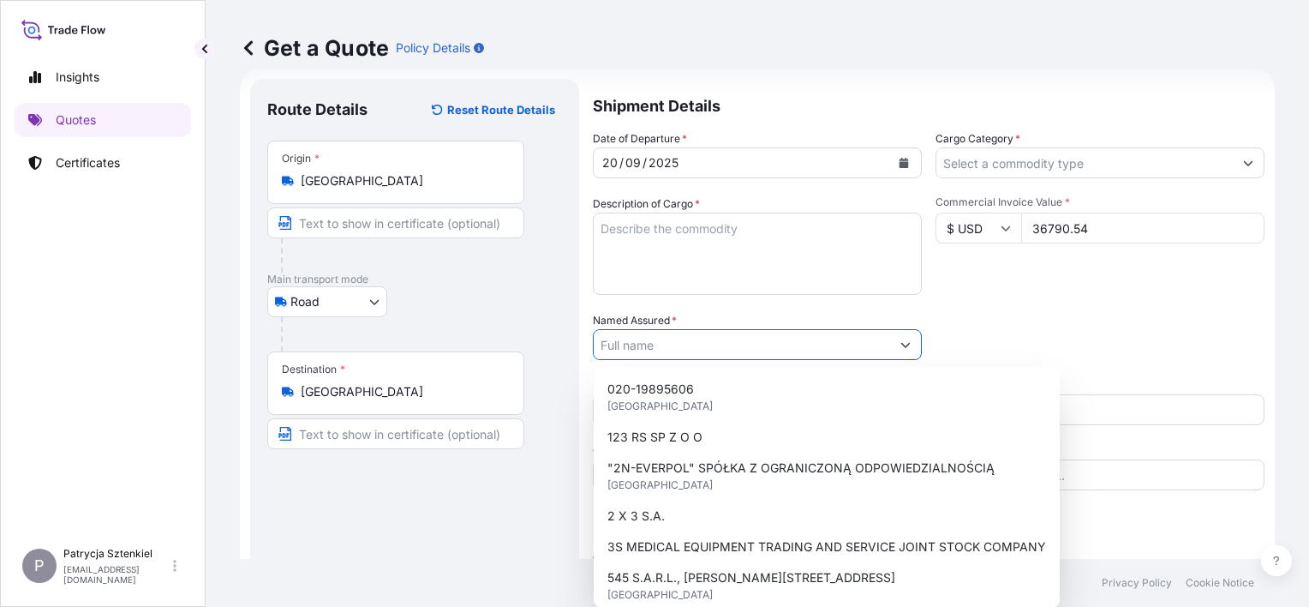
click at [706, 351] on input "Named Assured *" at bounding box center [742, 344] width 297 height 31
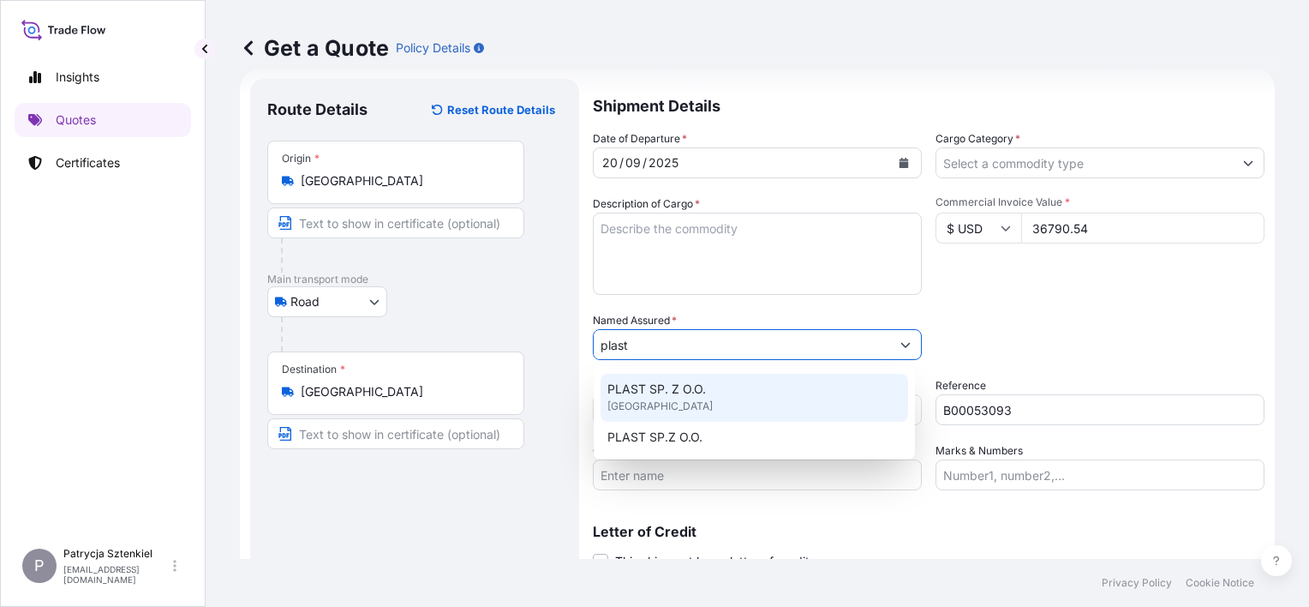
click at [776, 398] on div "PLAST SP. Z O.O. [GEOGRAPHIC_DATA]" at bounding box center [755, 398] width 308 height 48
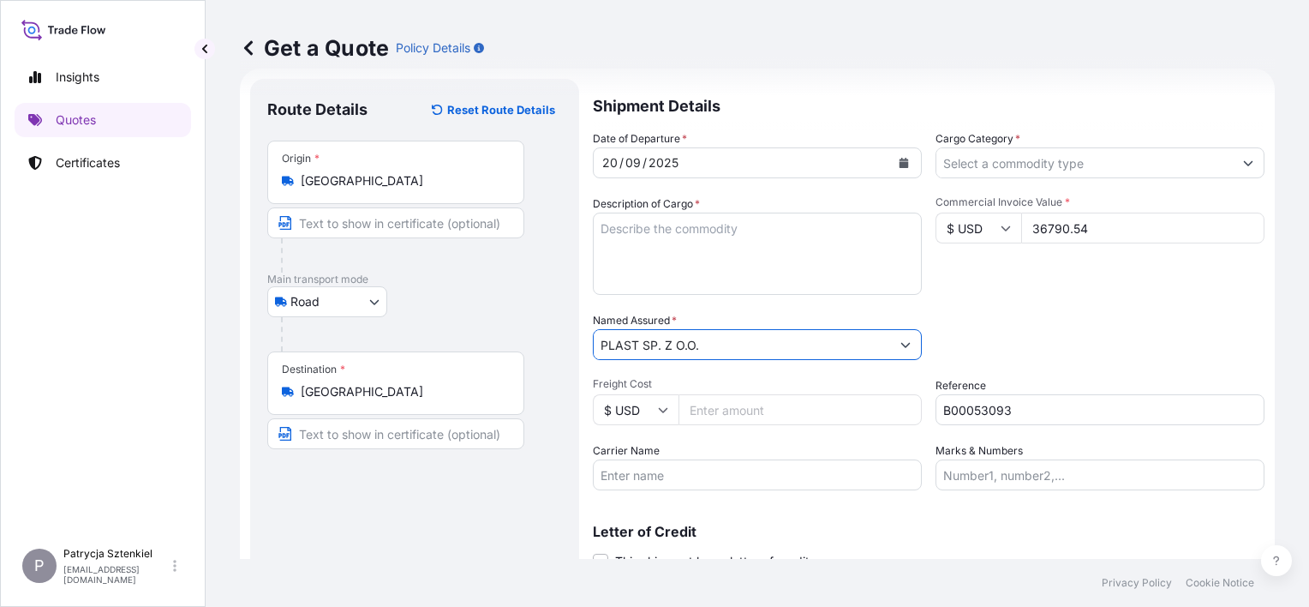
type input "PLAST SP. Z O.O."
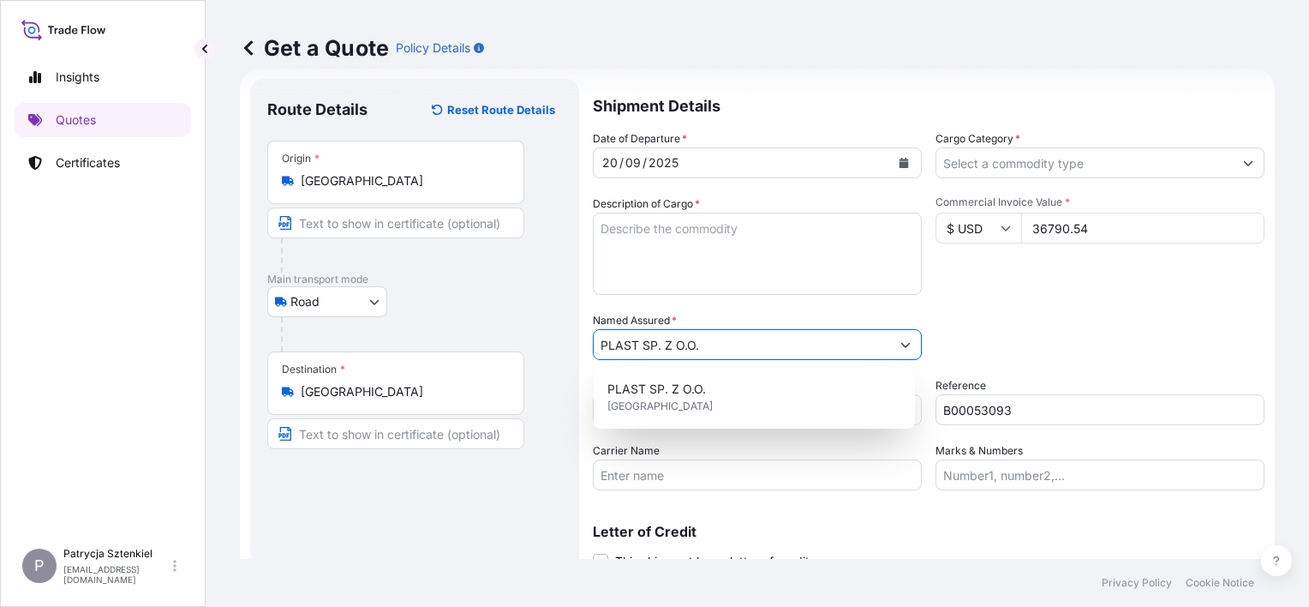
click at [799, 245] on textarea "Description of Cargo *" at bounding box center [757, 254] width 329 height 82
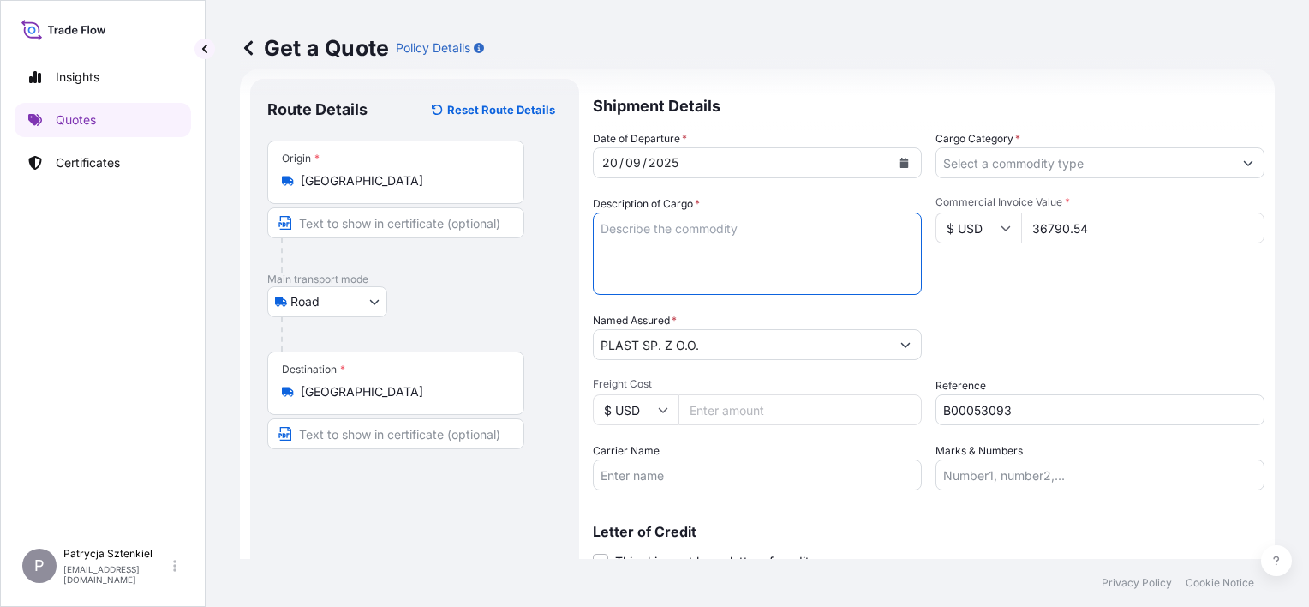
paste textarea "PP WOVEN SACKS"
type textarea "PP WOVEN SACKS"
click at [995, 165] on input "Cargo Category *" at bounding box center [1085, 162] width 297 height 31
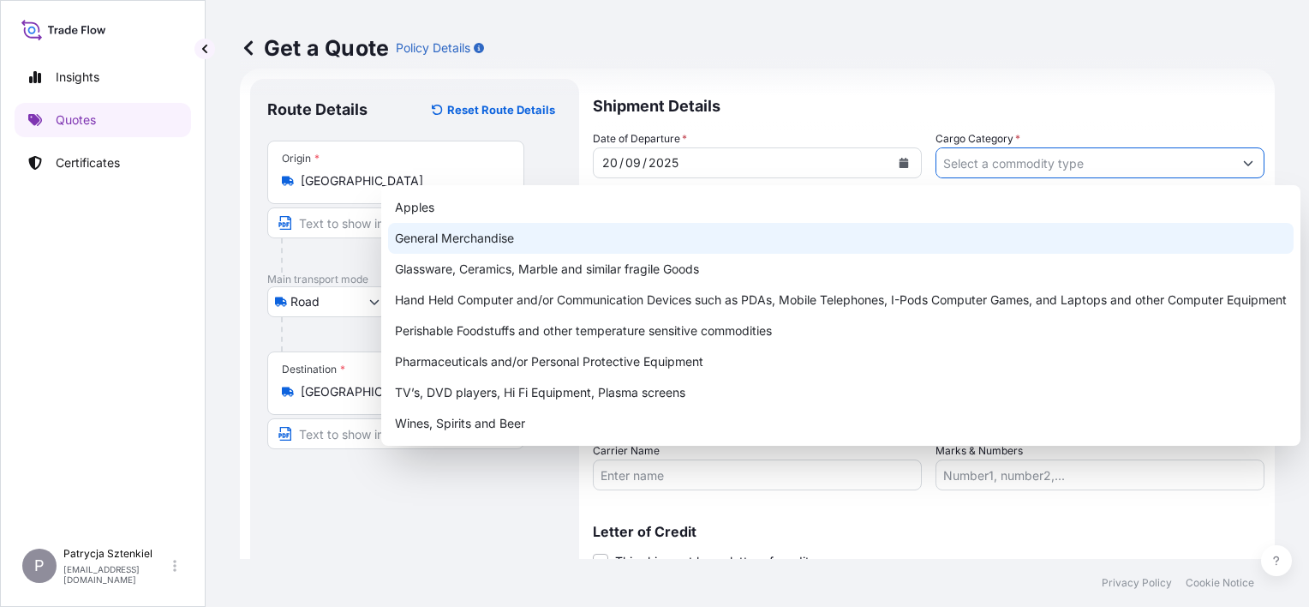
click at [533, 246] on div "General Merchandise" at bounding box center [841, 238] width 906 height 31
type input "General Merchandise"
click at [648, 235] on div "General Merchandise" at bounding box center [841, 238] width 906 height 31
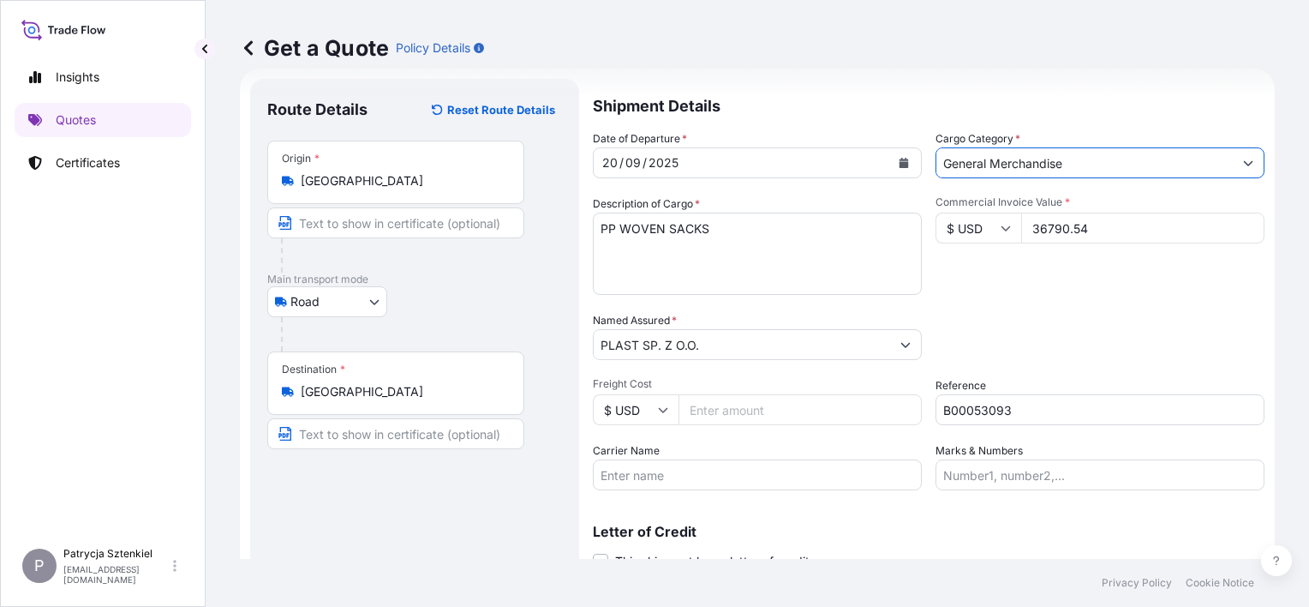
click at [758, 243] on textarea "PP WOVEN SACKS" at bounding box center [757, 254] width 329 height 82
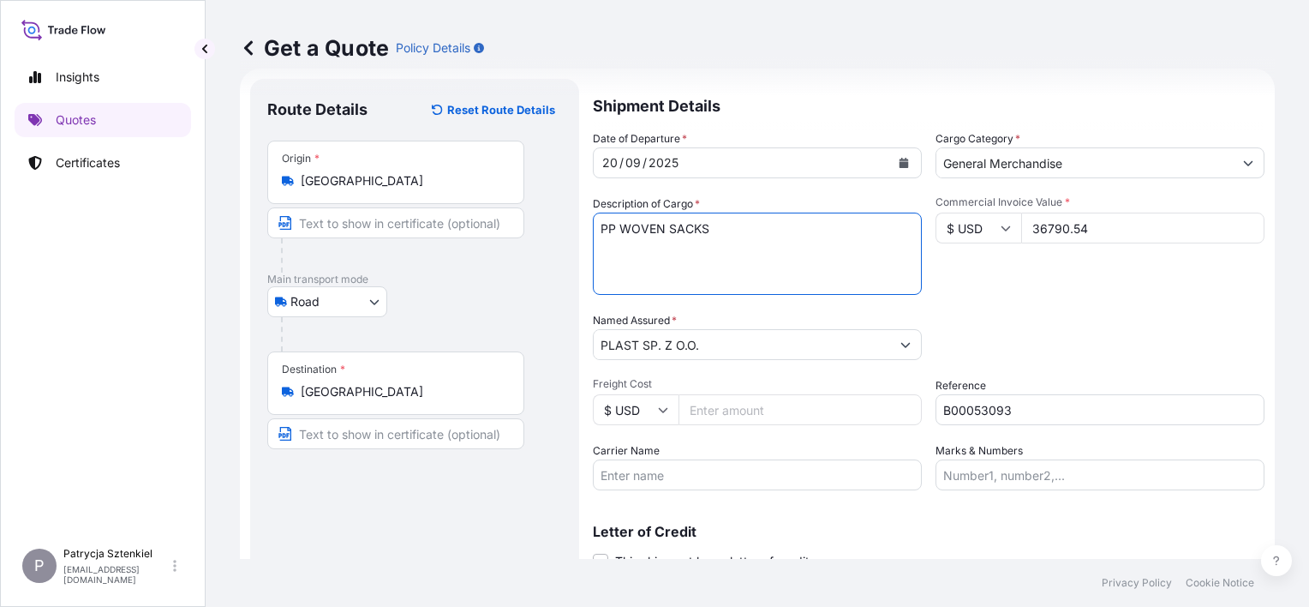
paste textarea "FSCU8564480"
paste textarea "401"
paste textarea "KL/25-03/06"
click at [772, 243] on textarea "PP WOVEN SACKS FSCU8564480 || 401 pkg, KL/25-03/06" at bounding box center [757, 254] width 329 height 82
paste textarea "21 526,090"
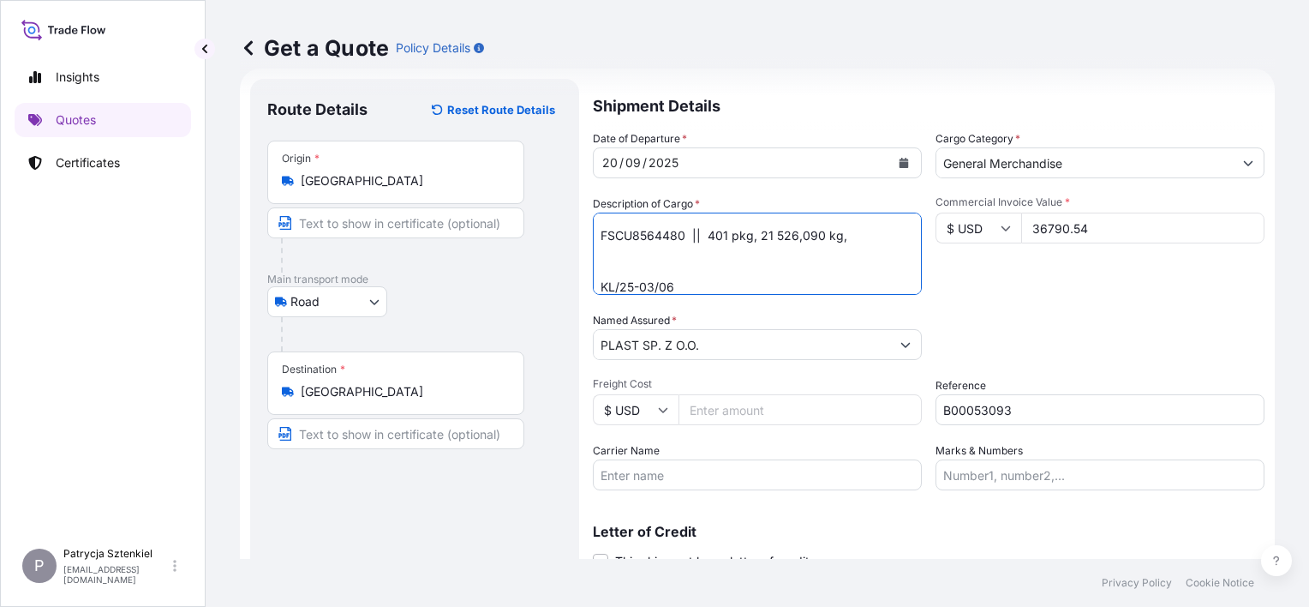
click at [872, 229] on textarea "PP WOVEN SACKS FSCU8564480 || 401 pkg, 21 526,090 kg, KL/25-03/06" at bounding box center [757, 254] width 329 height 82
paste textarea "60,000"
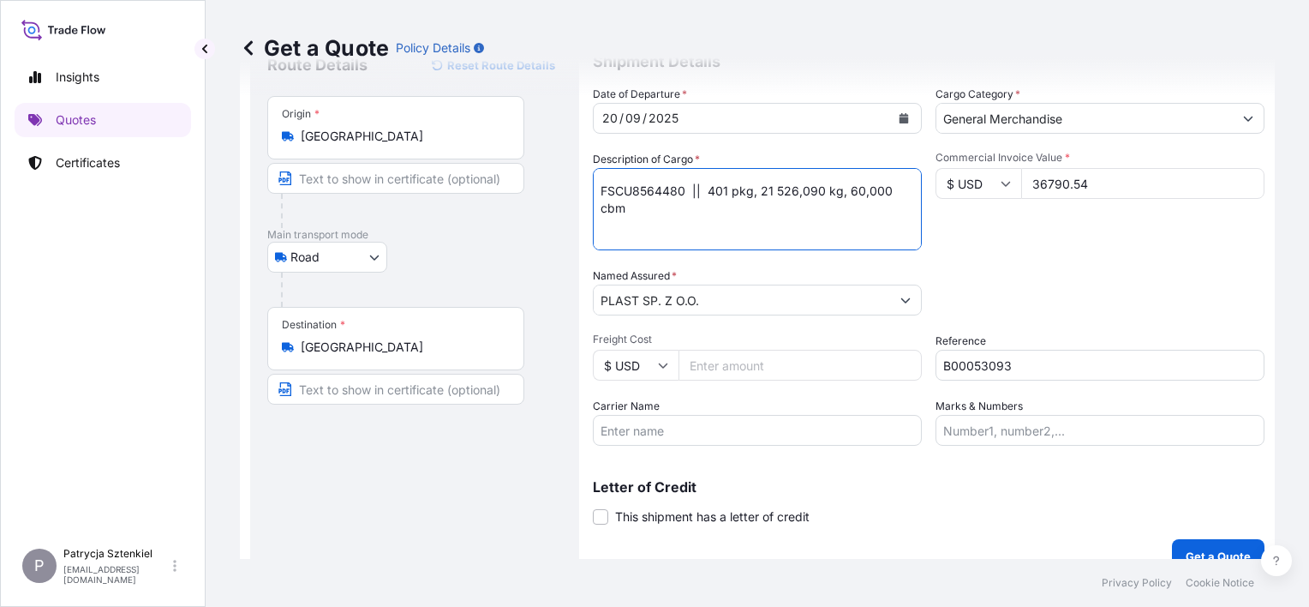
scroll to position [96, 0]
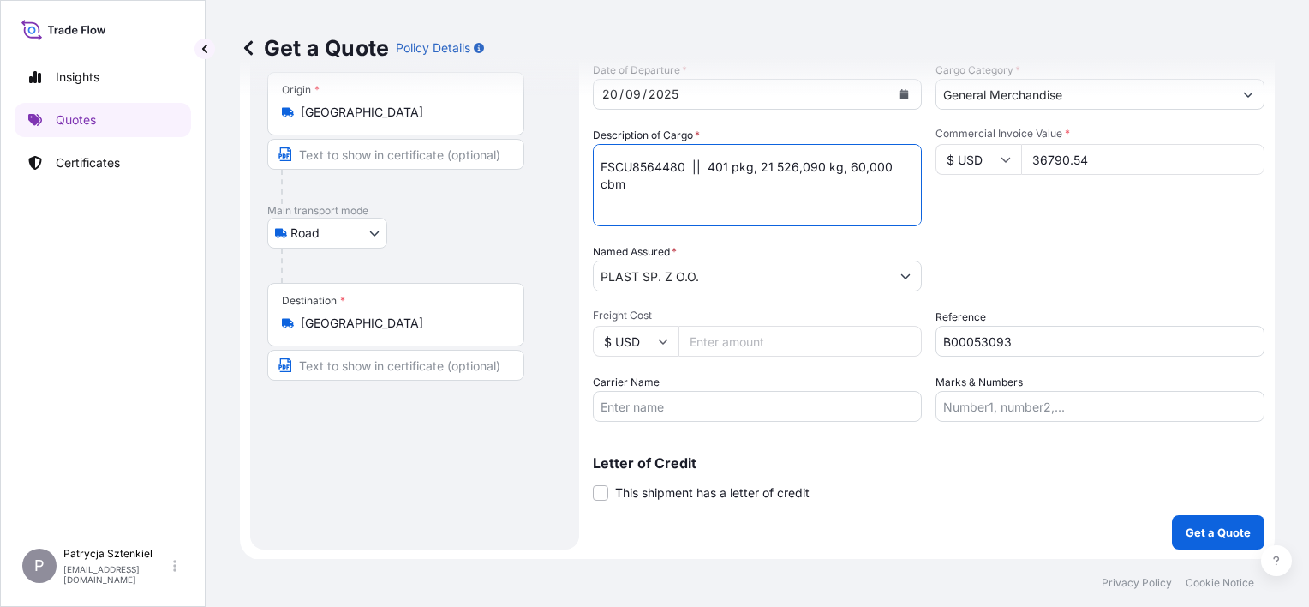
type textarea "PP WOVEN SACKS FSCU8564480 || 401 pkg, 21 526,090 kg, 60,000 cbm KL/25-03/06"
click at [1186, 527] on p "Get a Quote" at bounding box center [1218, 532] width 65 height 17
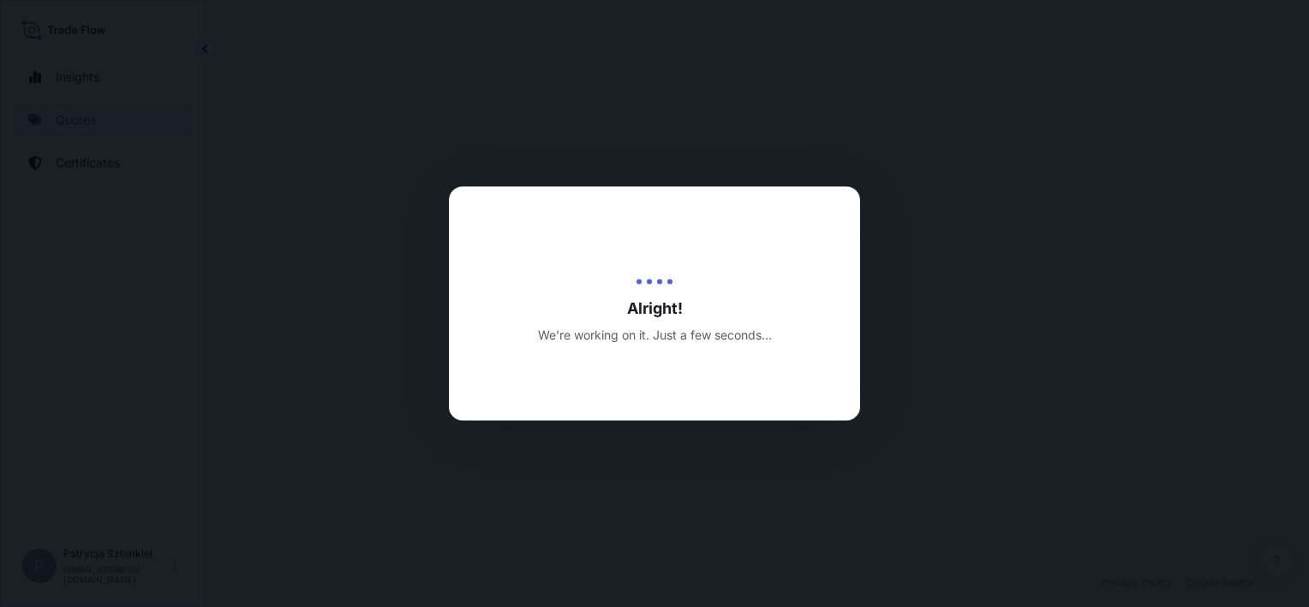
select select "Road"
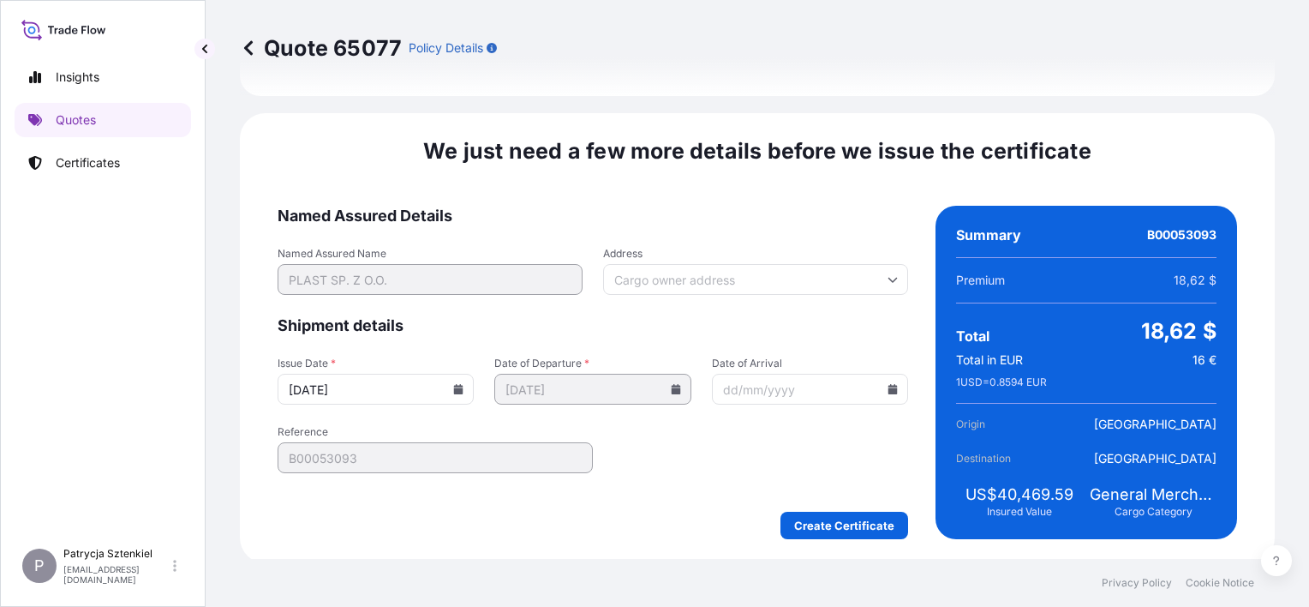
scroll to position [2005, 0]
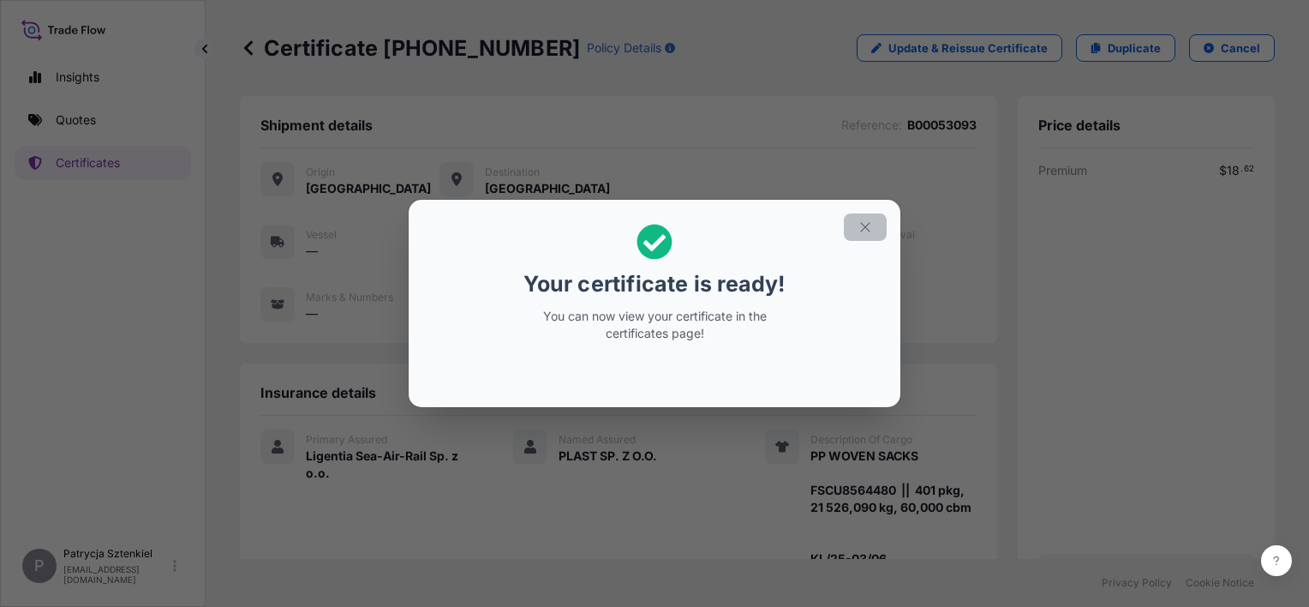
click at [874, 230] on button "button" at bounding box center [865, 226] width 43 height 27
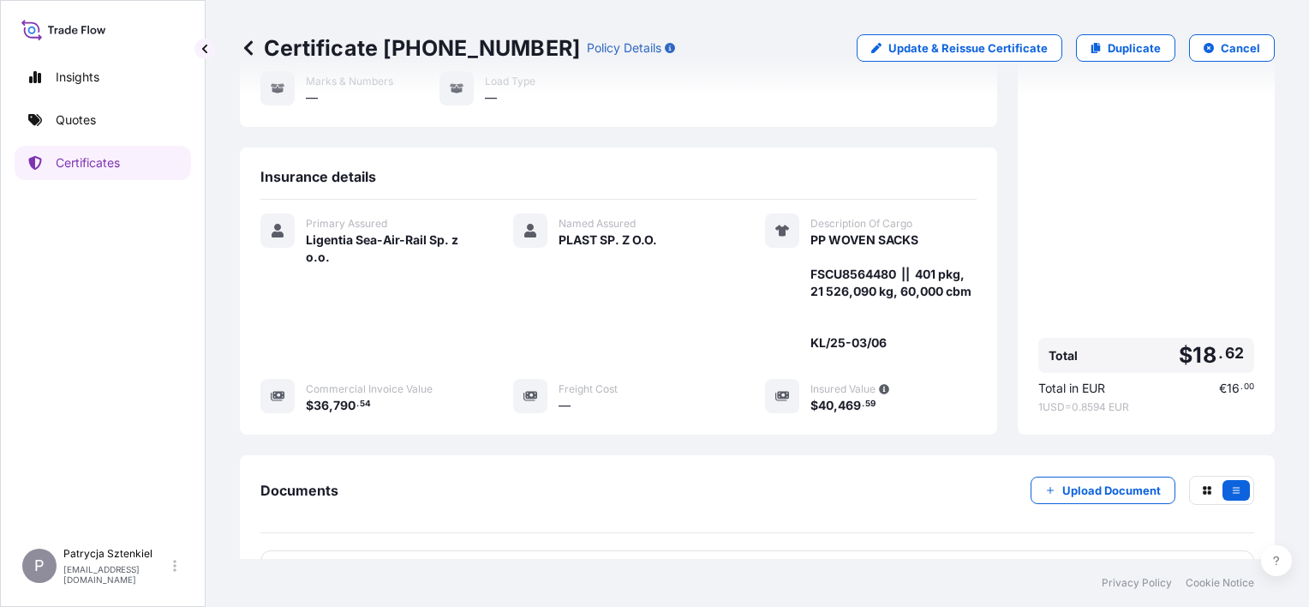
scroll to position [343, 0]
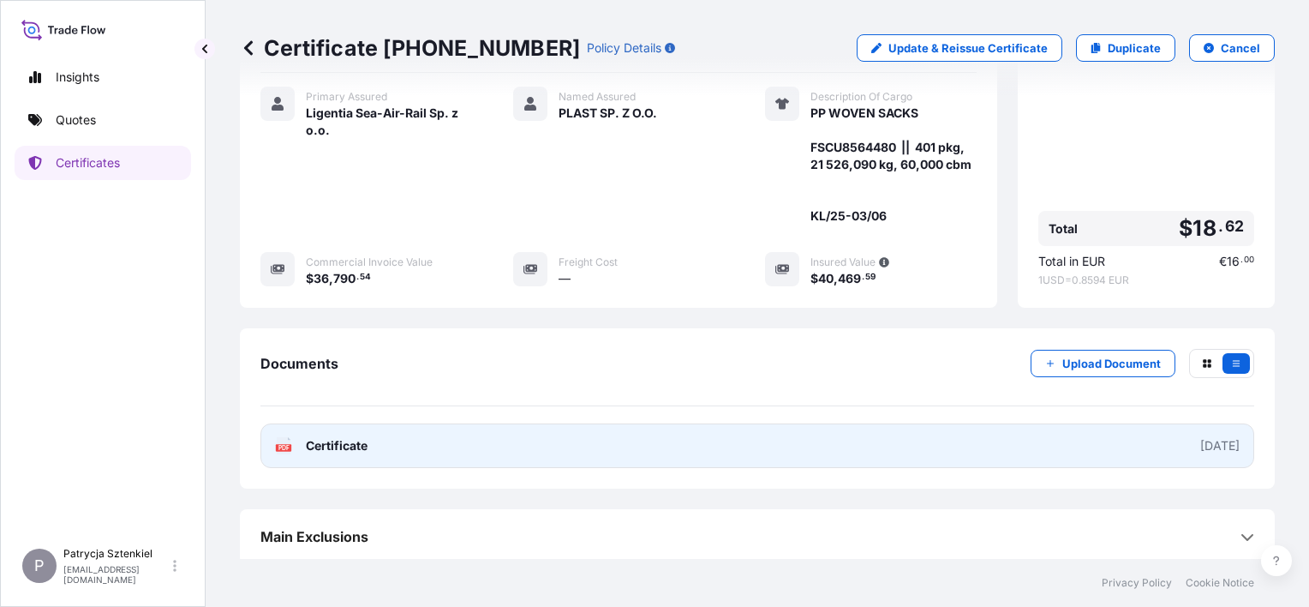
drag, startPoint x: 689, startPoint y: 434, endPoint x: 679, endPoint y: 434, distance: 10.3
click at [679, 434] on link "PDF Certificate [DATE]" at bounding box center [758, 445] width 994 height 45
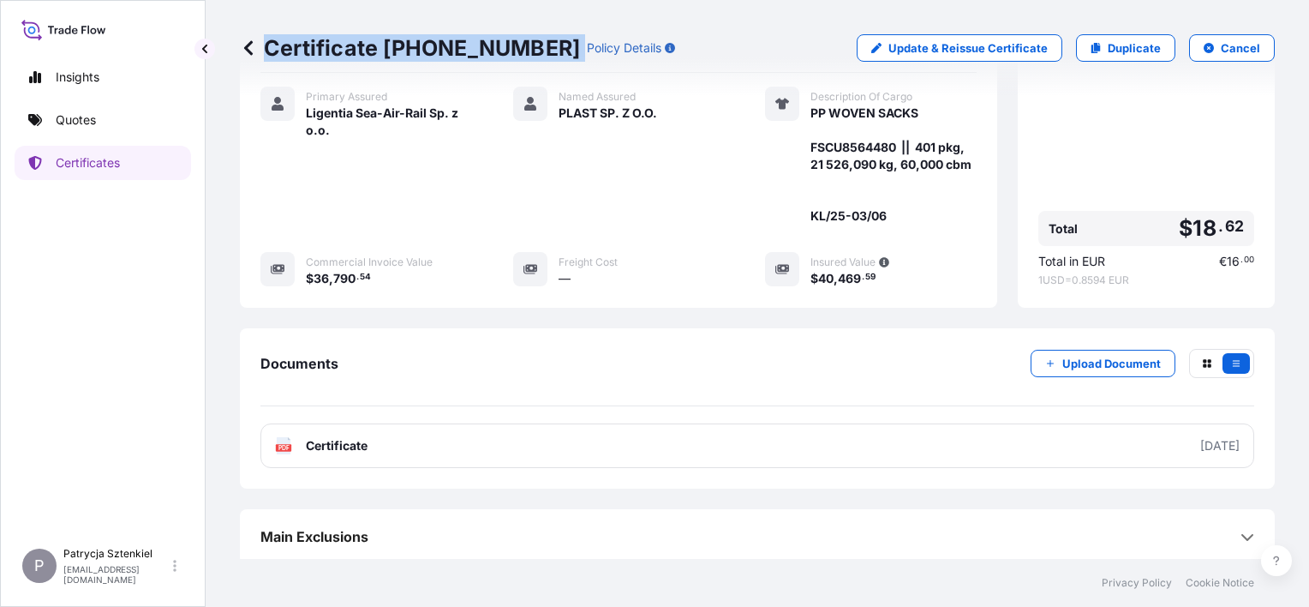
drag, startPoint x: 264, startPoint y: 47, endPoint x: 537, endPoint y: 60, distance: 273.7
click at [537, 60] on div "Certificate [PHONE_NUMBER] Policy Details" at bounding box center [457, 47] width 435 height 27
copy p "Certificate [PHONE_NUMBER]"
click at [93, 171] on link "Certificates" at bounding box center [103, 163] width 177 height 34
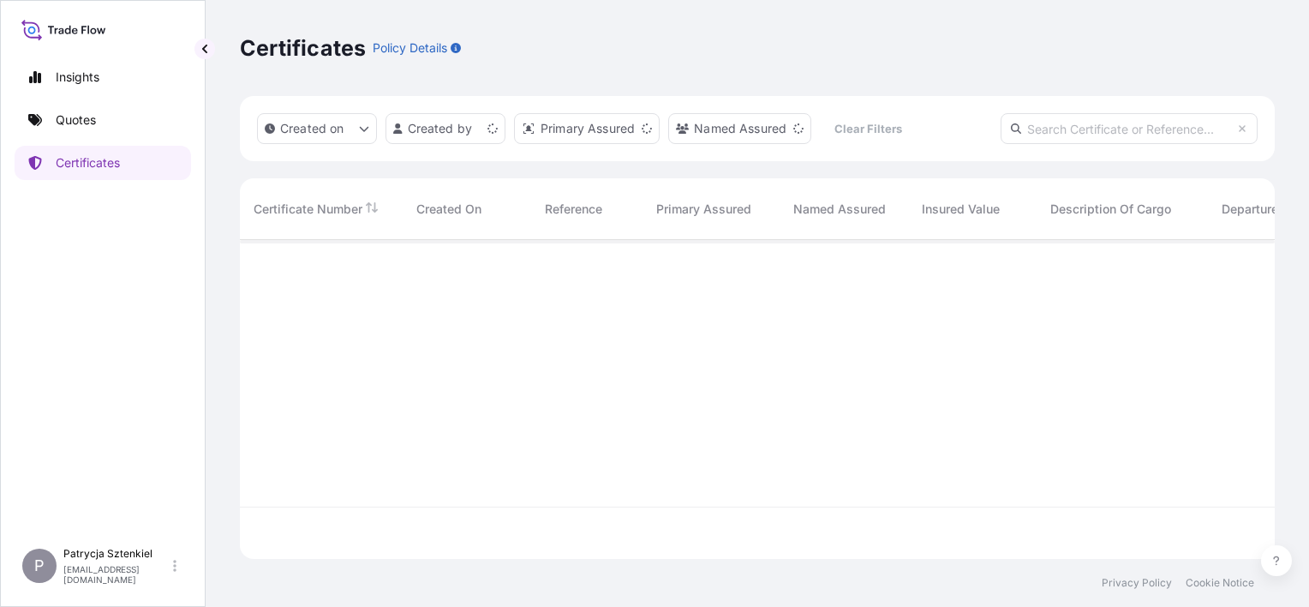
scroll to position [315, 1021]
click at [1145, 135] on input "text" at bounding box center [1129, 128] width 257 height 31
paste input "[PHONE_NUMBER]"
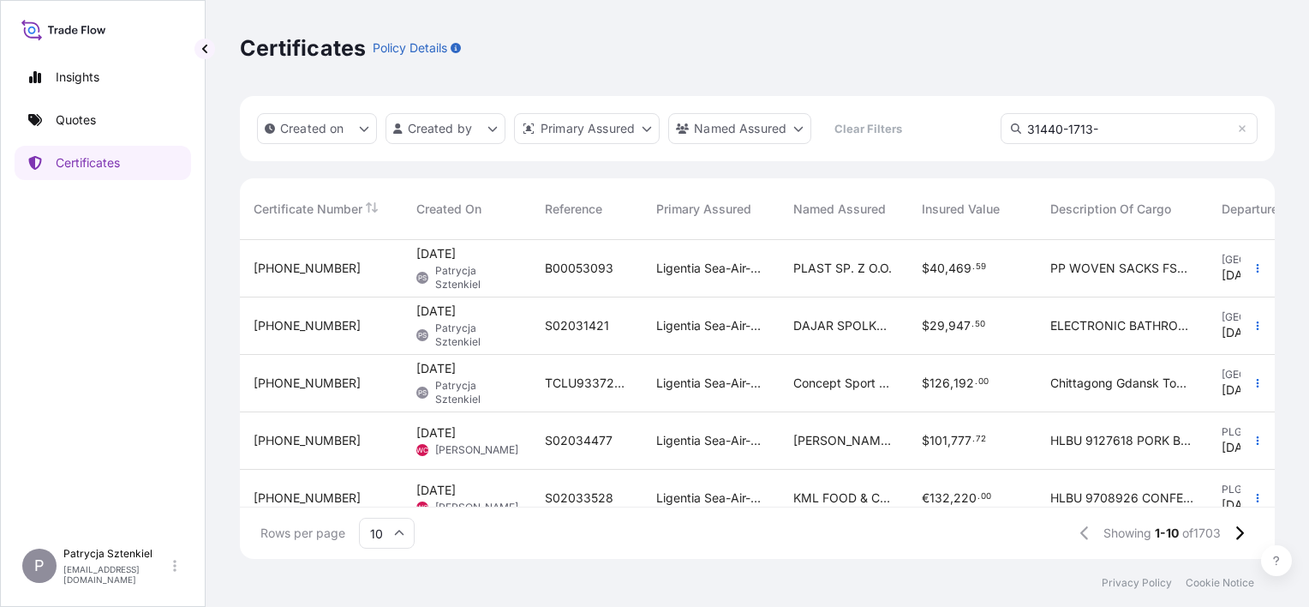
click at [1129, 129] on input "31440-1713-" at bounding box center [1129, 128] width 257 height 31
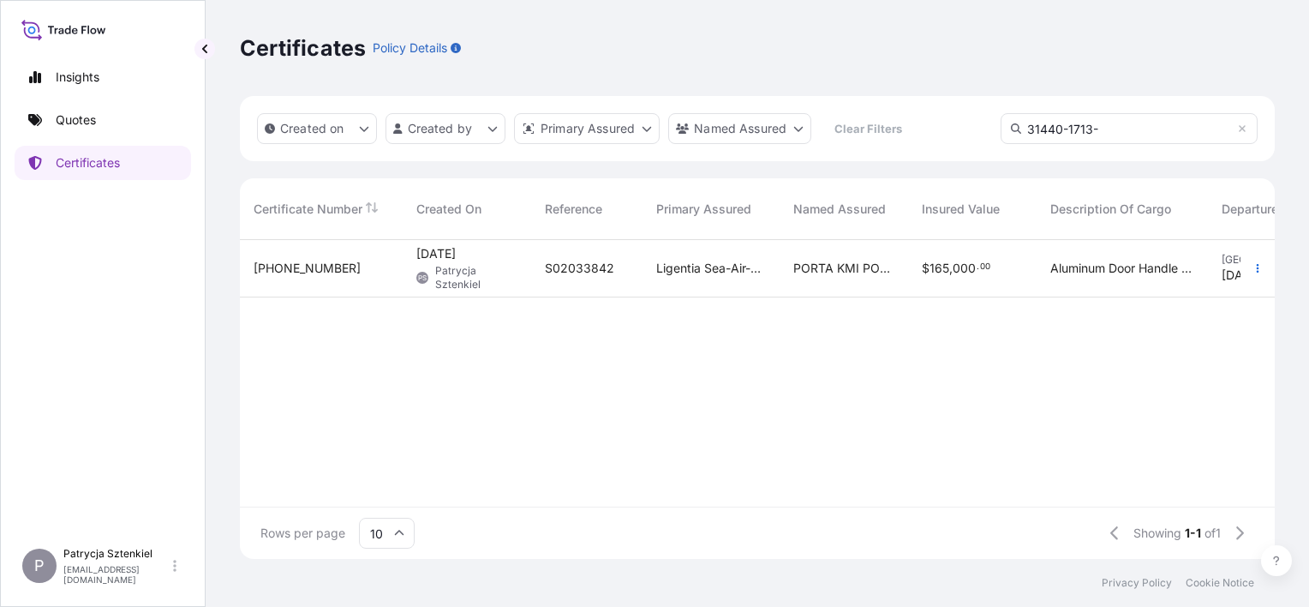
type input "31440-1713-"
click at [830, 250] on div "PORTA KMI POLAND S.A." at bounding box center [844, 268] width 129 height 57
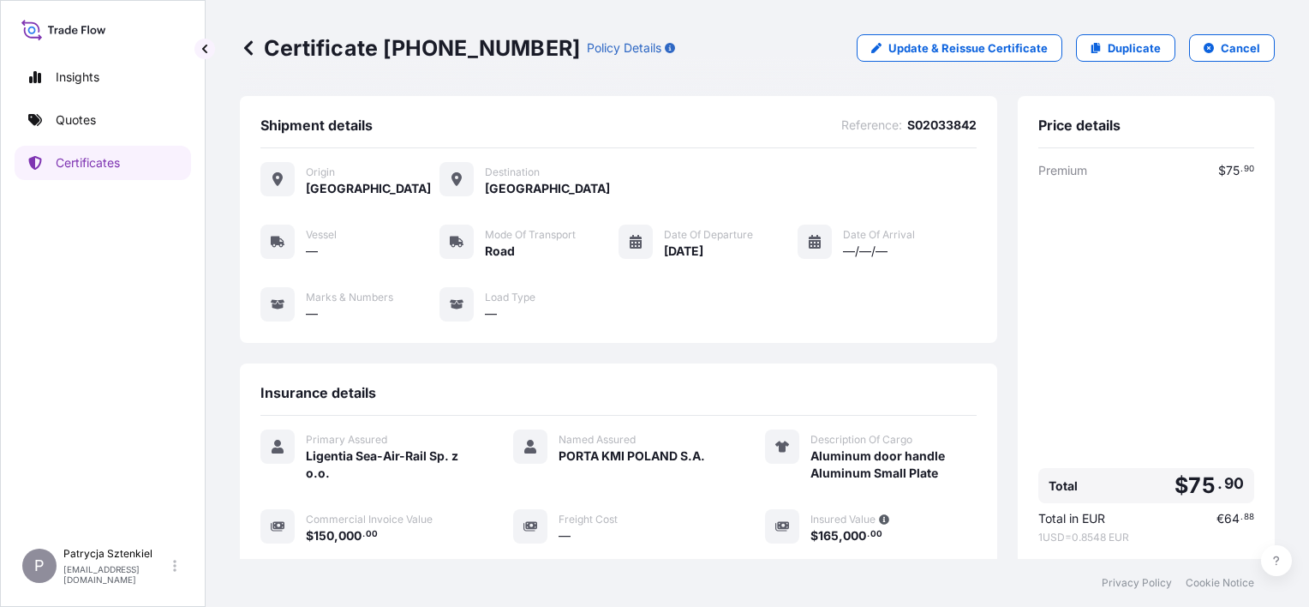
click at [936, 122] on span "S02033842" at bounding box center [942, 125] width 69 height 17
copy span "S02033842"
click at [998, 45] on p "Update & Reissue Certificate" at bounding box center [968, 47] width 159 height 17
select select "Road"
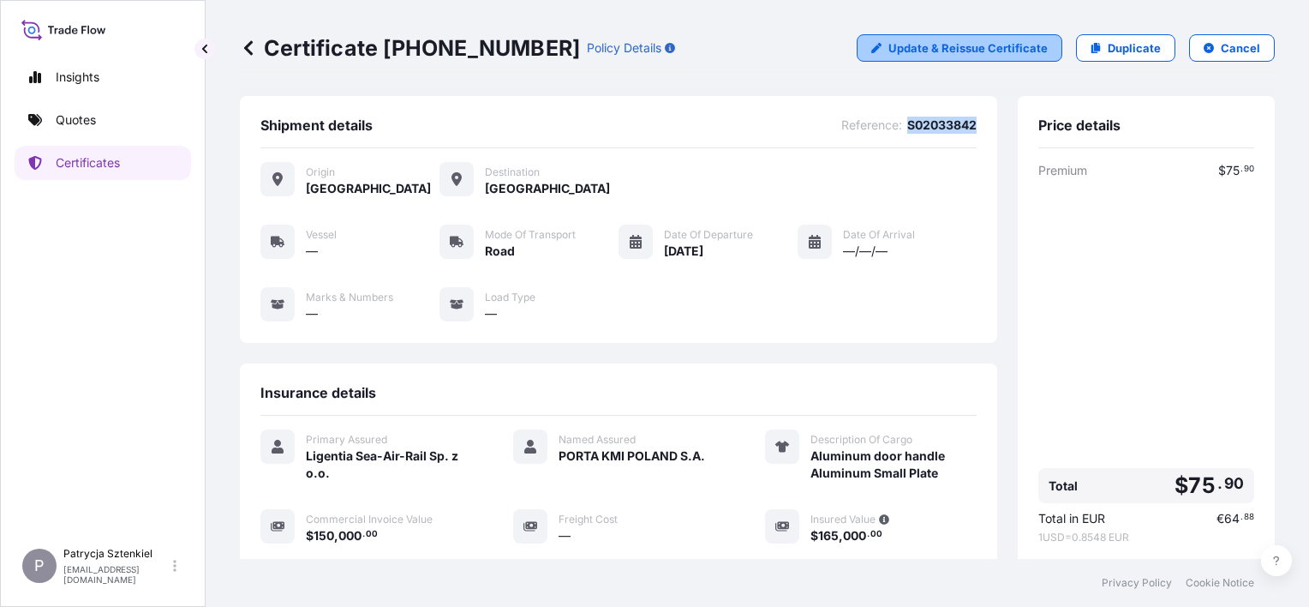
select select "31440"
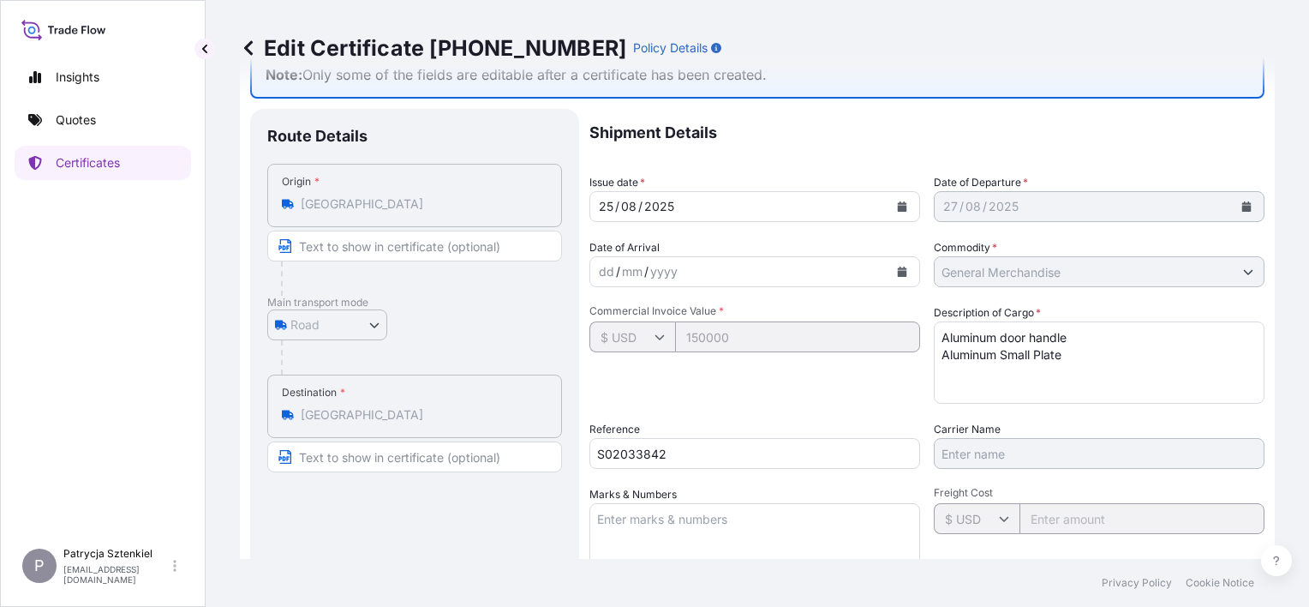
scroll to position [86, 0]
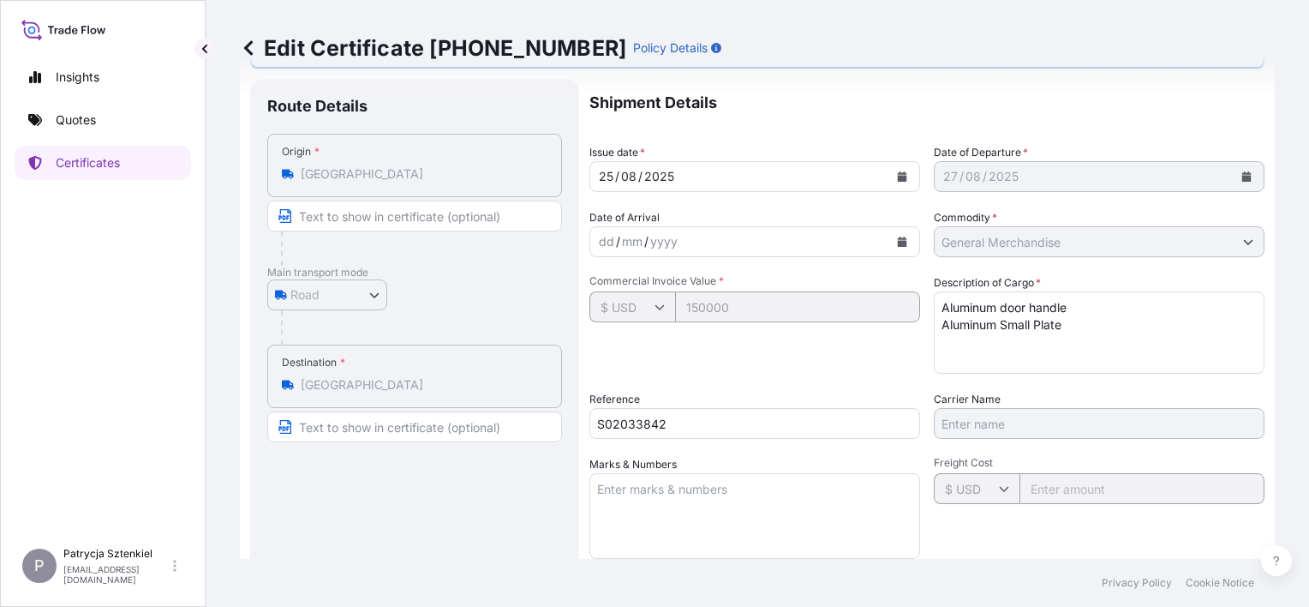
click at [1077, 312] on textarea "Aluminum door handle Aluminum Small Plate" at bounding box center [1099, 332] width 331 height 82
click at [1090, 326] on textarea "Aluminum door handle Aluminum Small Plate" at bounding box center [1099, 332] width 331 height 82
paste textarea "GESU6179074 003455 40HC 17226.00 50.86 46 PLT CY/CY*"
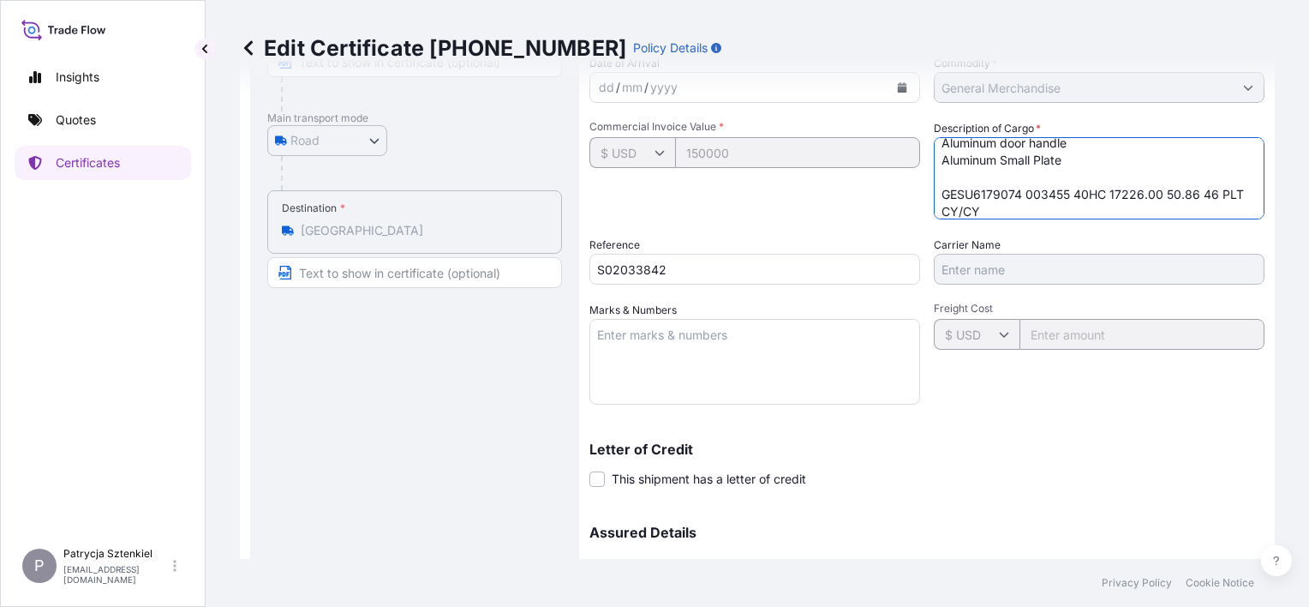
scroll to position [414, 0]
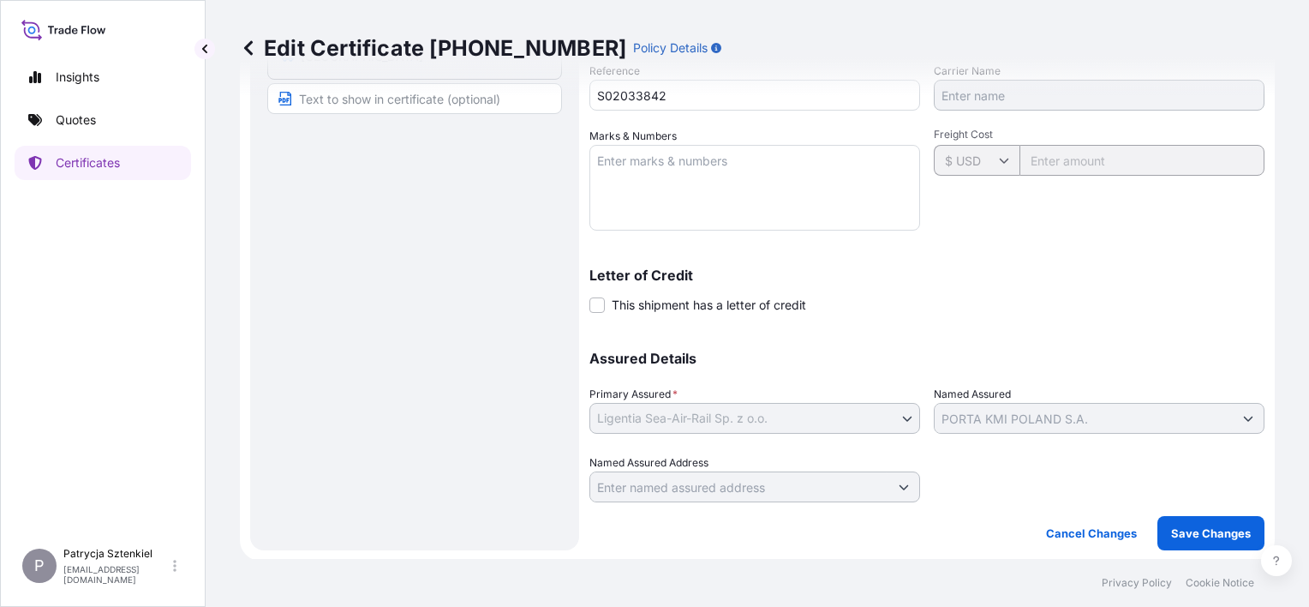
type textarea "Aluminum door handle Aluminum Small Plate GESU6179074 003455 40HC 17226.00 50.8…"
click at [1183, 528] on p "Save Changes" at bounding box center [1211, 532] width 80 height 17
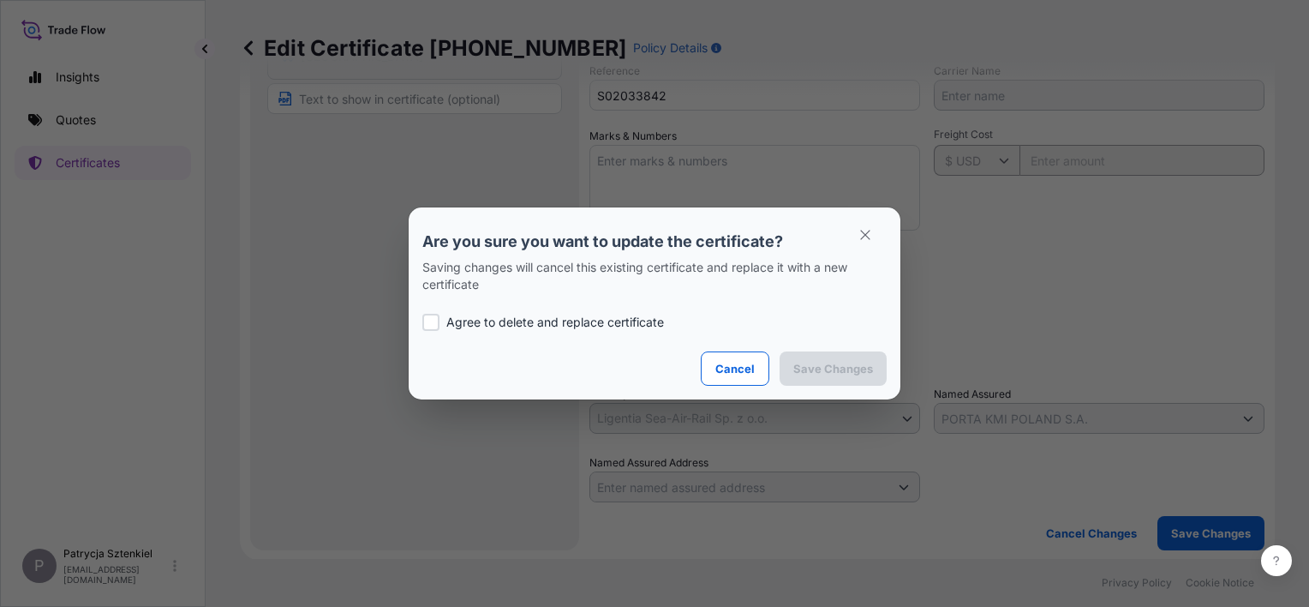
click at [552, 318] on p "Agree to delete and replace certificate" at bounding box center [555, 322] width 218 height 17
checkbox input "true"
click at [806, 370] on p "Save Changes" at bounding box center [834, 368] width 80 height 17
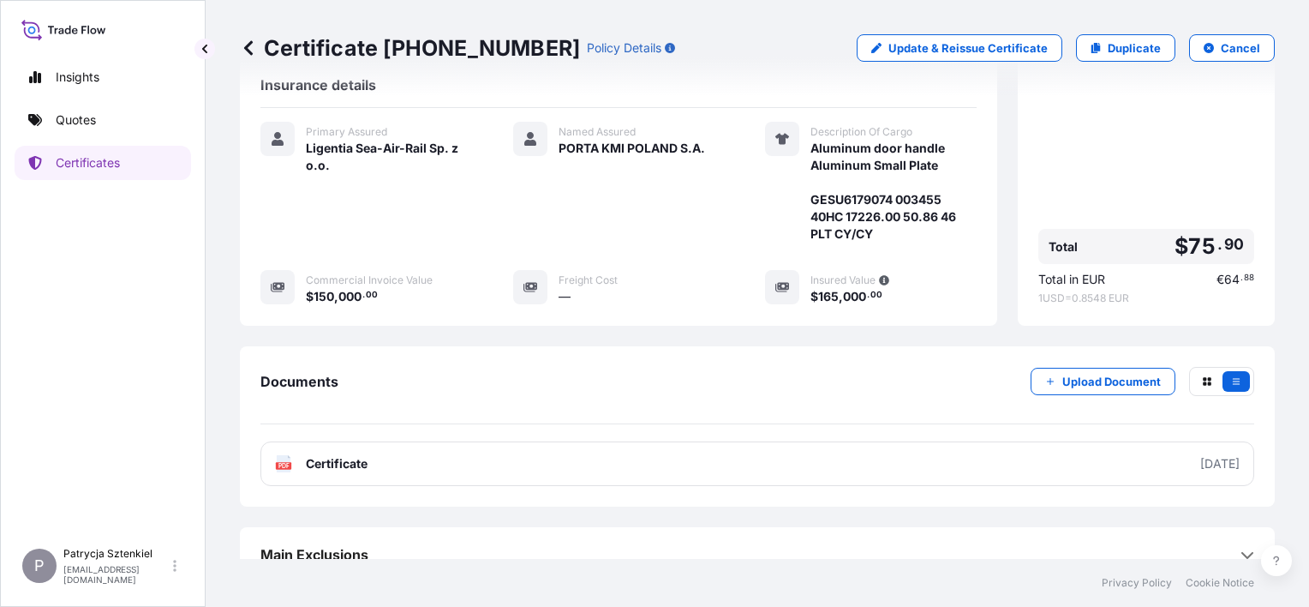
scroll to position [343, 0]
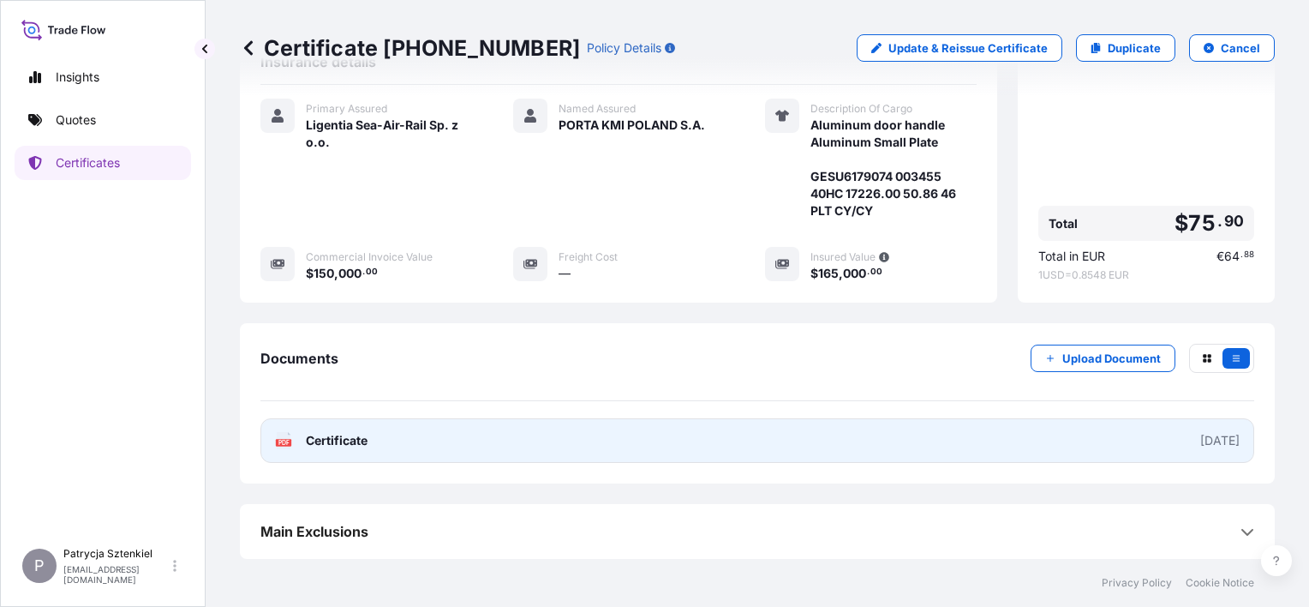
click at [624, 434] on link "PDF Certificate [DATE]" at bounding box center [758, 440] width 994 height 45
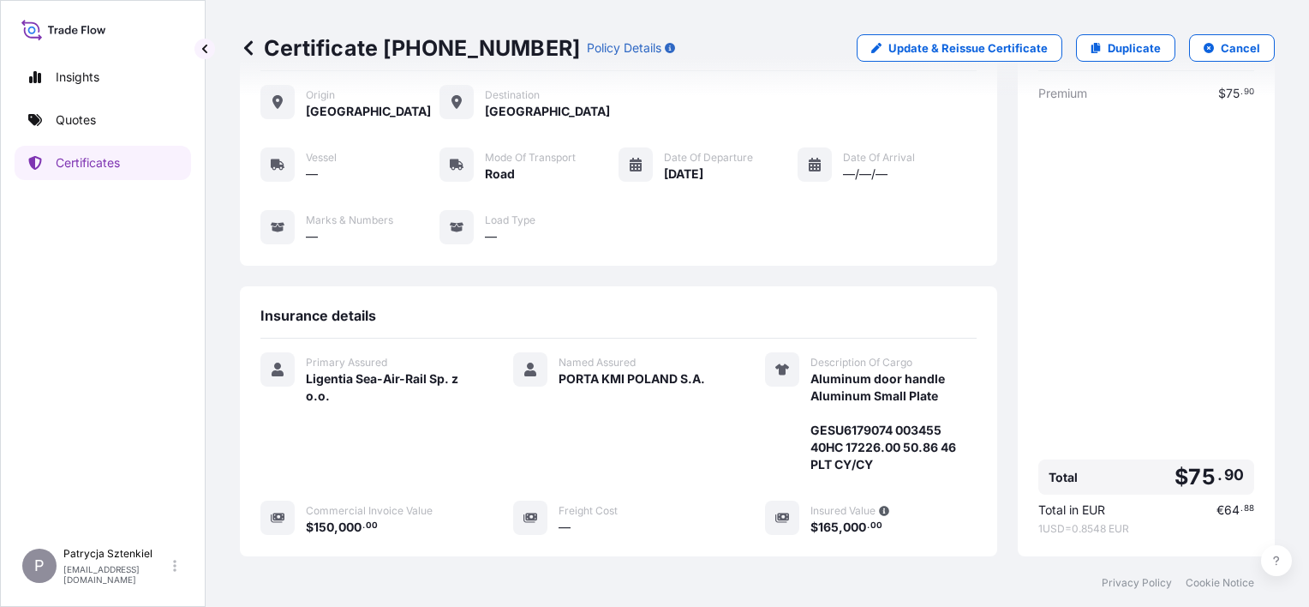
scroll to position [0, 0]
